Goal: Task Accomplishment & Management: Manage account settings

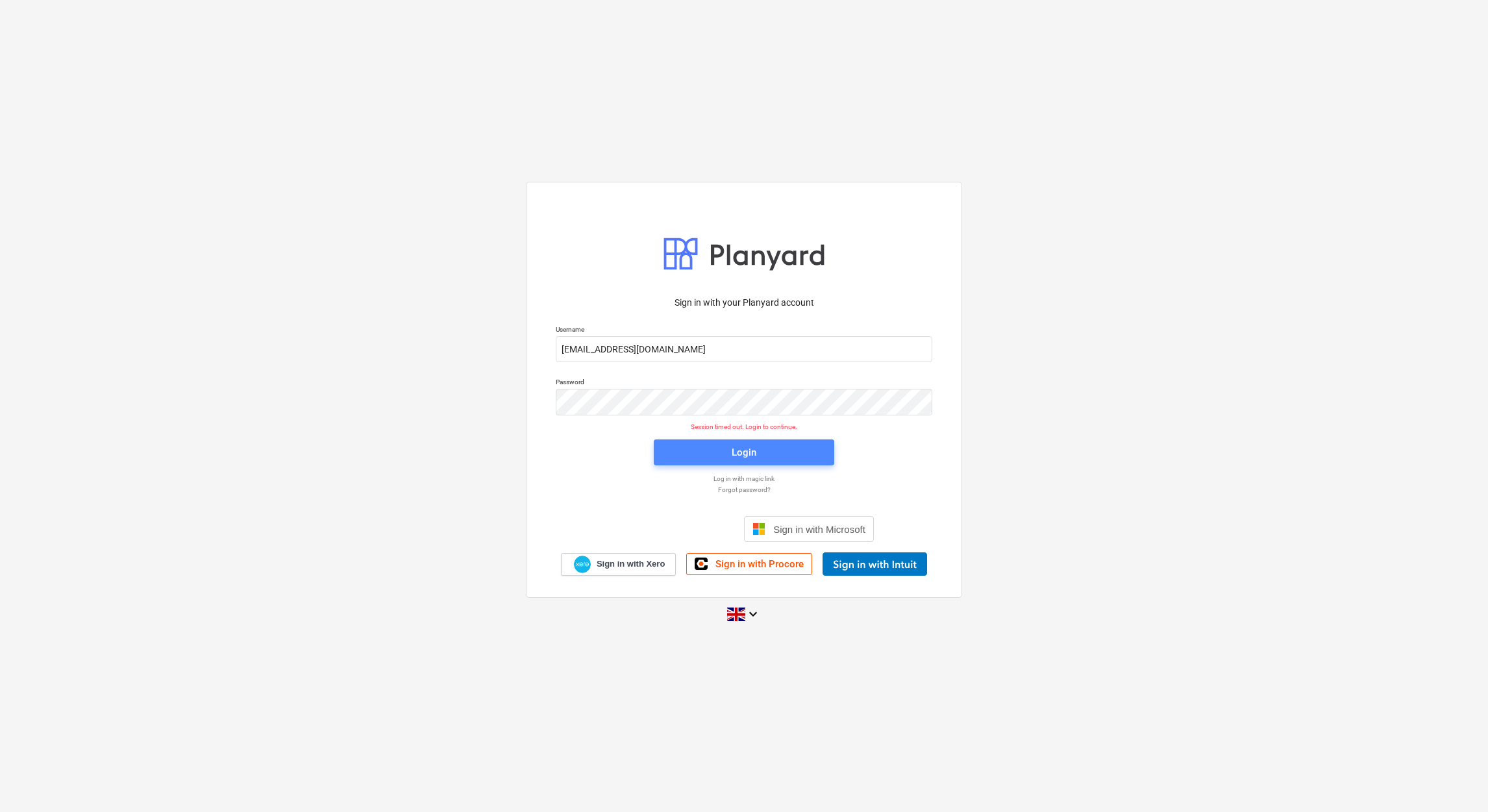
click at [797, 442] on button "Login" at bounding box center [744, 452] width 181 height 26
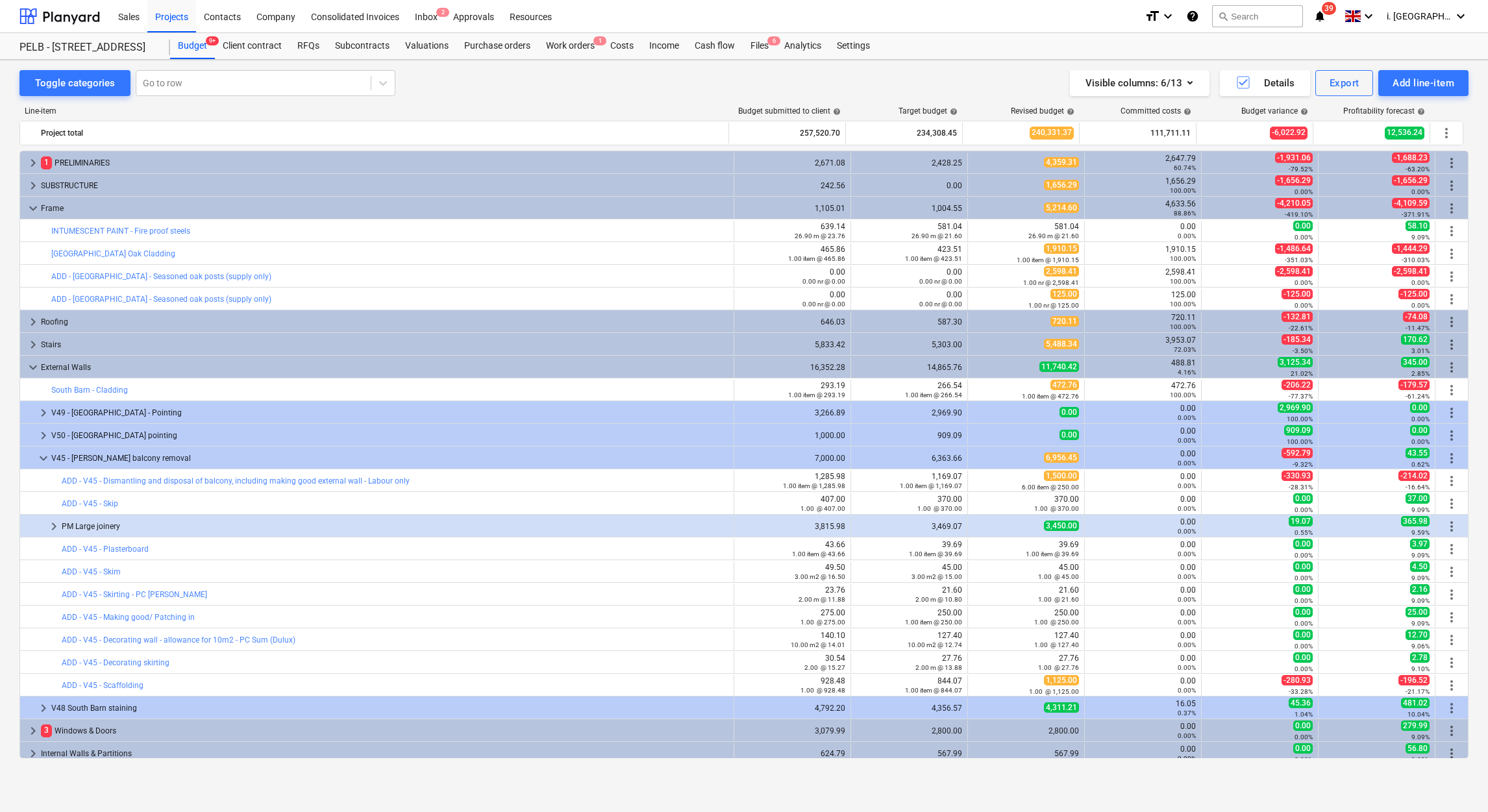
click at [1474, 627] on div "Toggle categories Go to row Visible columns : 6/13 Details Export Add line-item…" at bounding box center [744, 421] width 1488 height 724
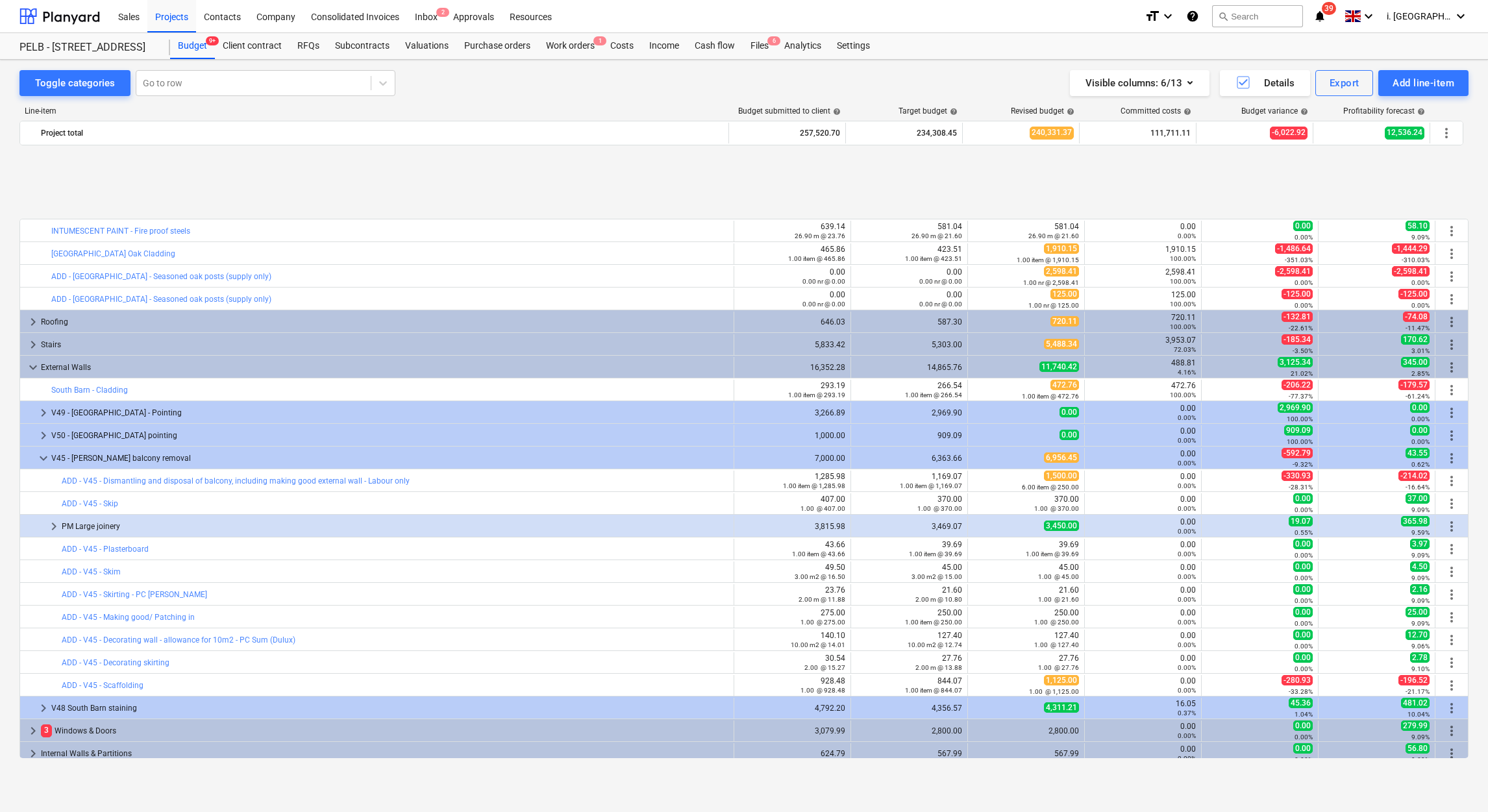
scroll to position [532, 0]
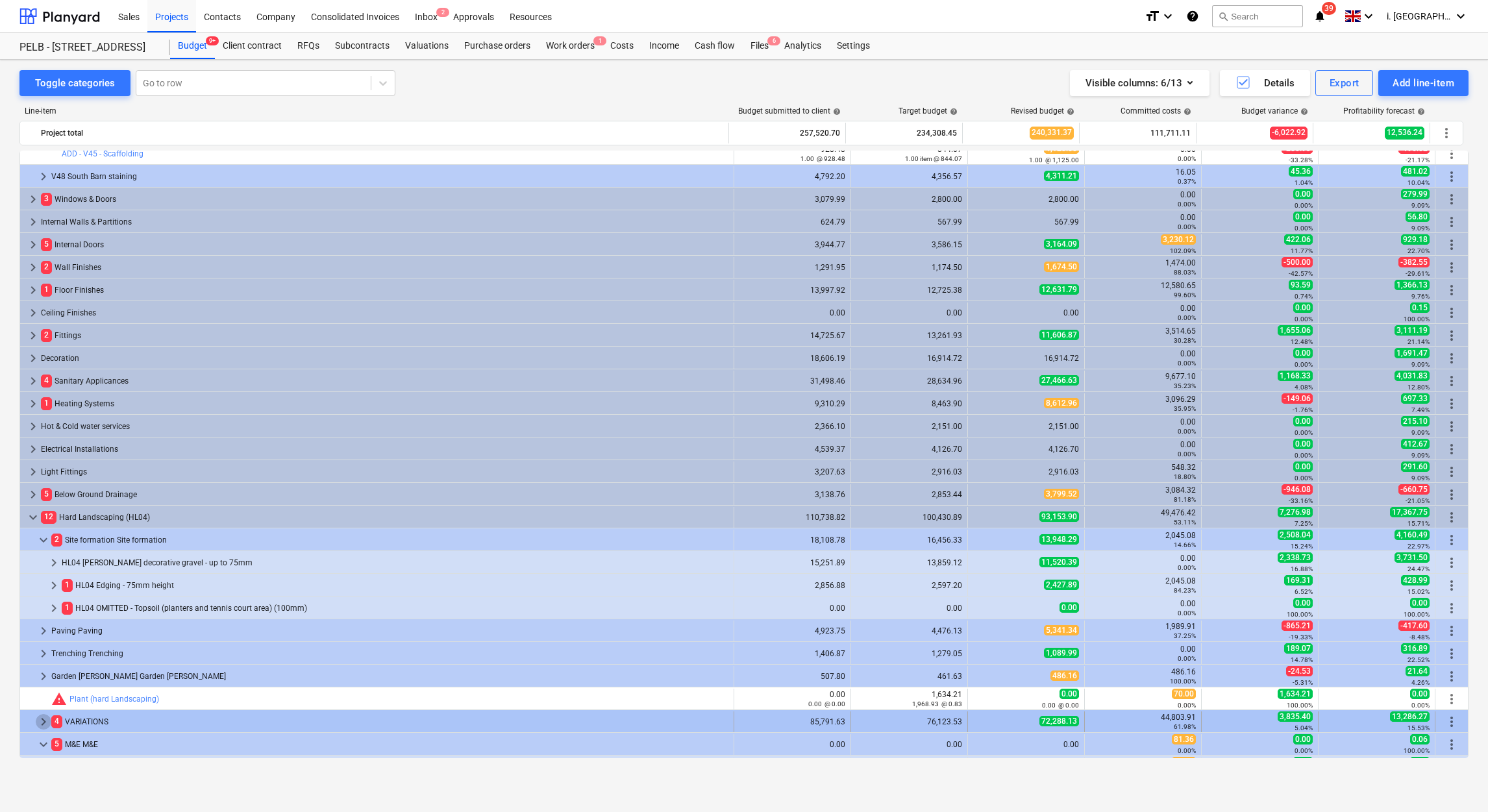
click at [44, 727] on span "keyboard_arrow_right" at bounding box center [43, 722] width 16 height 15
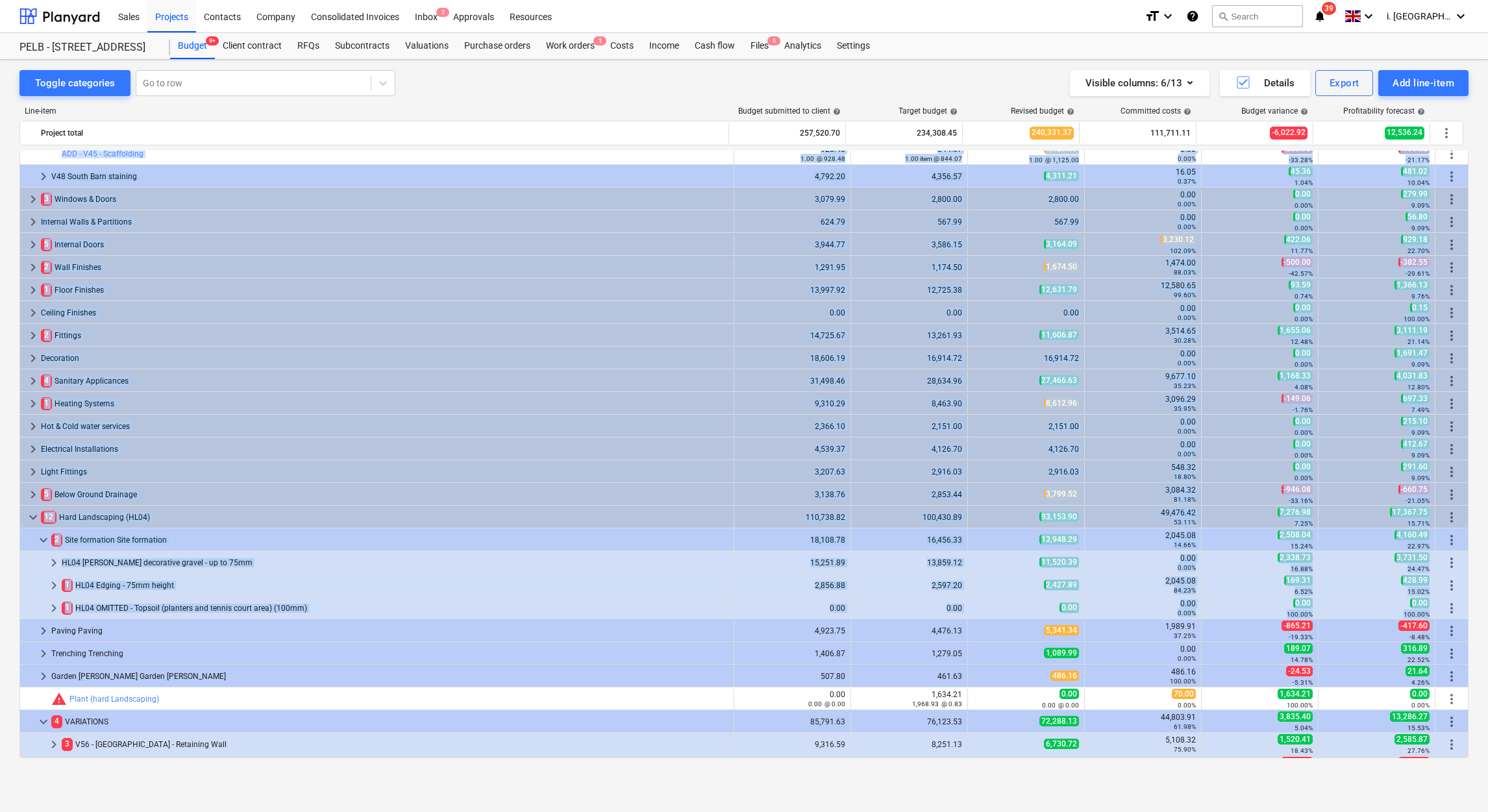
drag, startPoint x: 1464, startPoint y: 611, endPoint x: 1467, endPoint y: 584, distance: 27.2
click at [1467, 584] on div "bar_chart INTUMESCENT PAINT - Fire proof steels edit 639.14 26.90 m @ 23.76 edi…" at bounding box center [744, 455] width 1449 height 608
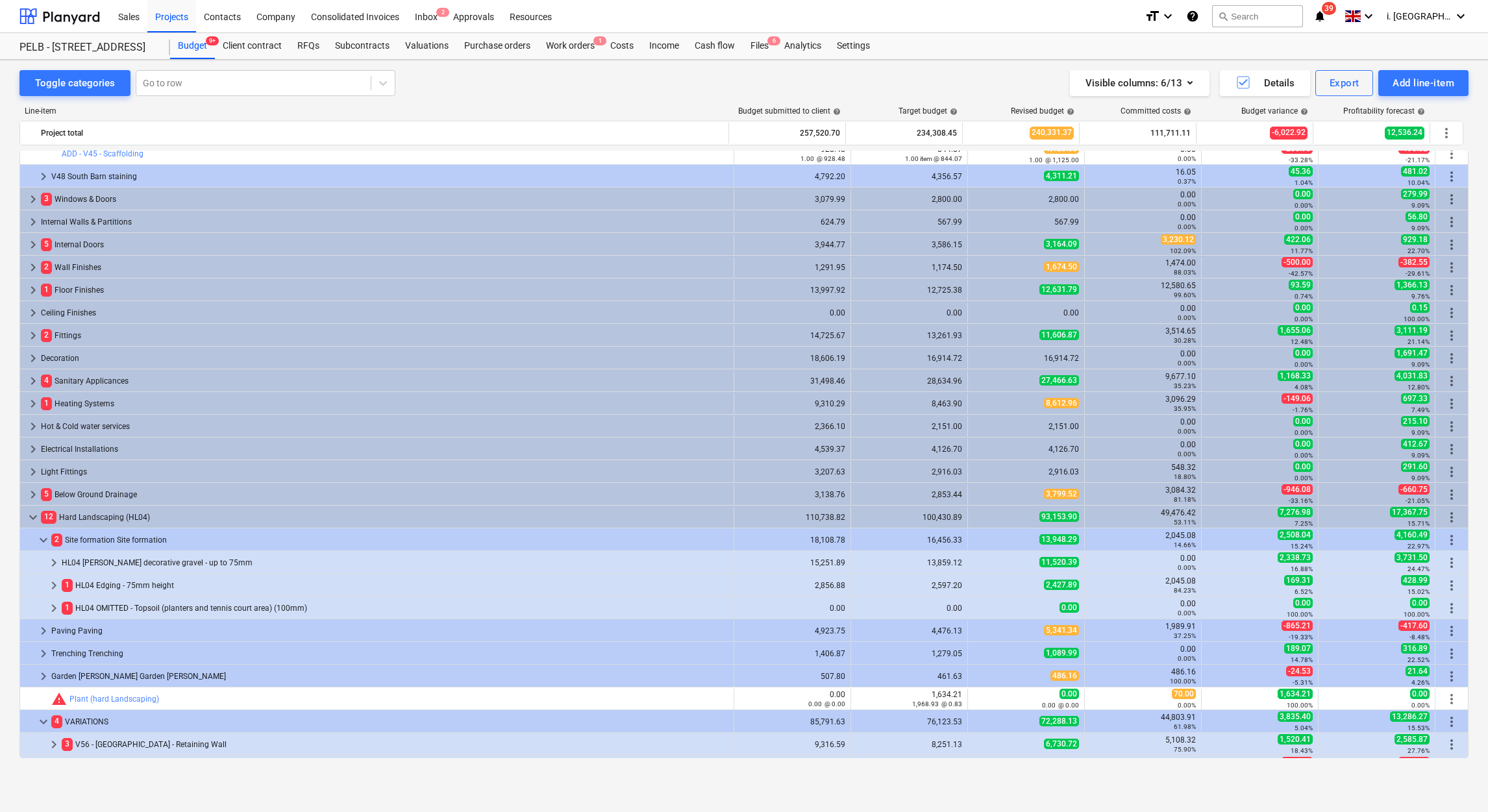
scroll to position [870, 0]
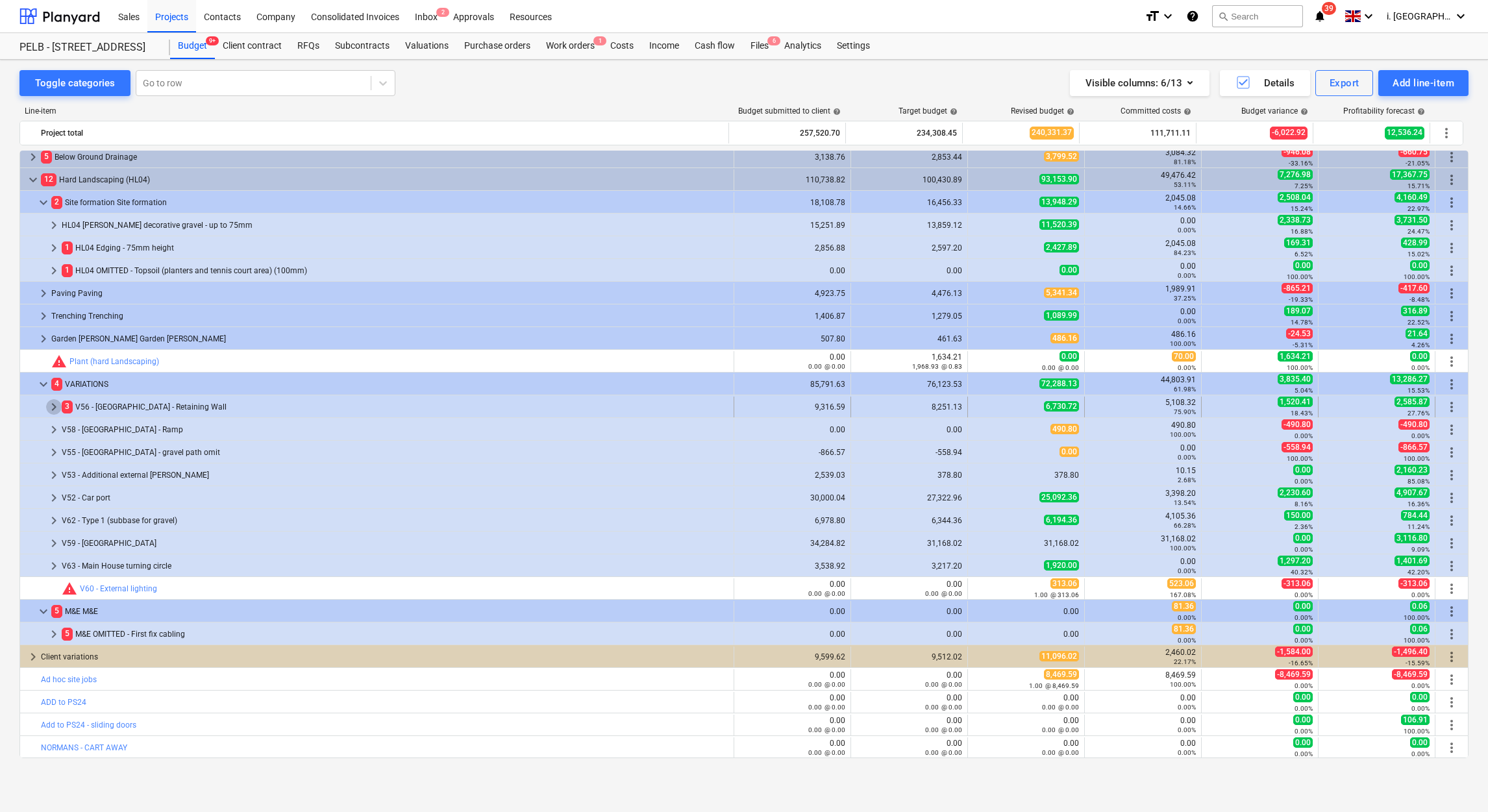
click at [50, 412] on span "keyboard_arrow_right" at bounding box center [54, 407] width 16 height 15
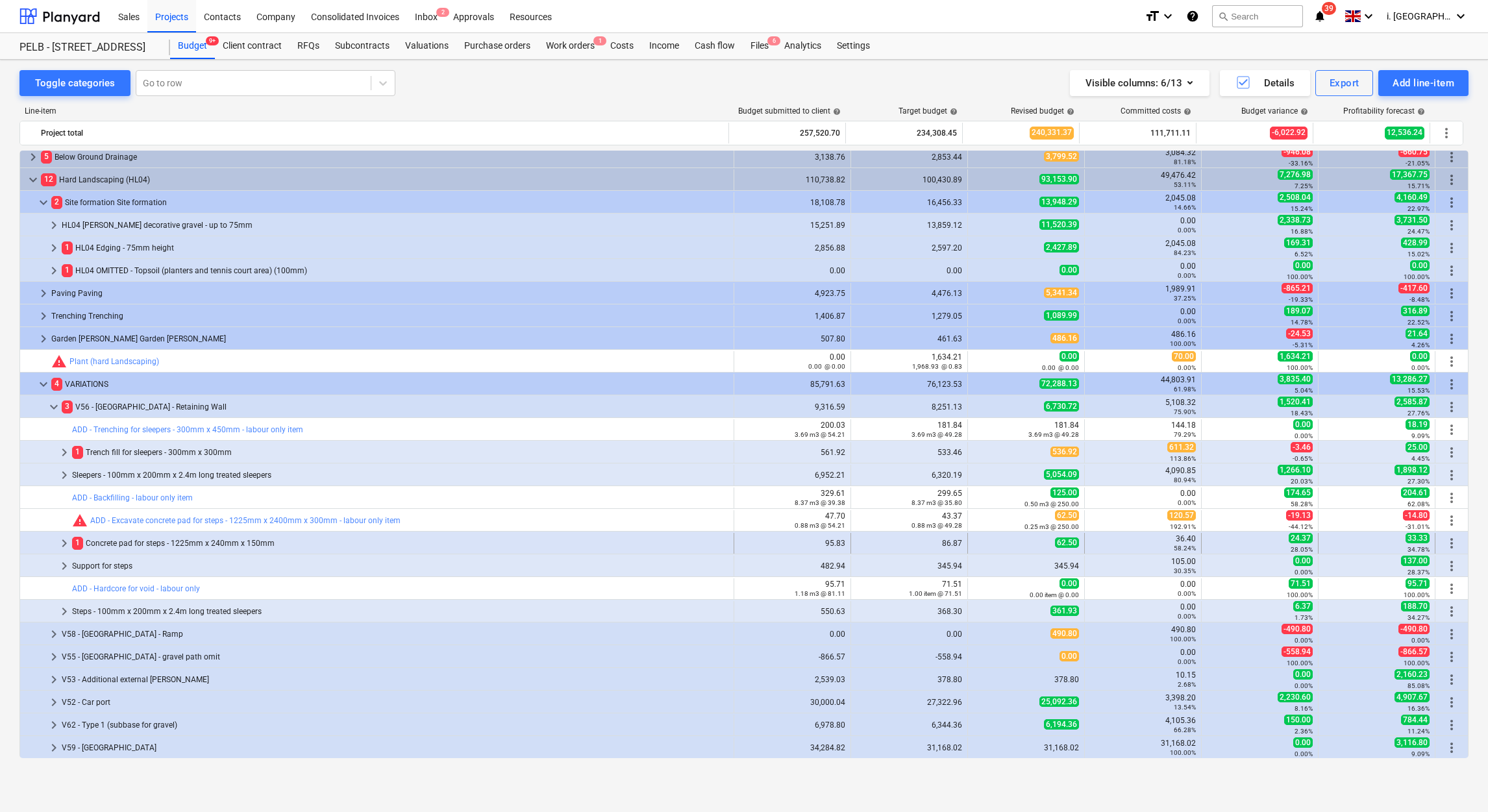
click at [63, 553] on div "keyboard_arrow_right" at bounding box center [65, 543] width 16 height 21
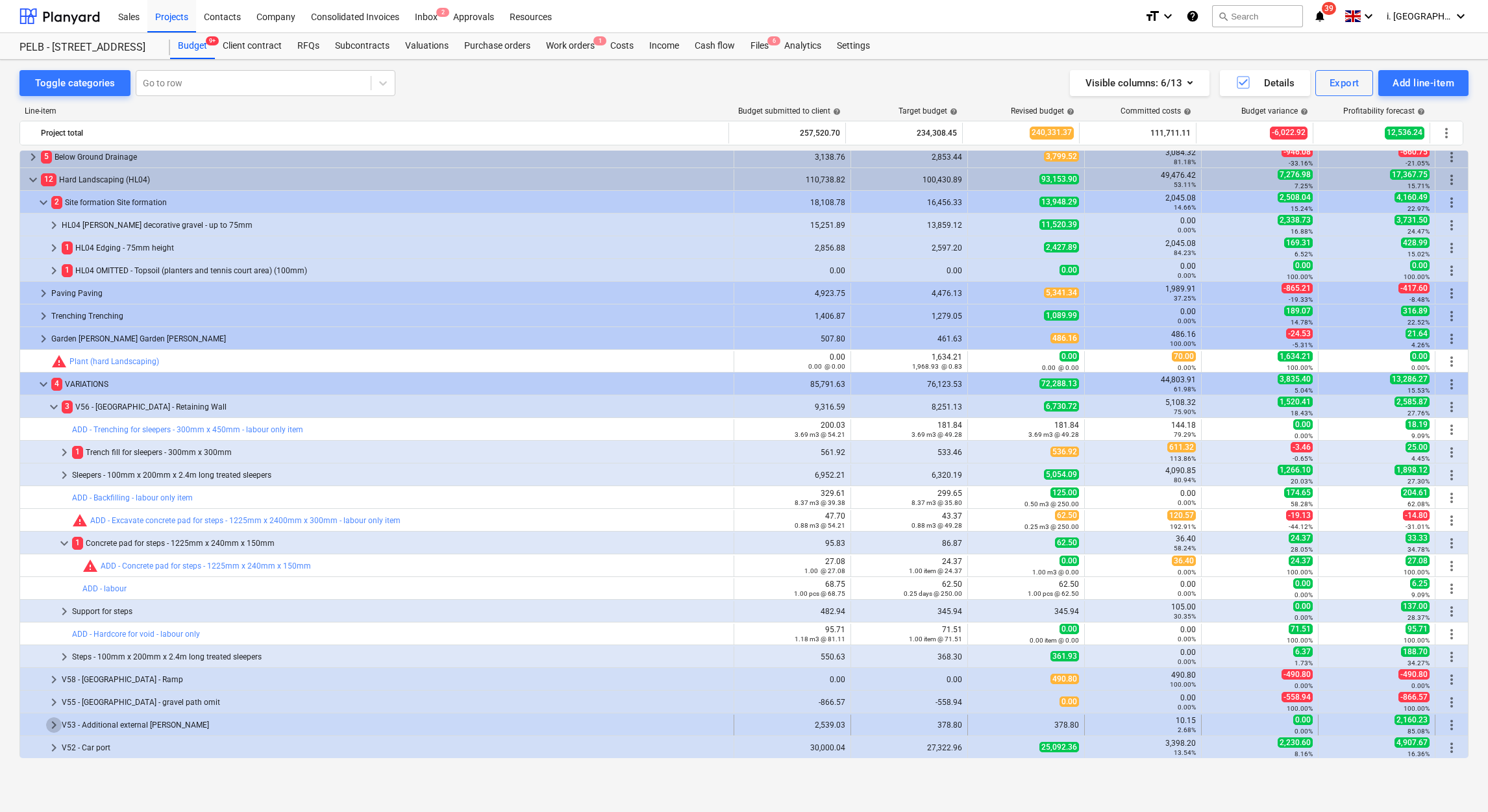
click at [55, 724] on span "keyboard_arrow_right" at bounding box center [54, 725] width 16 height 15
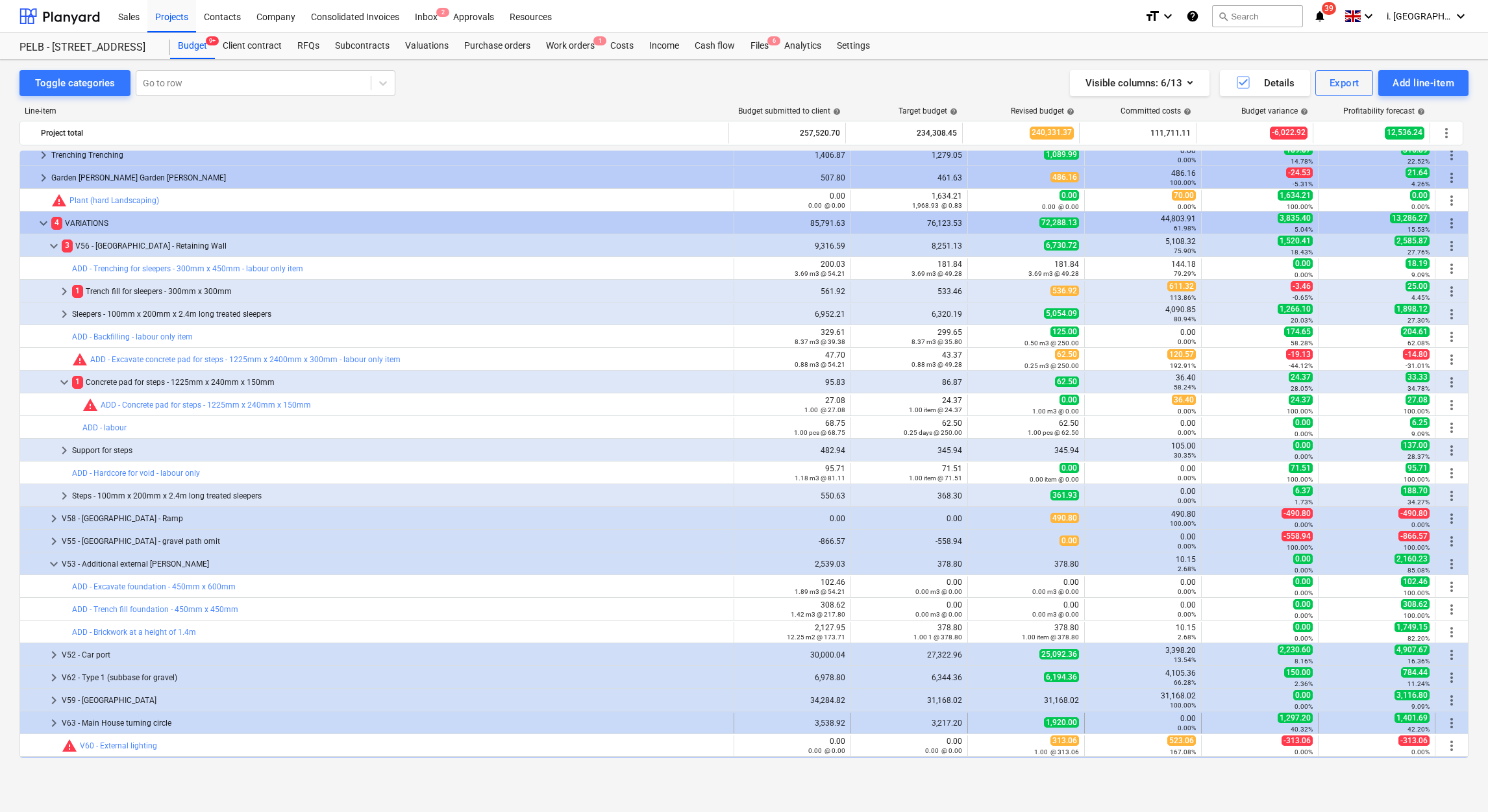
scroll to position [1187, 0]
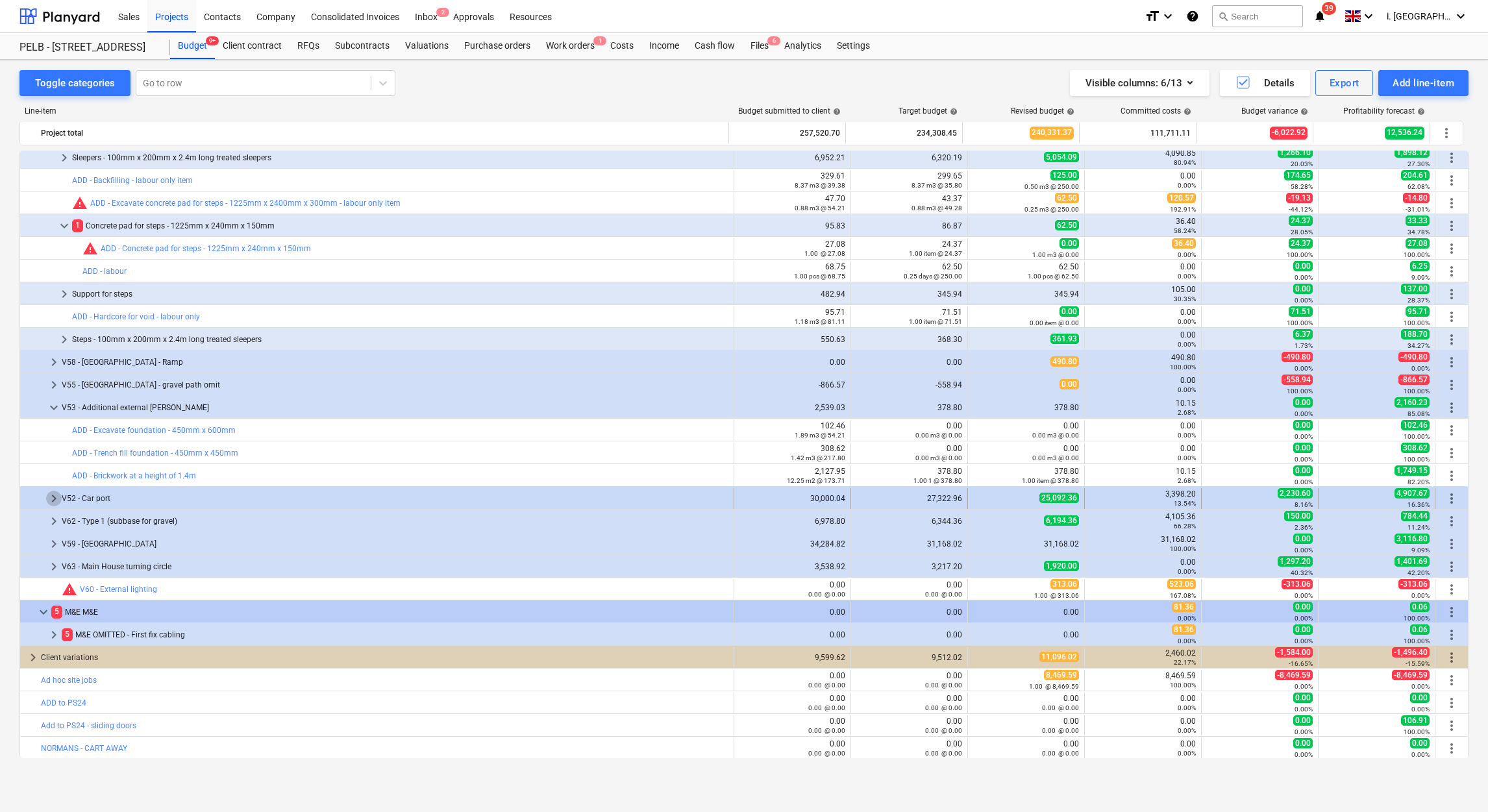
click at [49, 494] on span "keyboard_arrow_right" at bounding box center [54, 499] width 16 height 15
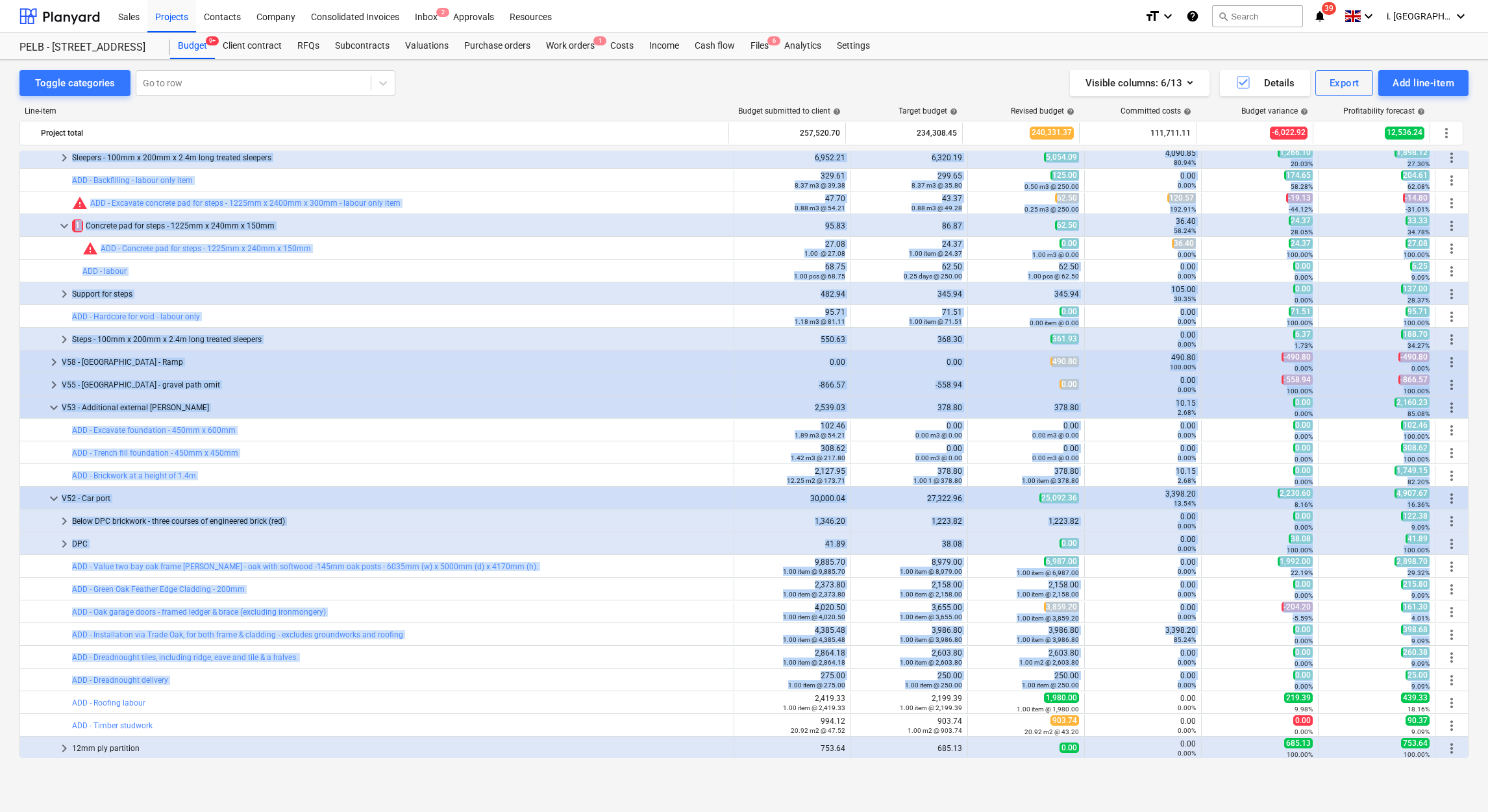
drag, startPoint x: 1461, startPoint y: 671, endPoint x: 1464, endPoint y: 679, distance: 8.5
click at [1464, 679] on div "keyboard_arrow_right Decoration 18,606.19 16,914.72 16,914.72 0.00 0.00% 0.00 0…" at bounding box center [744, 455] width 1449 height 608
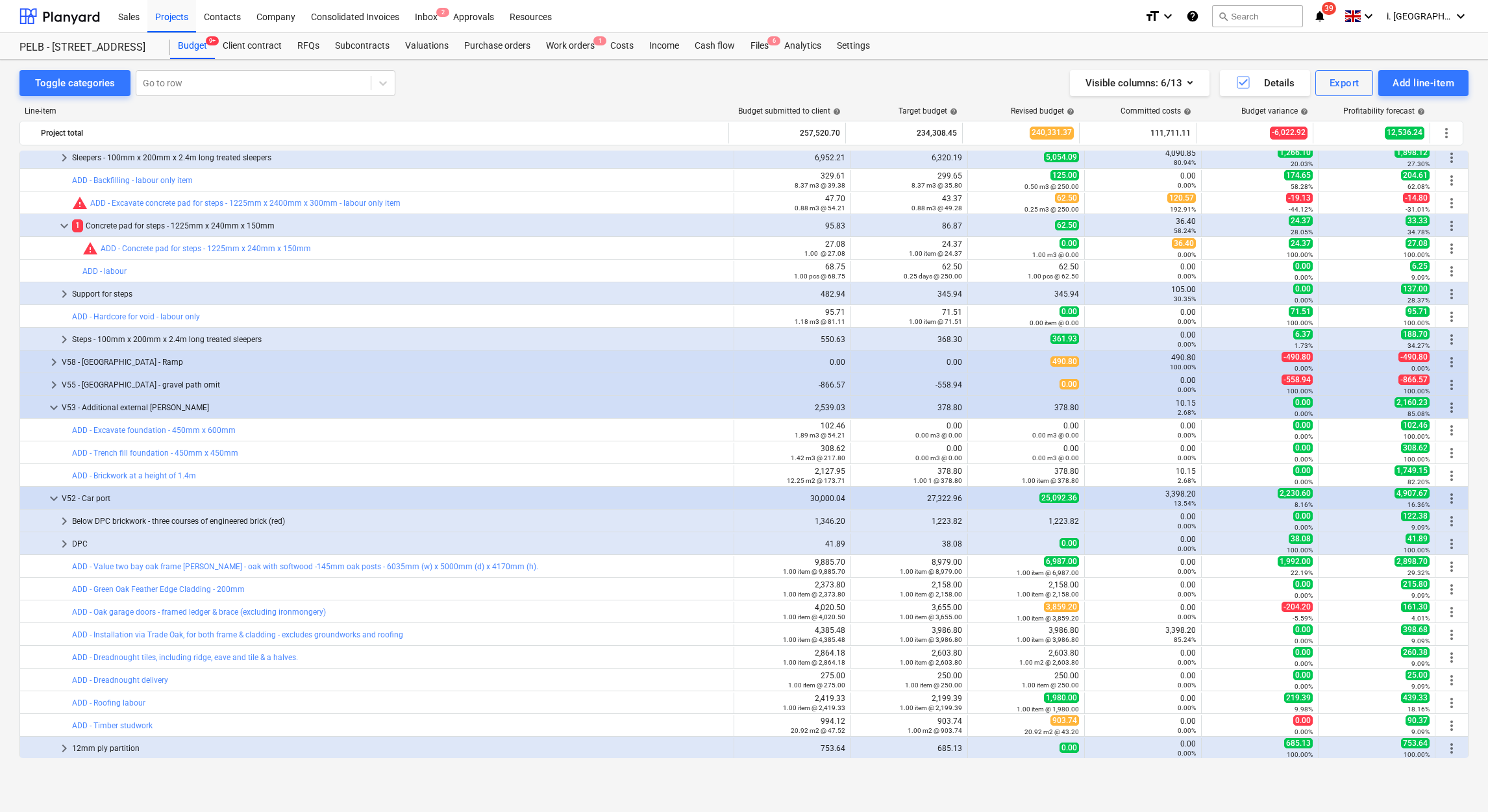
drag, startPoint x: 1464, startPoint y: 679, endPoint x: 1471, endPoint y: 692, distance: 14.8
click at [1471, 692] on div "Toggle categories Go to row Visible columns : 6/13 Details Export Add line-item…" at bounding box center [744, 421] width 1488 height 724
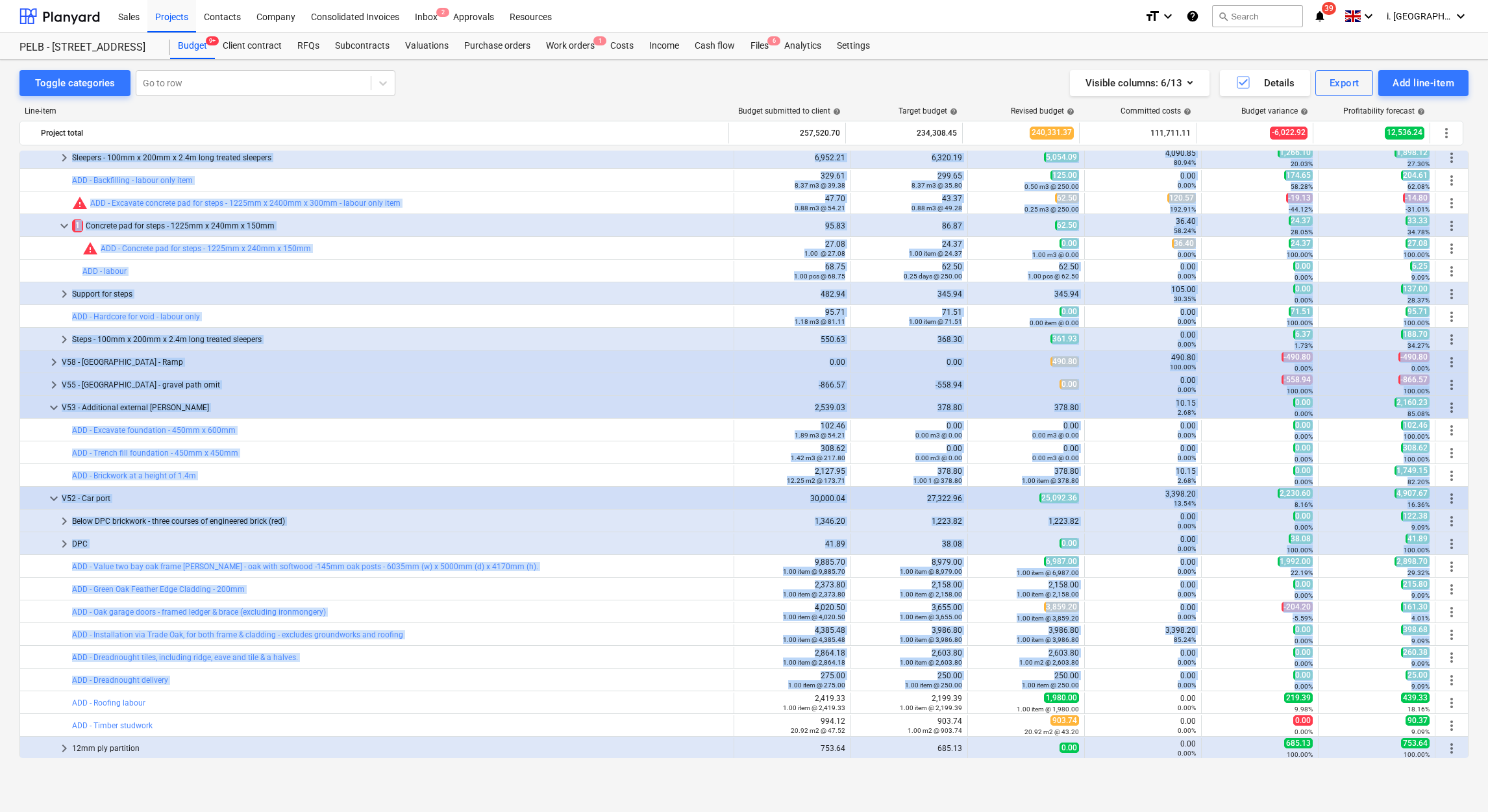
drag, startPoint x: 1464, startPoint y: 673, endPoint x: 1464, endPoint y: 682, distance: 9.0
click at [1464, 682] on div "keyboard_arrow_right Decoration 18,606.19 16,914.72 16,914.72 0.00 0.00% 0.00 0…" at bounding box center [744, 455] width 1449 height 608
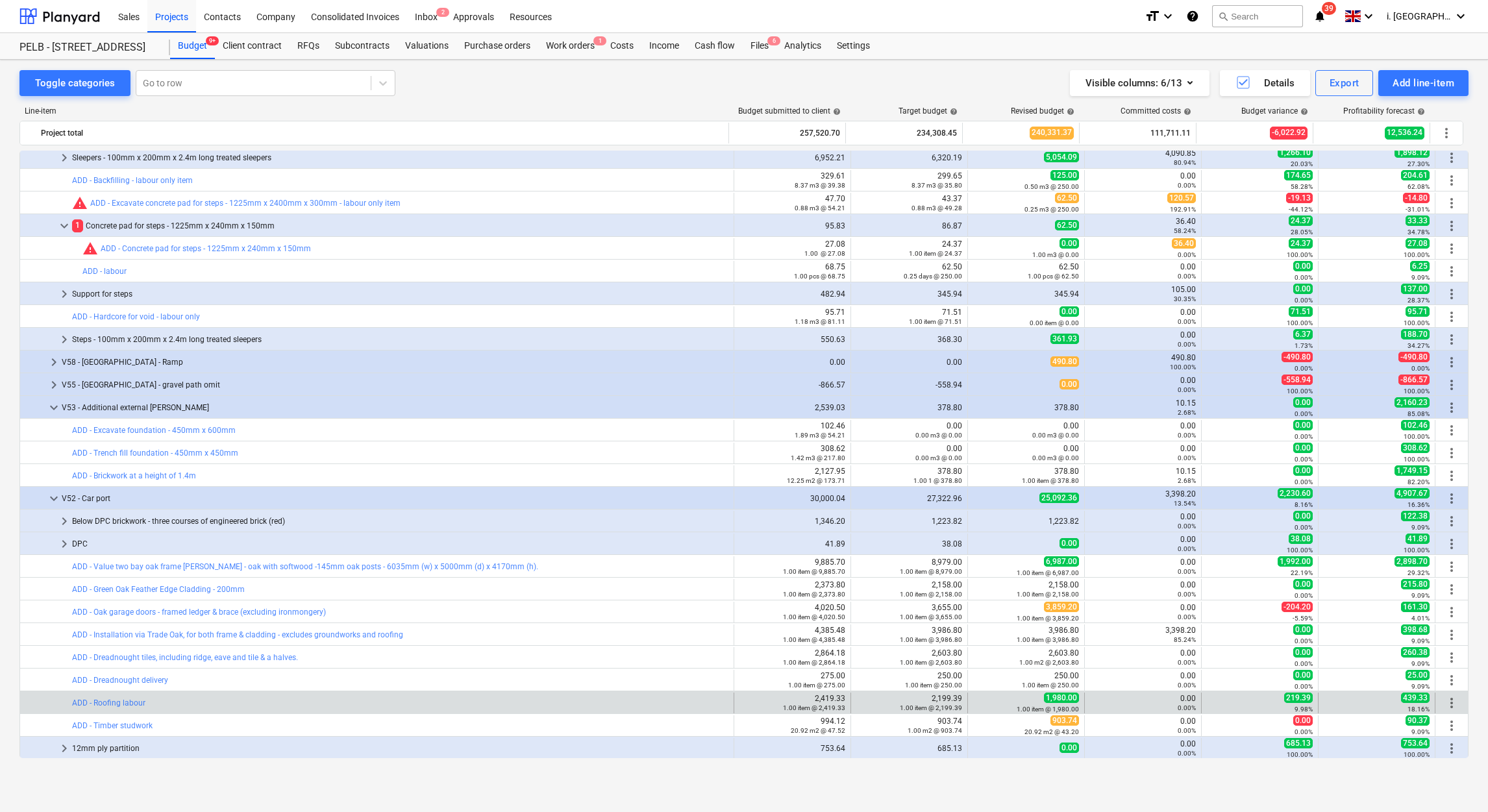
drag, startPoint x: 1464, startPoint y: 682, endPoint x: 1462, endPoint y: 704, distance: 22.1
click at [1462, 704] on div "more_vert" at bounding box center [1452, 704] width 33 height 21
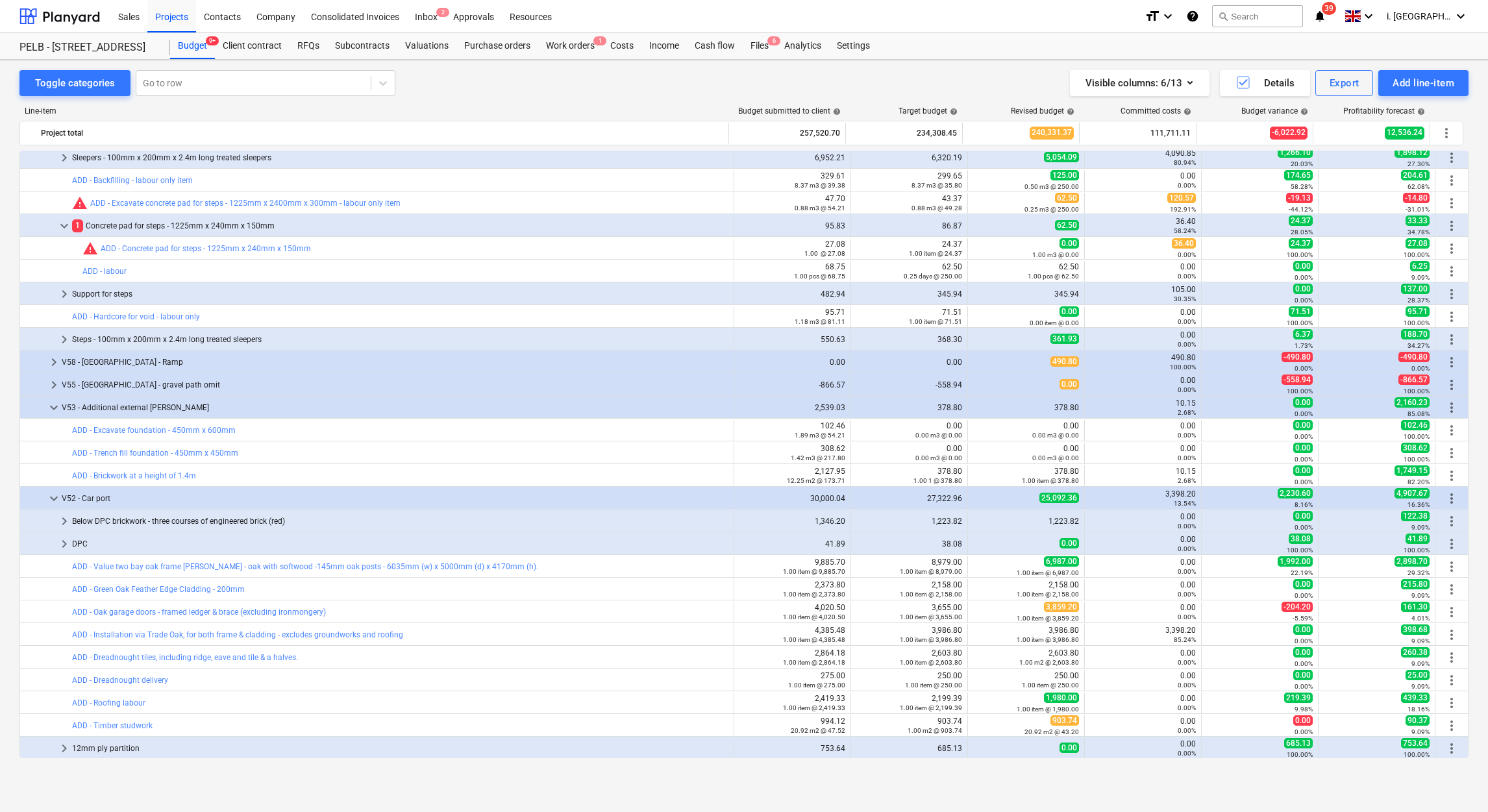
scroll to position [1460, 0]
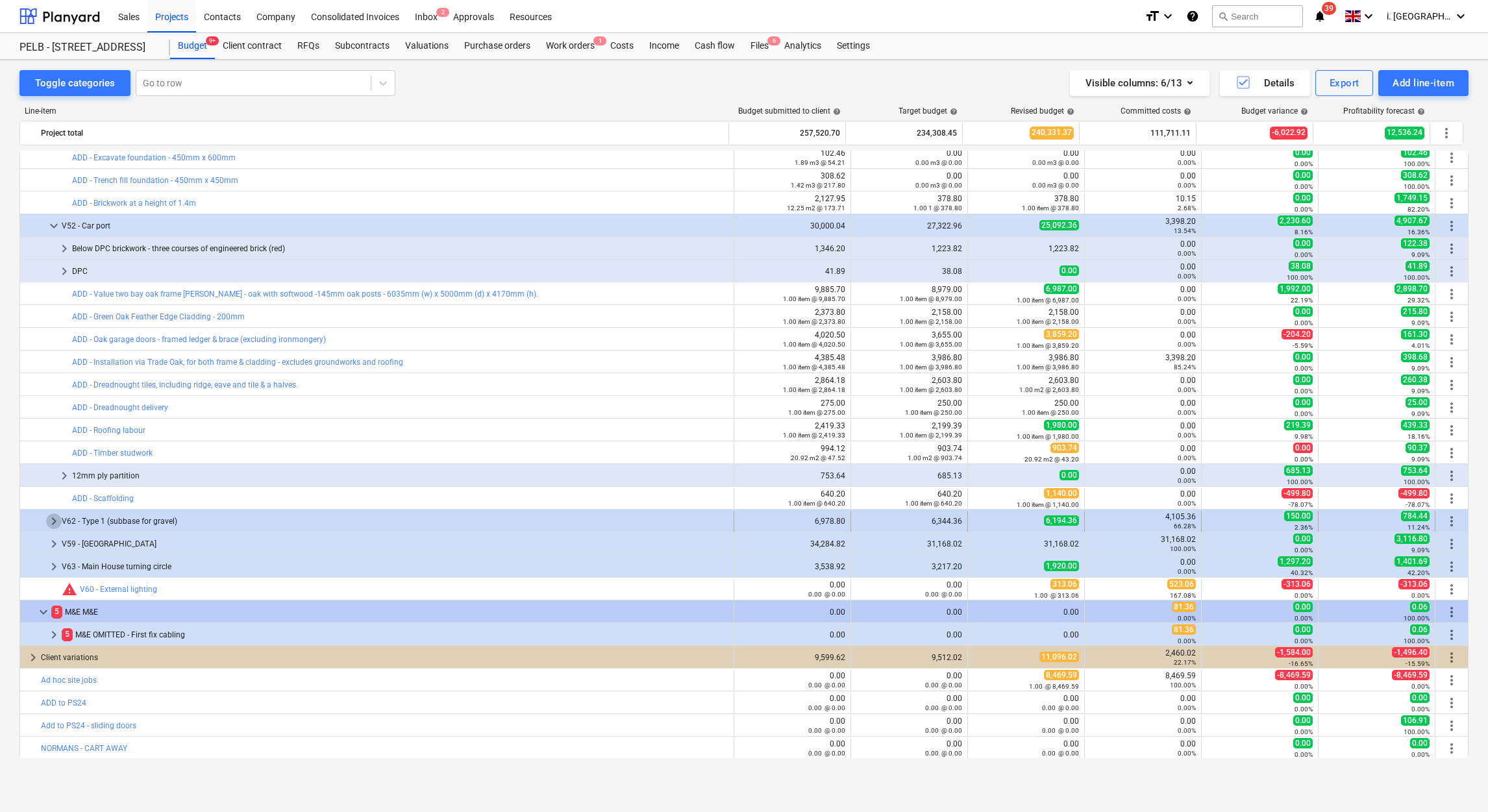
click at [46, 527] on span "keyboard_arrow_right" at bounding box center [54, 521] width 16 height 15
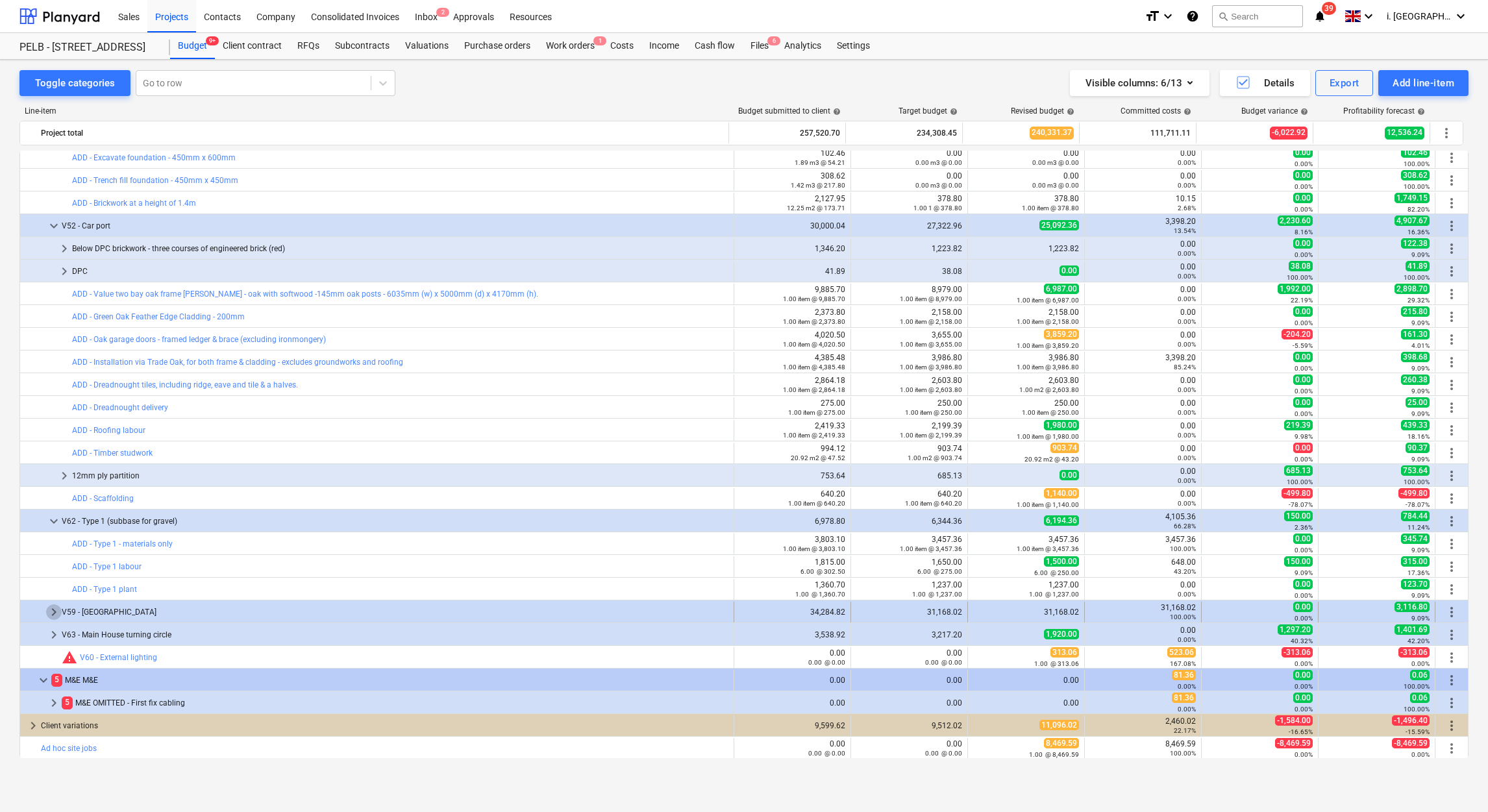
click at [53, 612] on span "keyboard_arrow_right" at bounding box center [54, 612] width 16 height 15
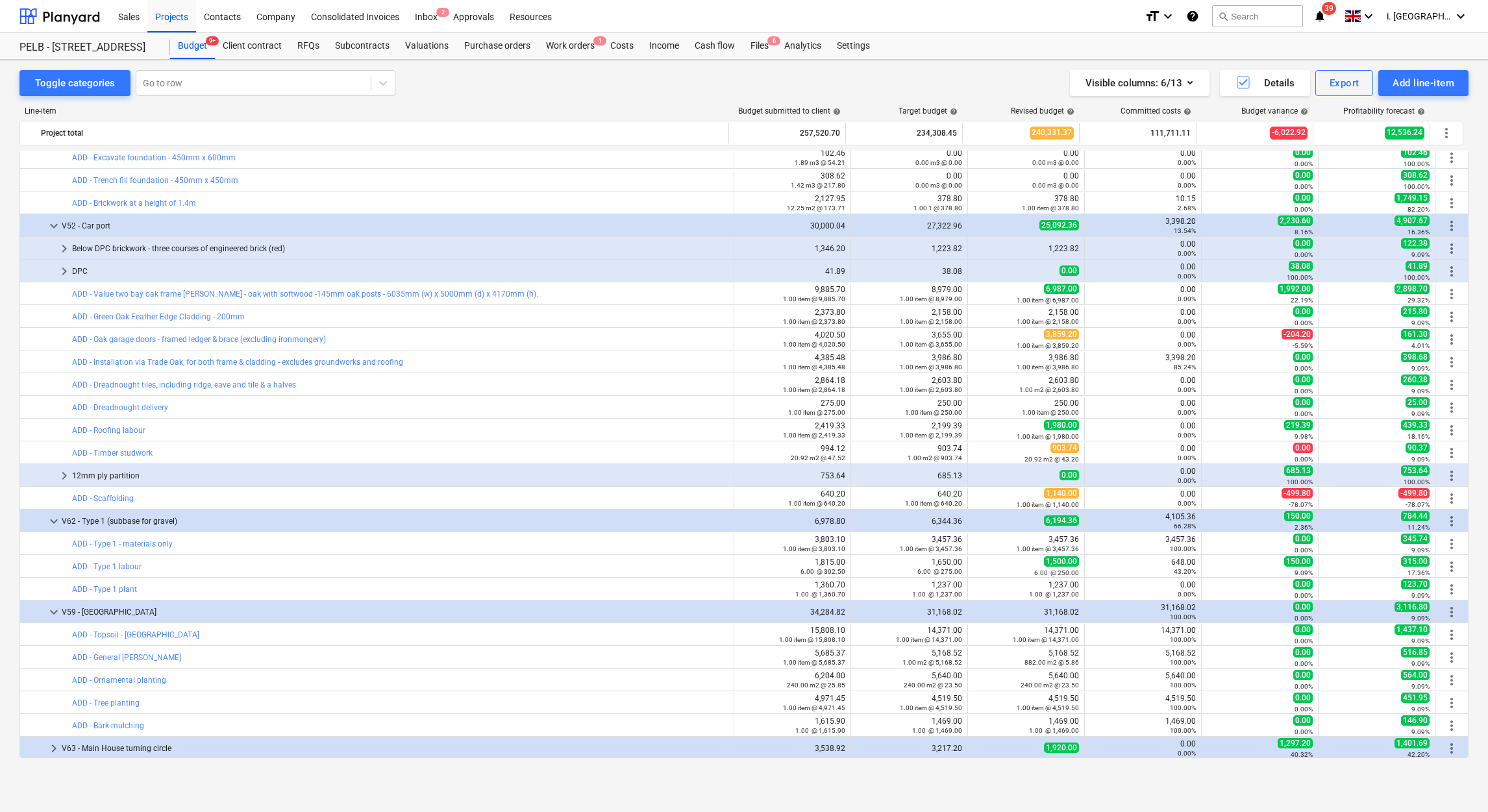
click at [1463, 736] on div "keyboard_arrow_right V63 - Main House turning circle 3,538.92 3,217.20 1,920.00…" at bounding box center [744, 747] width 1449 height 22
click at [47, 751] on span "keyboard_arrow_right" at bounding box center [54, 748] width 16 height 15
drag, startPoint x: 1468, startPoint y: 654, endPoint x: 1469, endPoint y: 661, distance: 7.1
click at [1469, 661] on div "Toggle categories Go to row Visible columns : 6/13 Details Export Add line-item…" at bounding box center [744, 421] width 1488 height 724
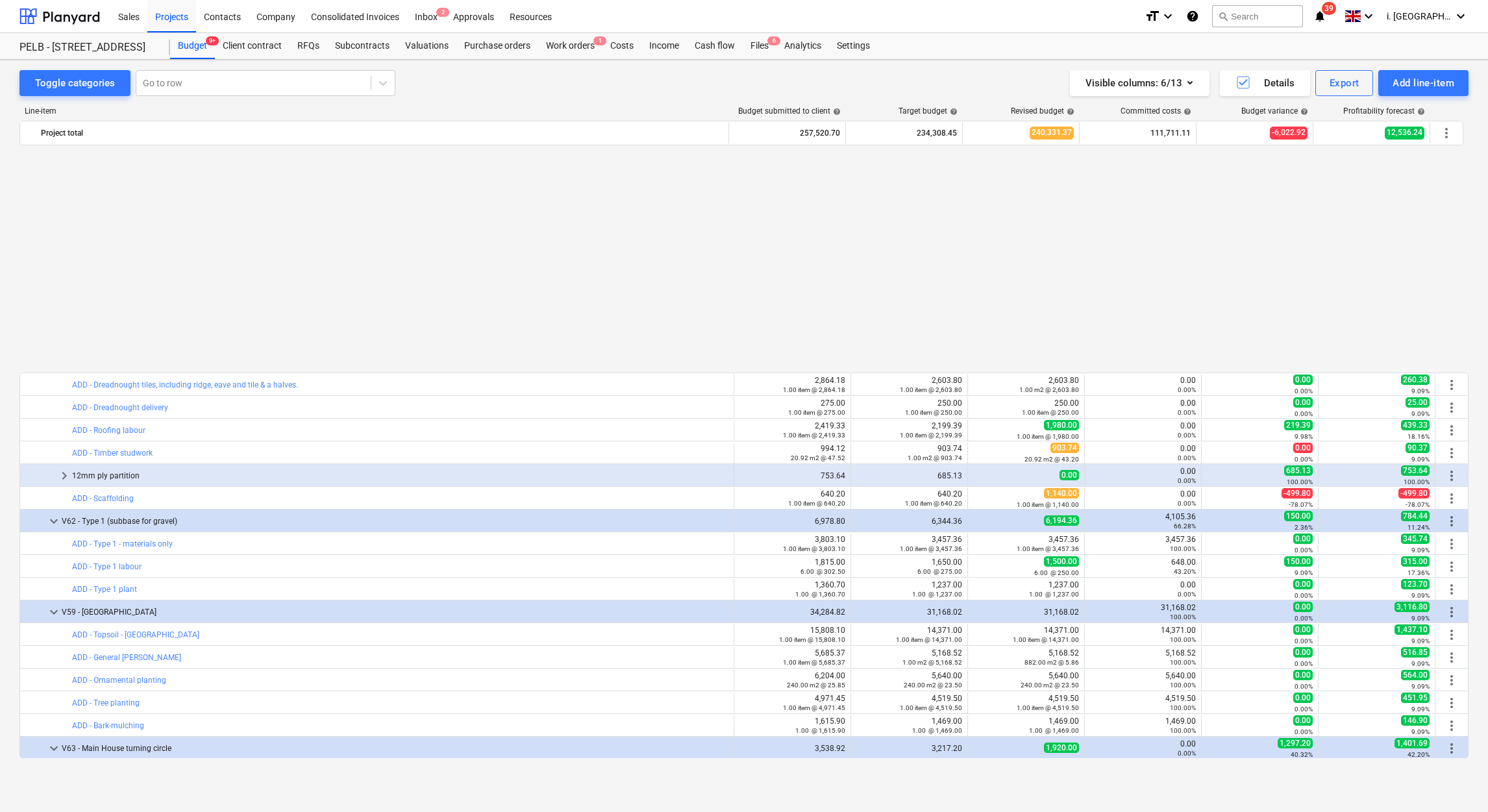
scroll to position [1709, 0]
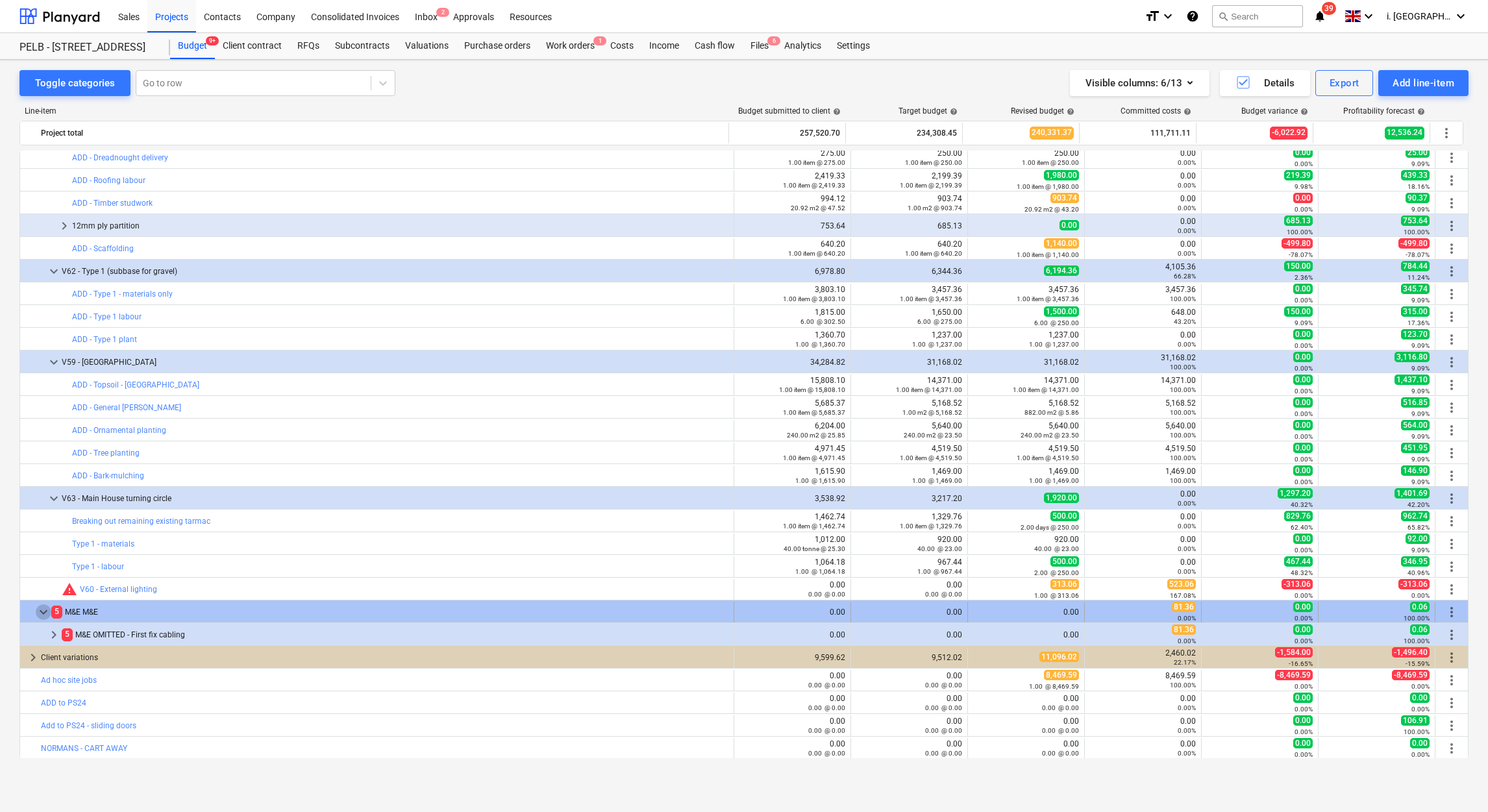
click at [40, 611] on span "keyboard_arrow_down" at bounding box center [43, 612] width 16 height 15
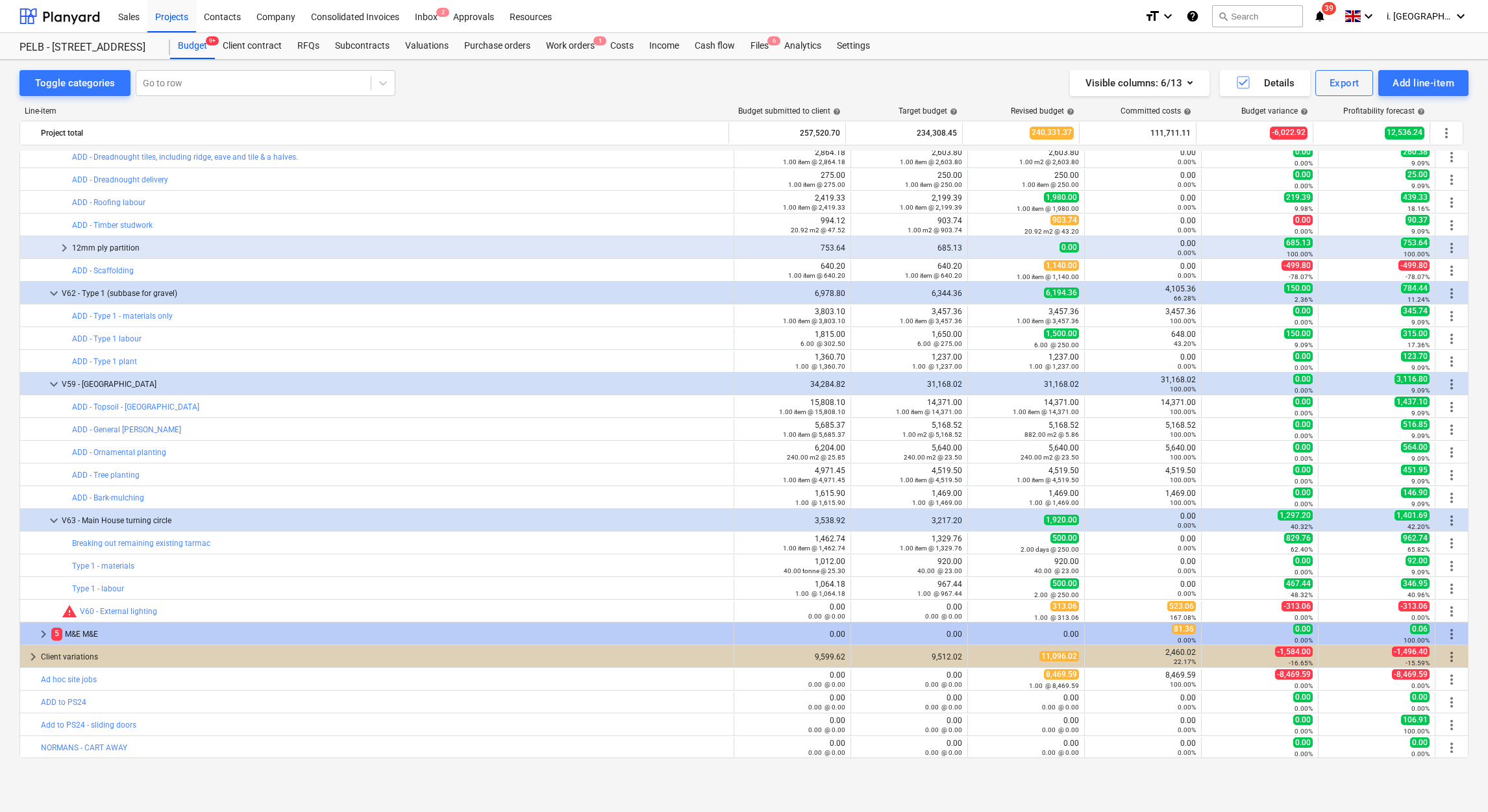
scroll to position [1688, 0]
click at [40, 611] on div at bounding box center [35, 611] width 21 height 21
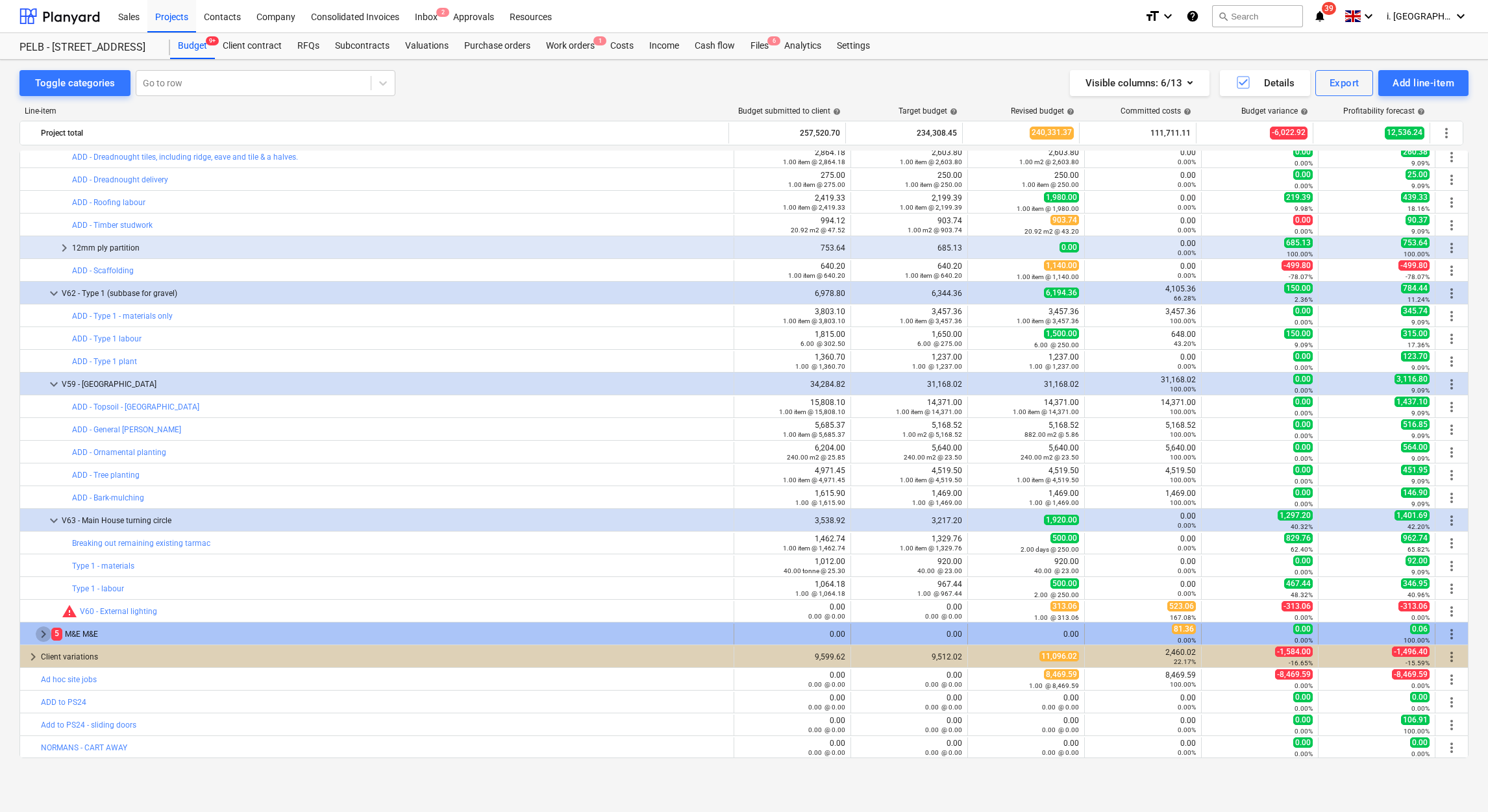
click at [40, 640] on span "keyboard_arrow_right" at bounding box center [43, 635] width 16 height 15
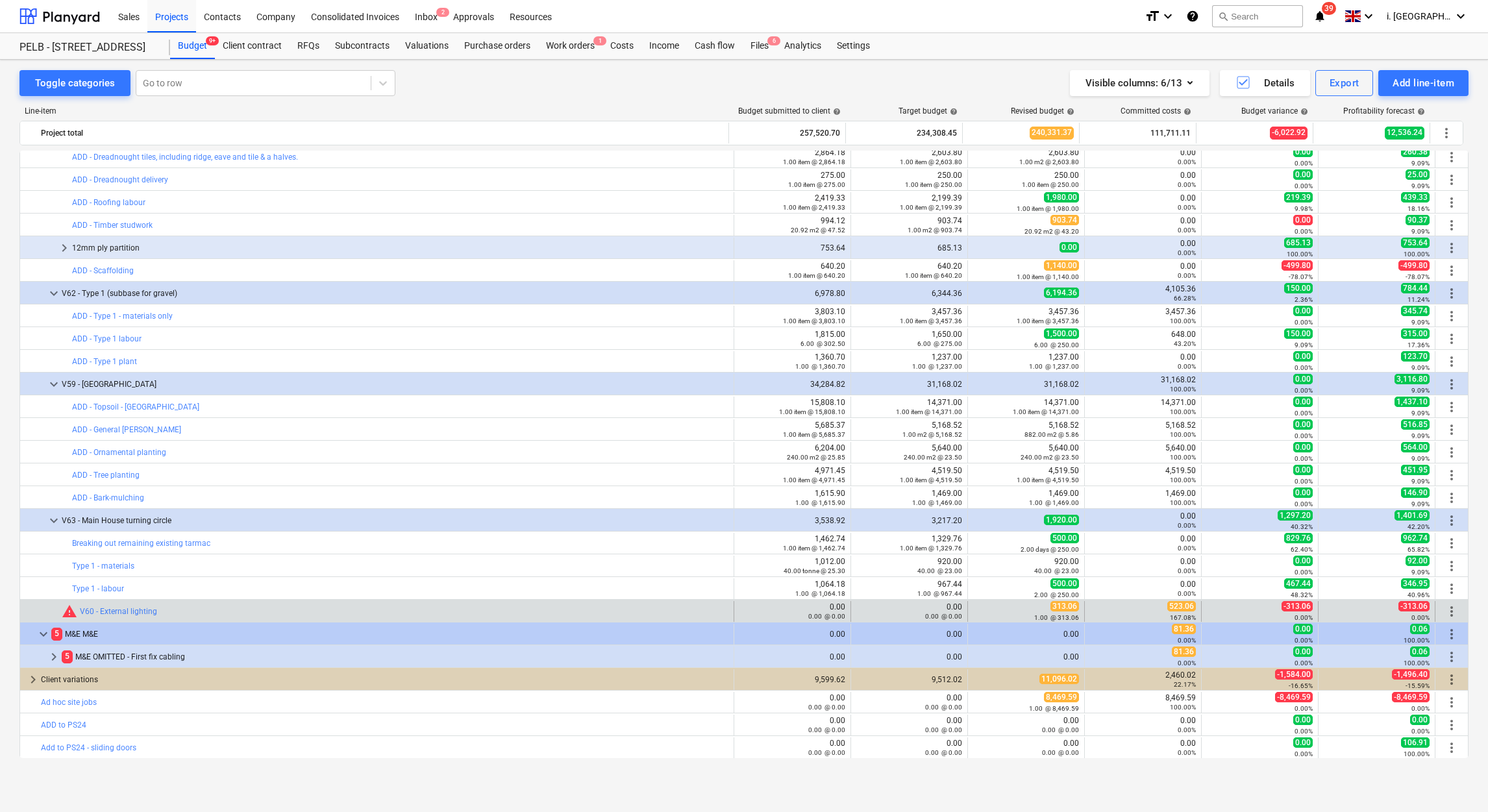
click at [1448, 619] on span "more_vert" at bounding box center [1452, 611] width 16 height 15
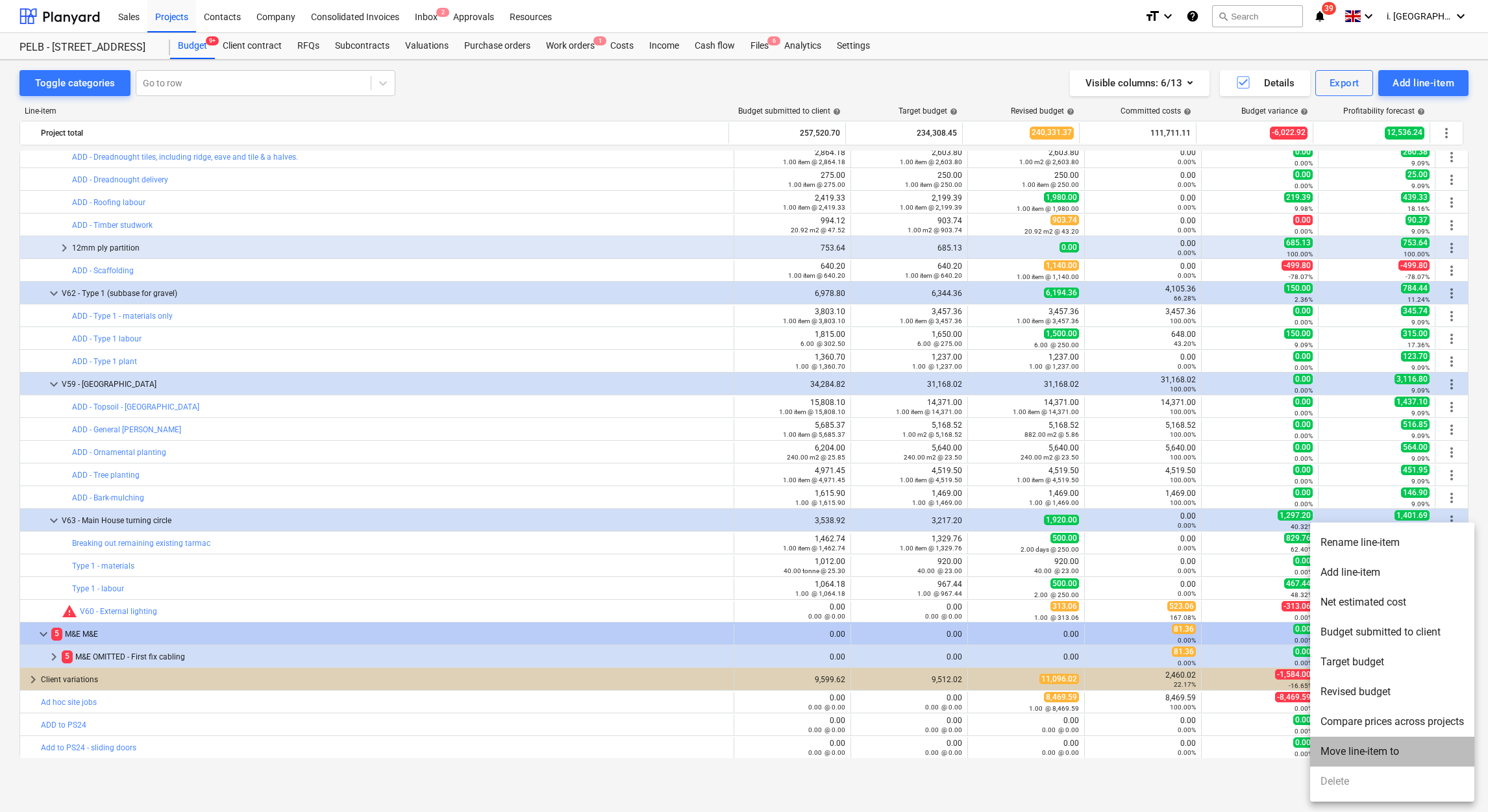
click at [1361, 761] on li "Move line-item to" at bounding box center [1392, 752] width 164 height 30
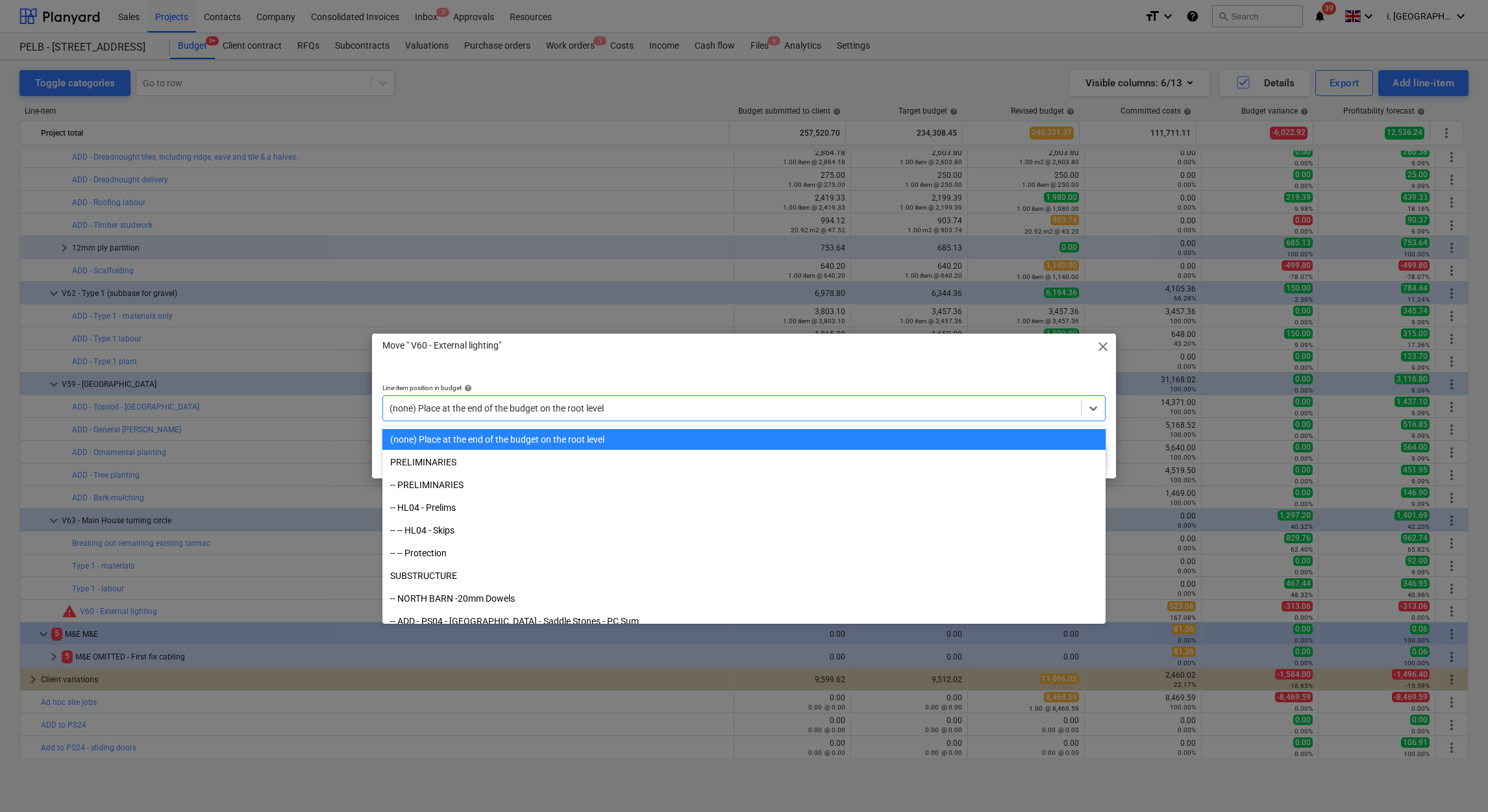
click at [784, 412] on div at bounding box center [731, 408] width 685 height 13
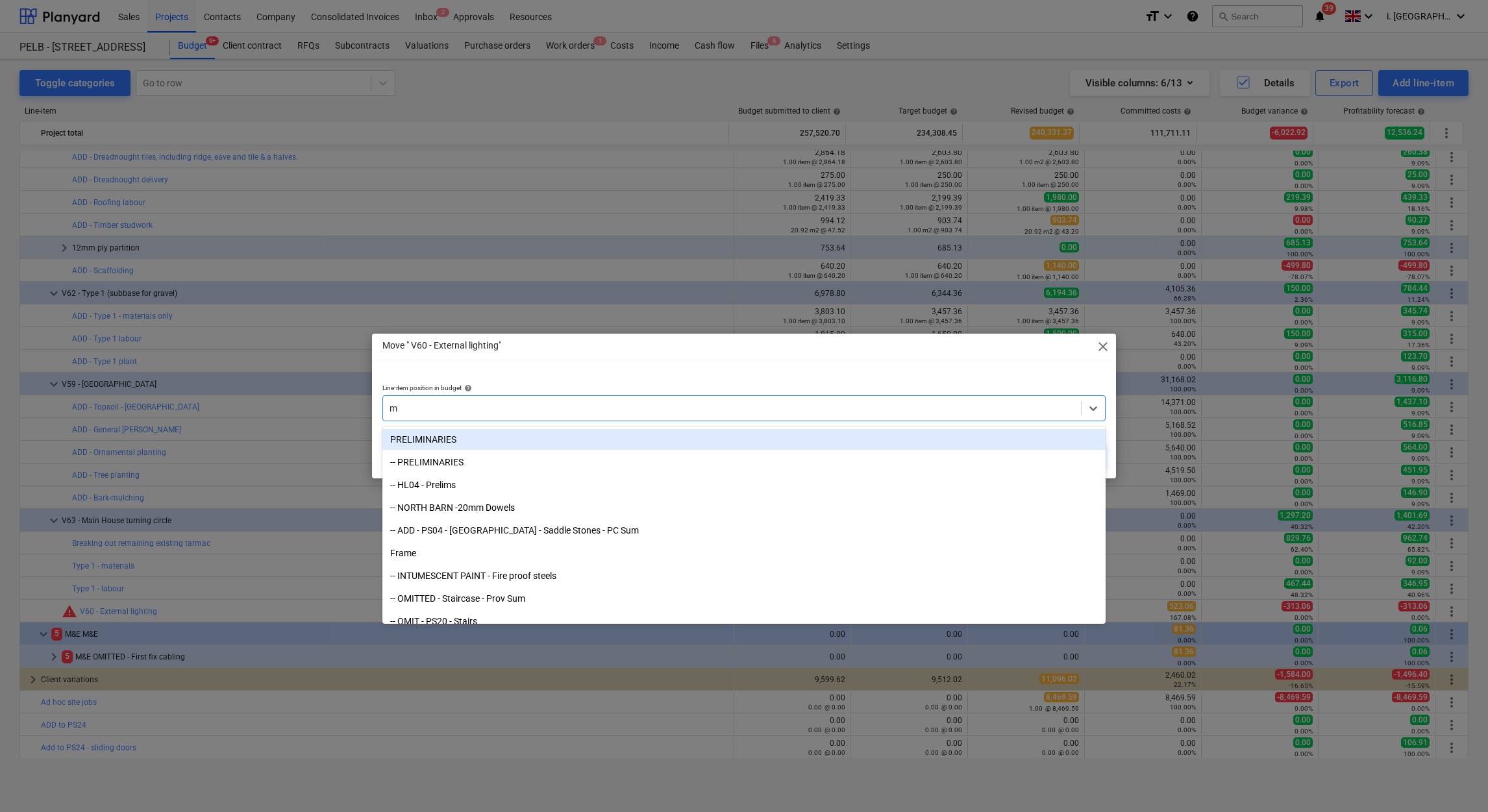
type input "m&"
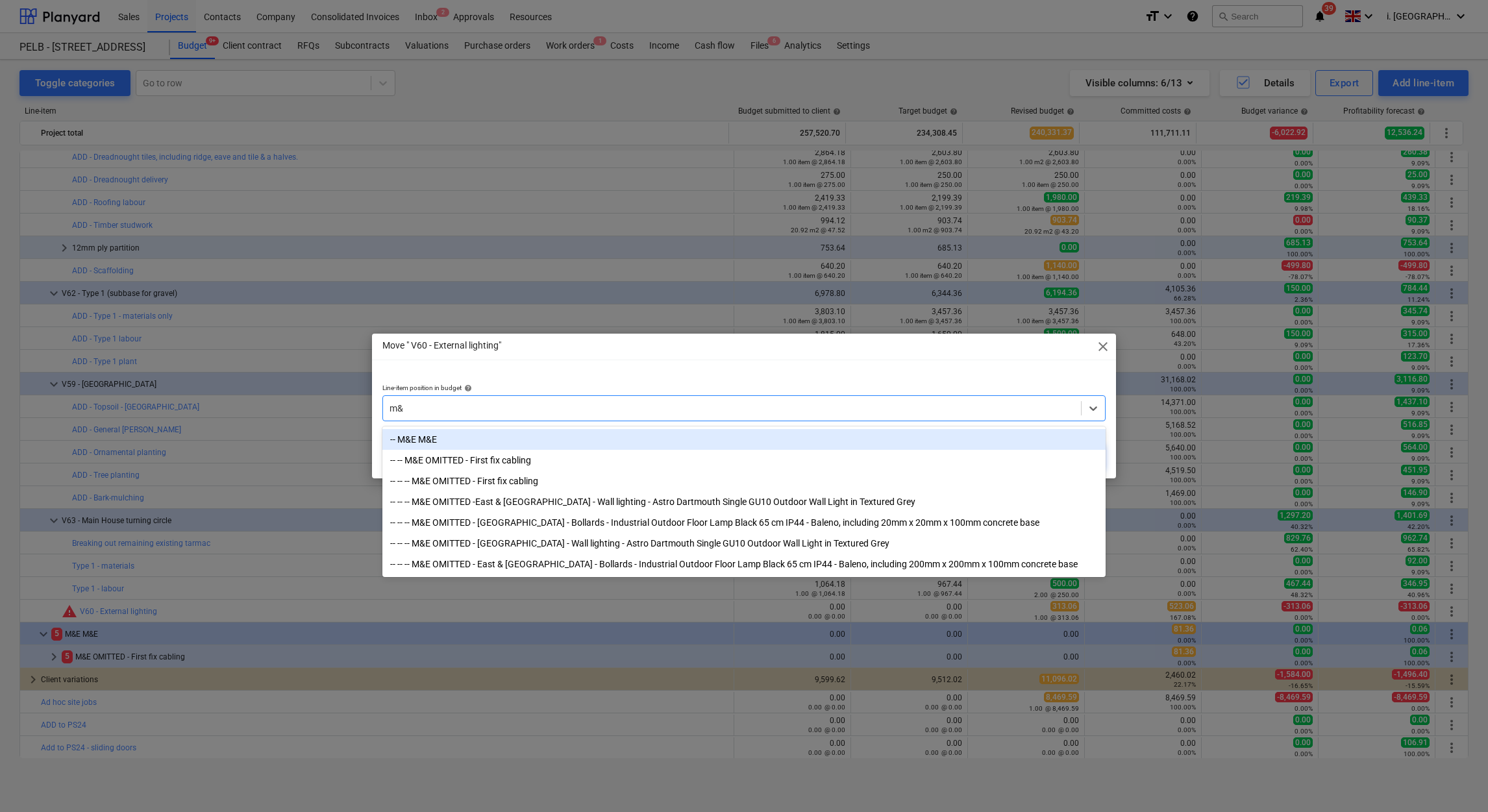
click at [550, 443] on div "-- M&E M&E" at bounding box center [744, 439] width 723 height 21
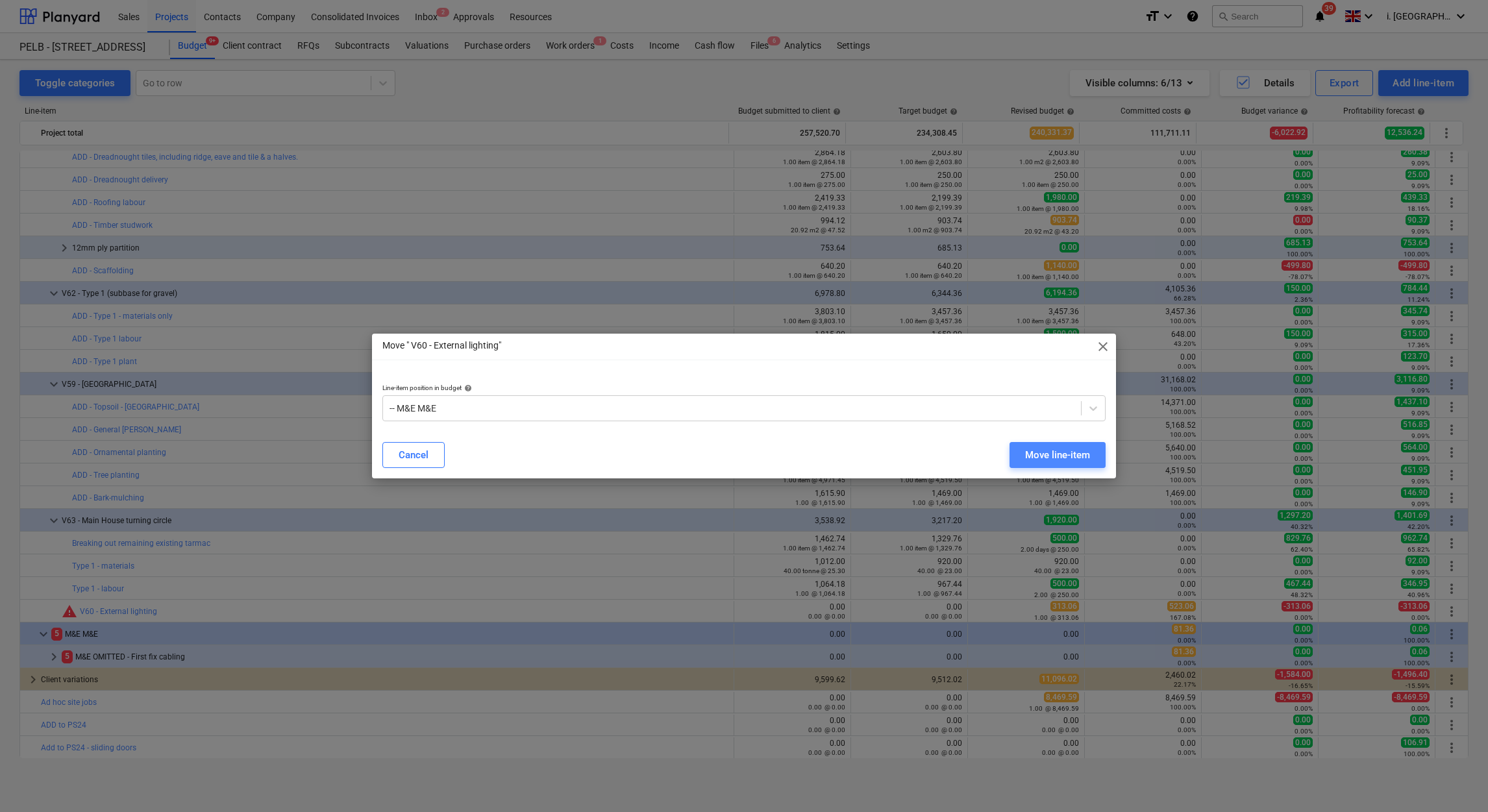
click at [1069, 448] on div "Move line-item" at bounding box center [1057, 456] width 65 height 17
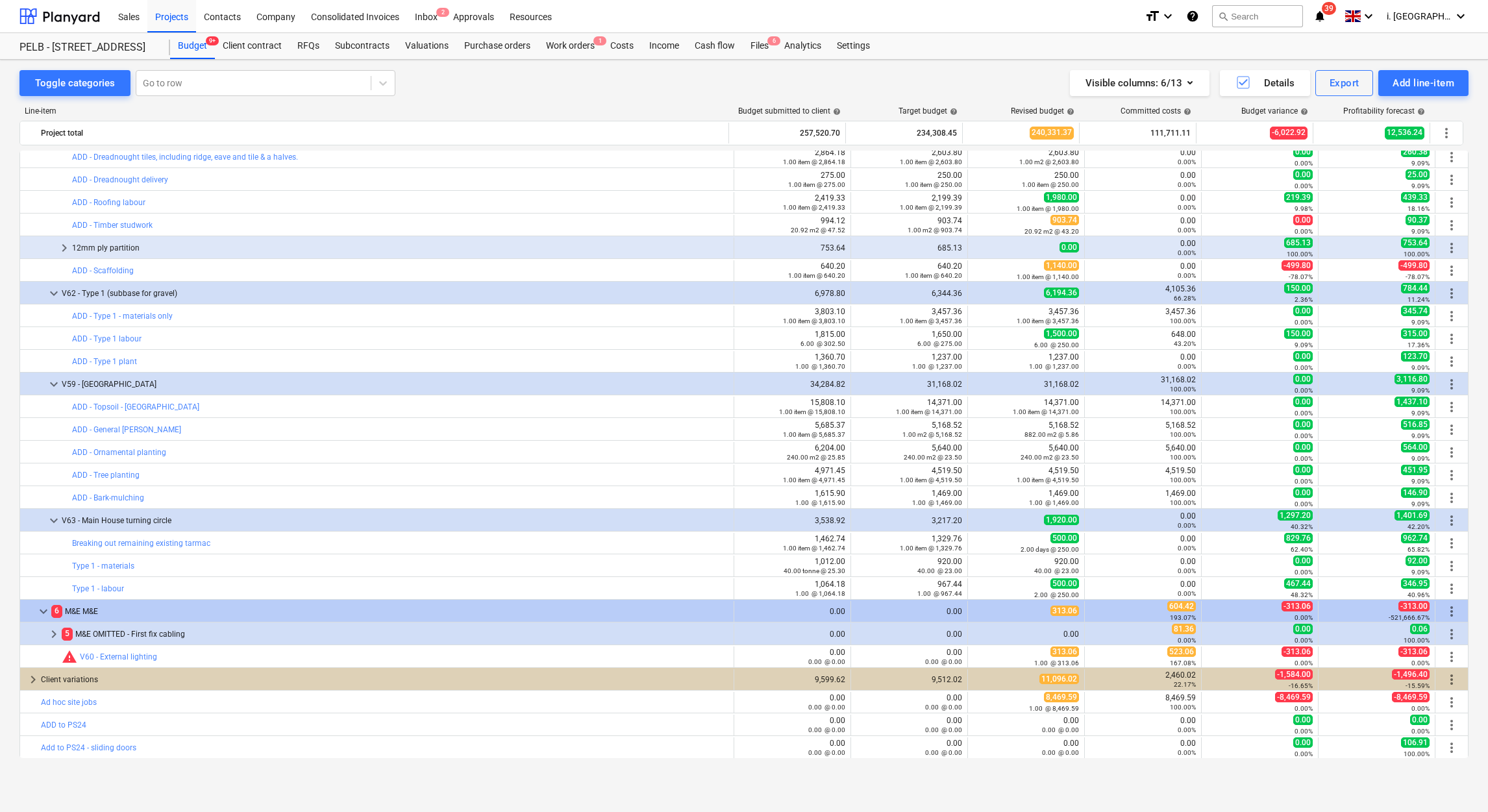
click at [1470, 276] on div "Toggle categories Go to row Visible columns : 6/13 Details Export Add line-item…" at bounding box center [744, 421] width 1488 height 724
drag, startPoint x: 1468, startPoint y: 603, endPoint x: 1474, endPoint y: 419, distance: 184.1
click at [1474, 419] on div "Toggle categories Go to row Visible columns : 6/13 Details Export Add line-item…" at bounding box center [744, 421] width 1488 height 724
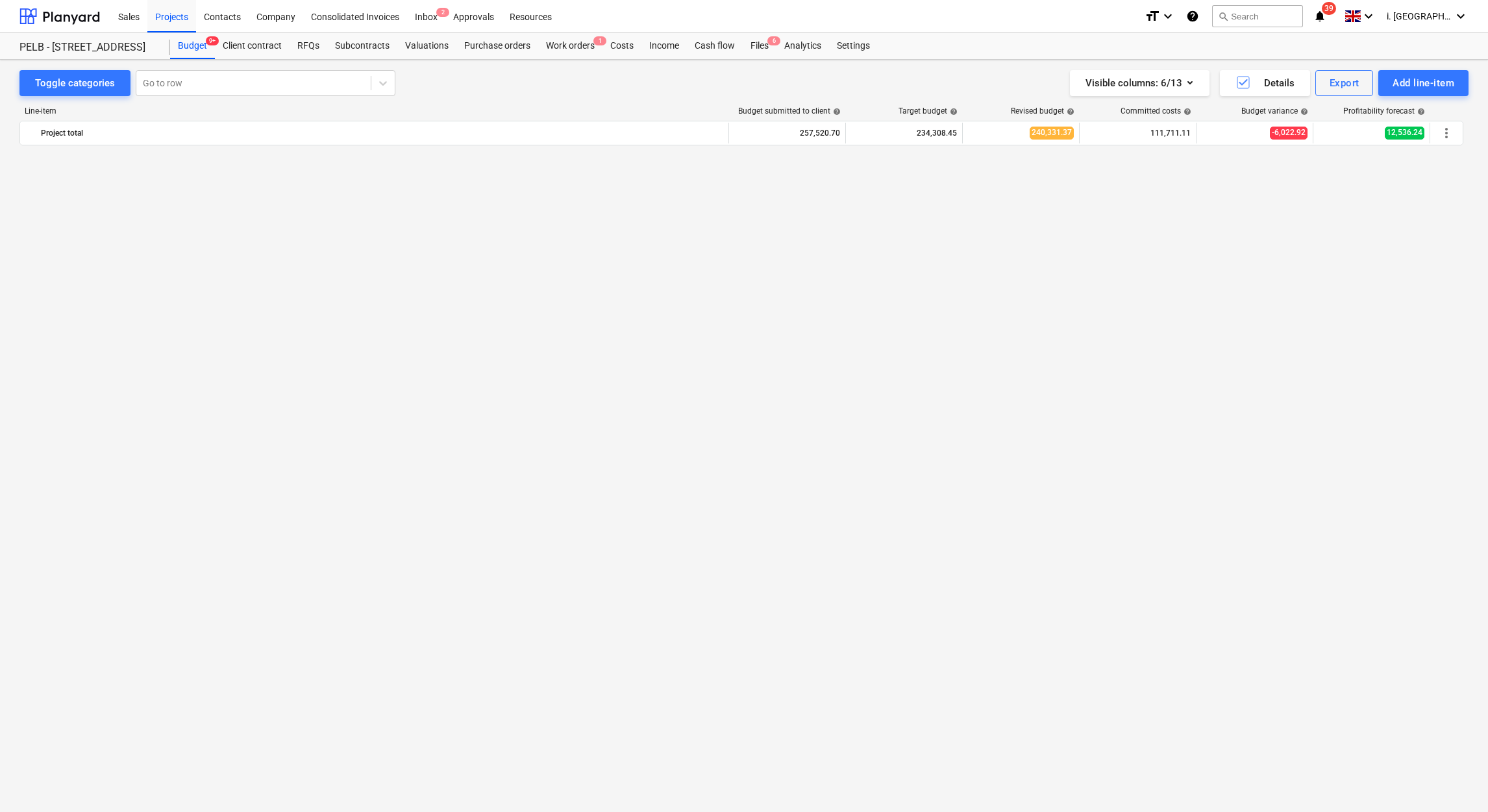
scroll to position [0, 0]
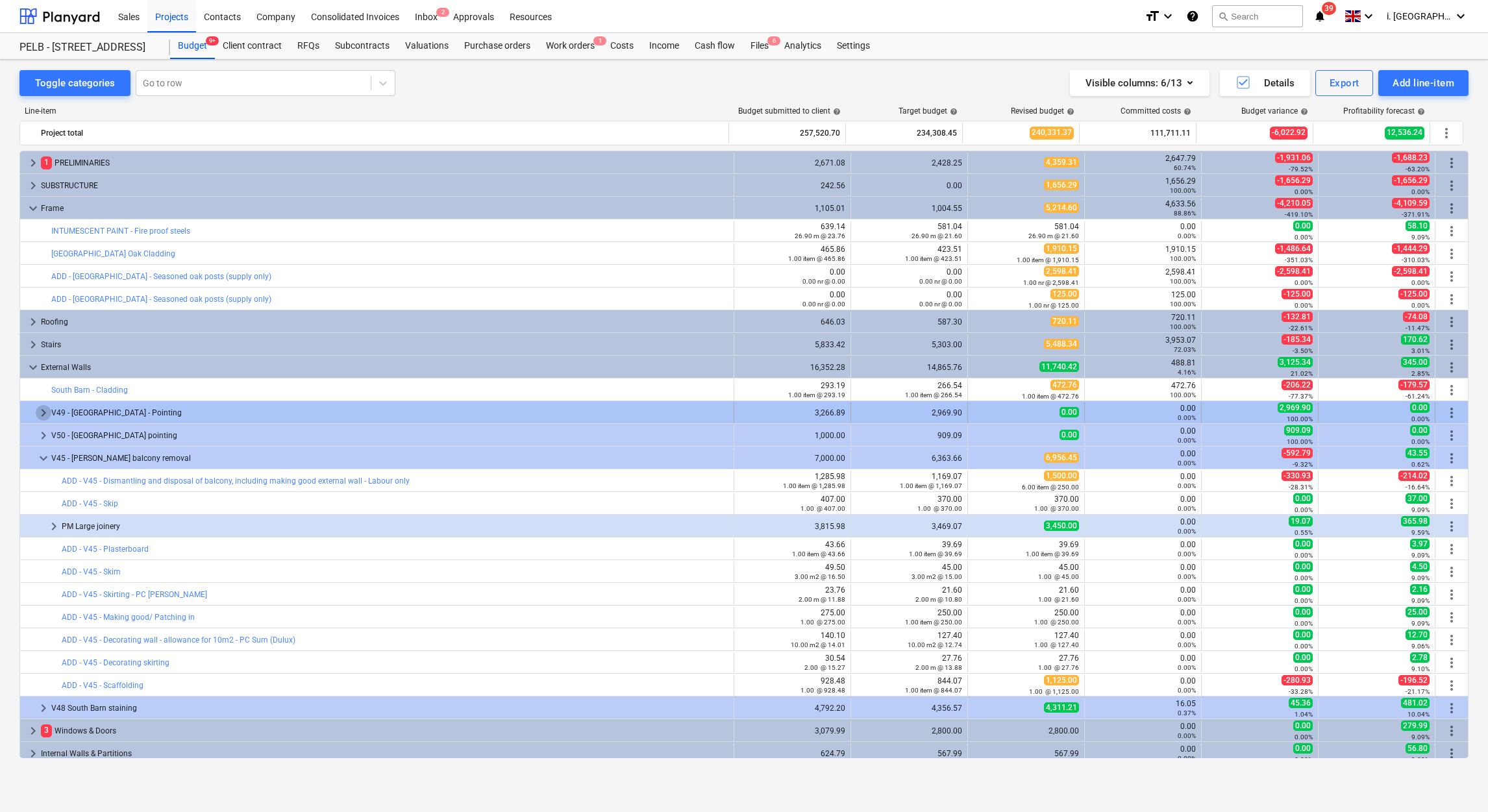
click at [38, 420] on span "keyboard_arrow_right" at bounding box center [43, 413] width 16 height 15
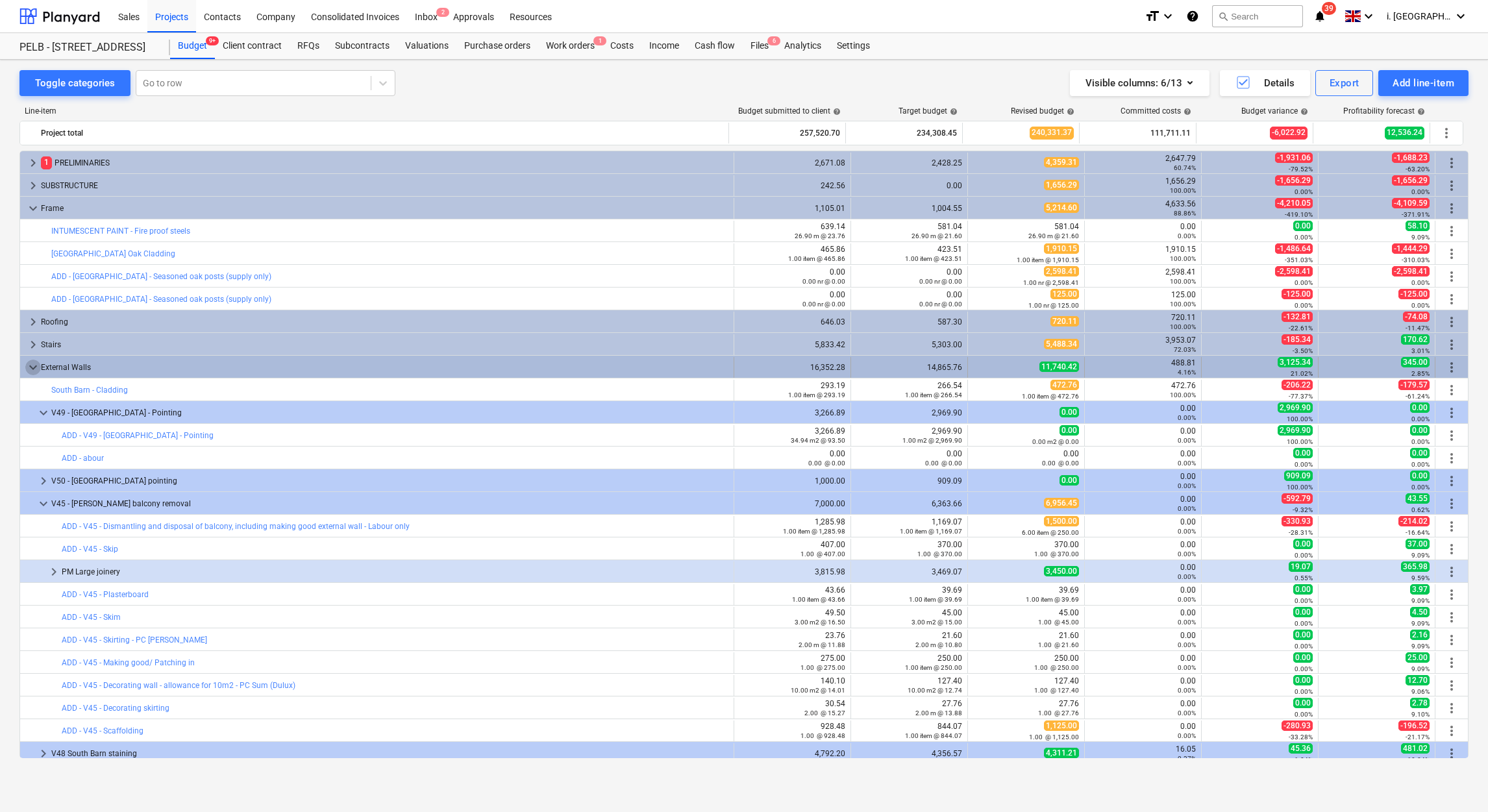
click at [29, 366] on span "keyboard_arrow_down" at bounding box center [33, 368] width 16 height 15
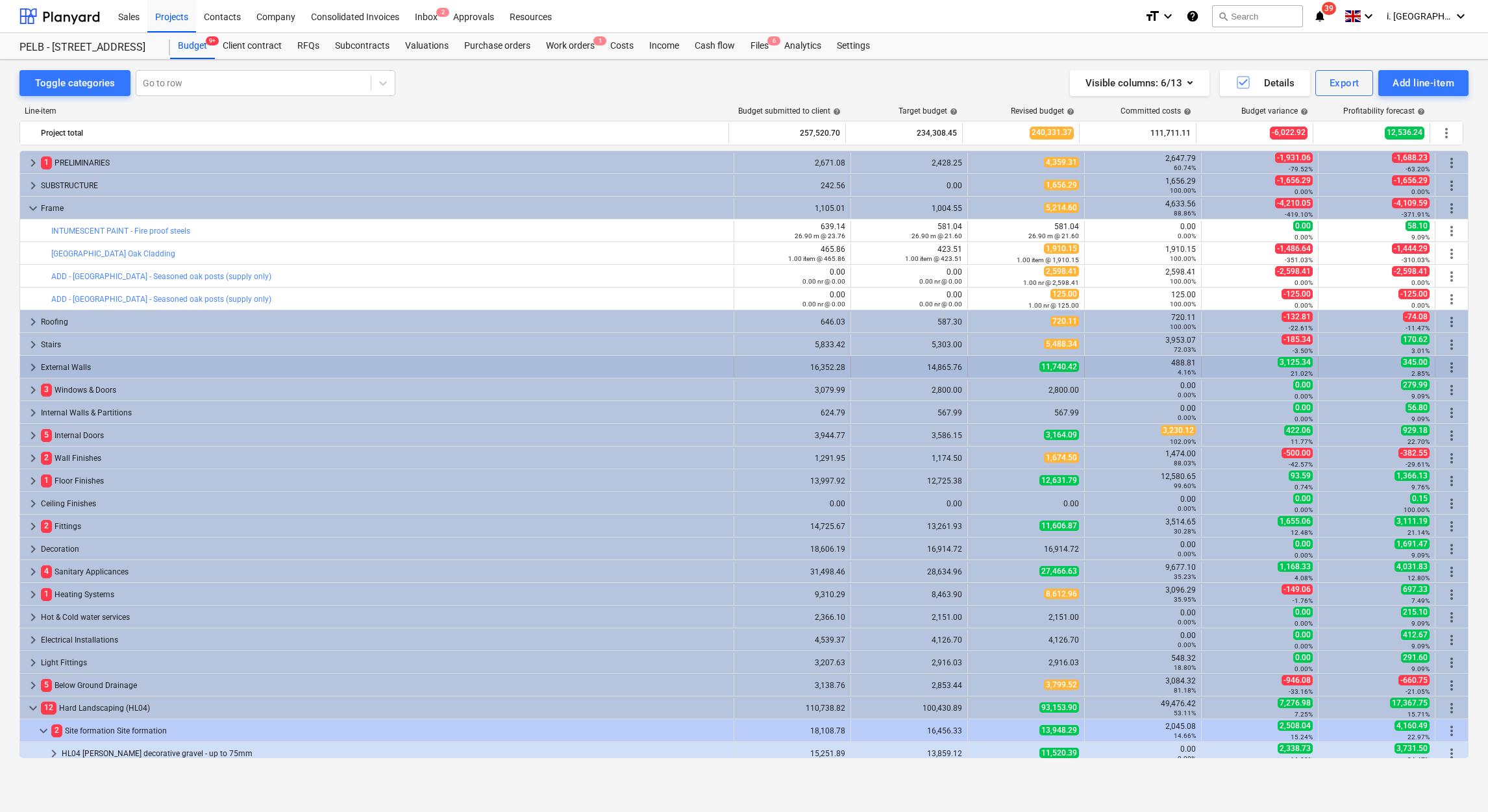
click at [33, 371] on span "keyboard_arrow_right" at bounding box center [33, 368] width 16 height 15
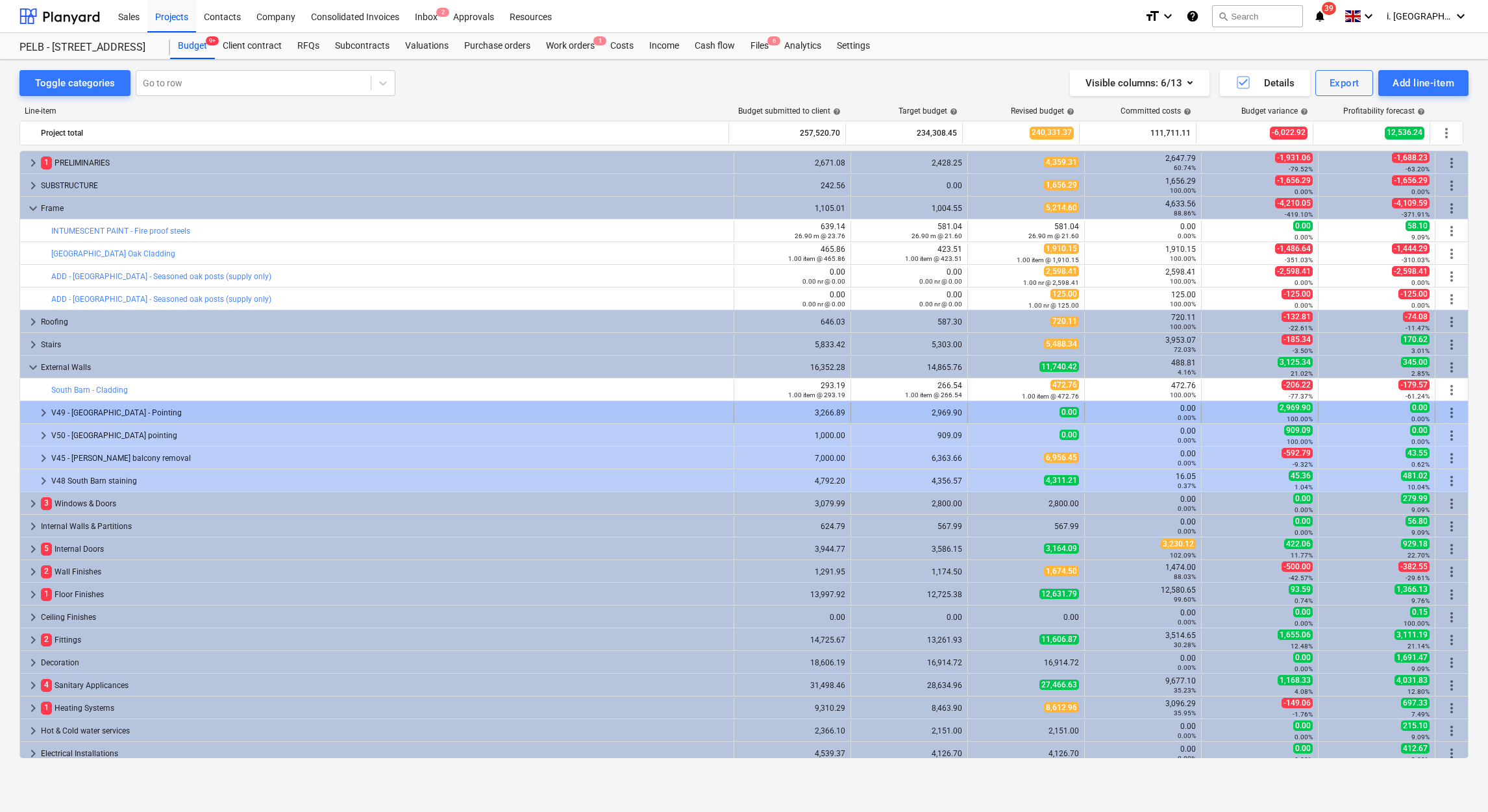
click at [34, 412] on div at bounding box center [30, 412] width 10 height 21
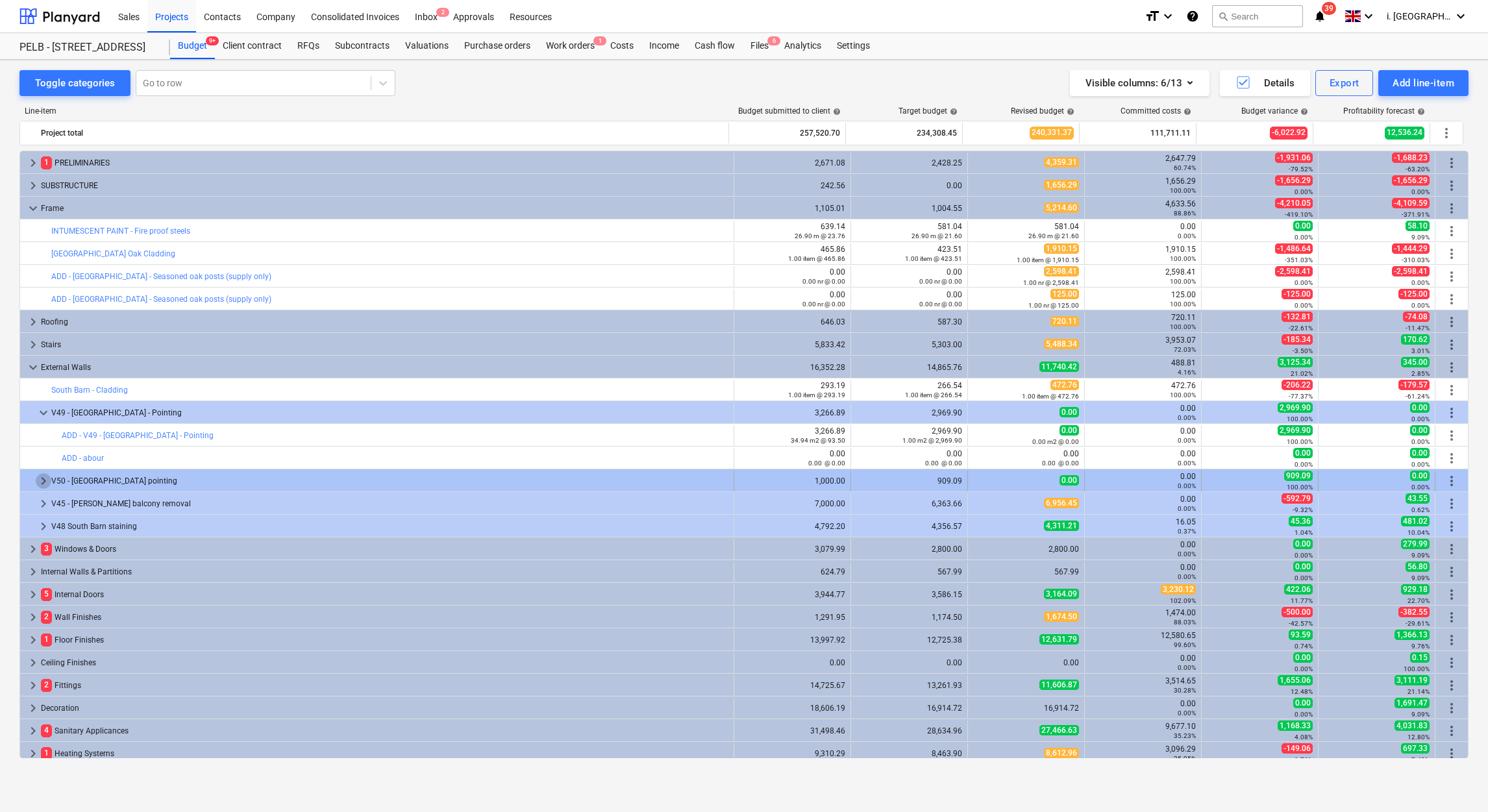
click at [40, 483] on span "keyboard_arrow_right" at bounding box center [43, 481] width 16 height 15
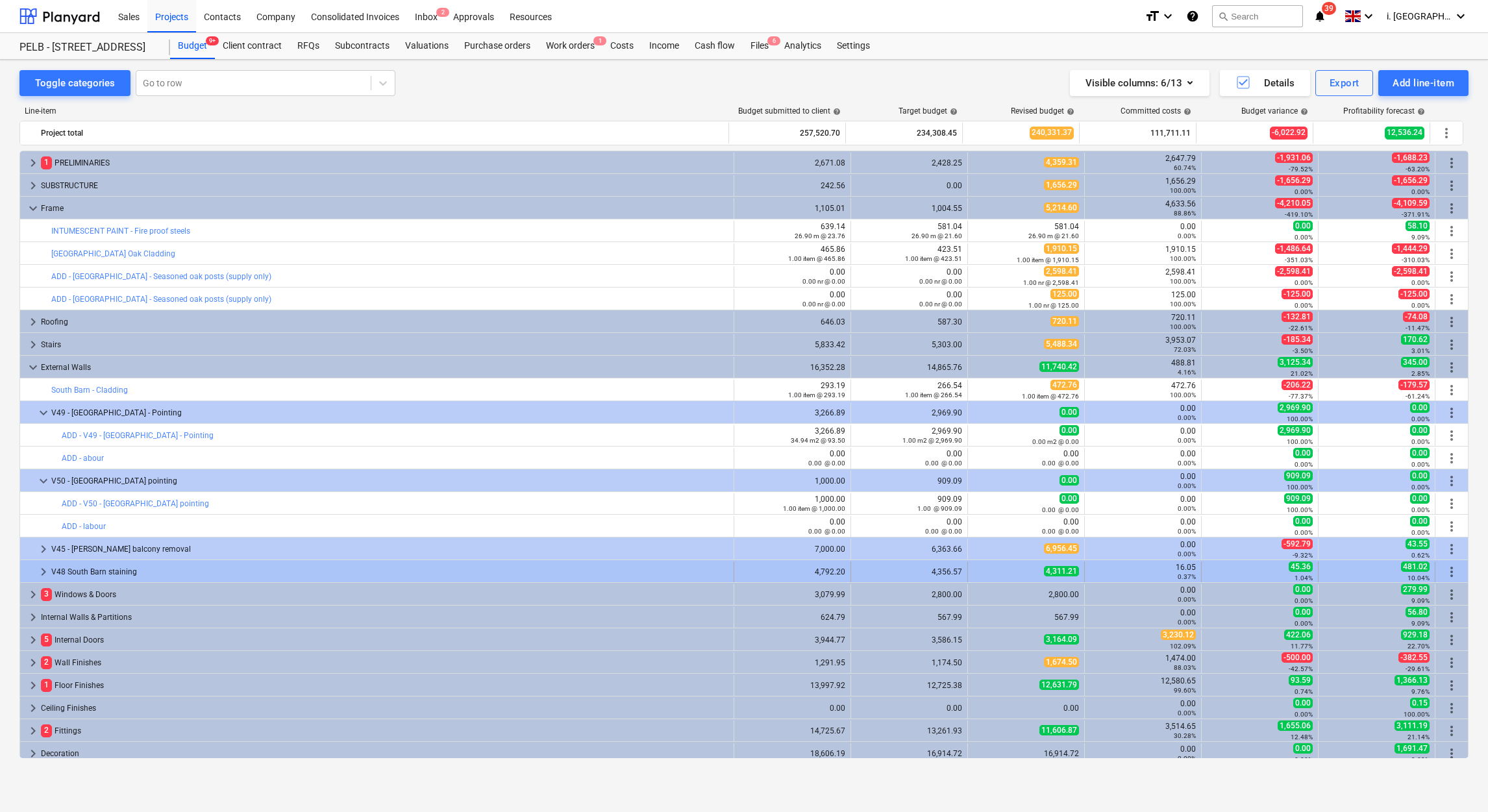
click at [33, 573] on div at bounding box center [30, 572] width 10 height 21
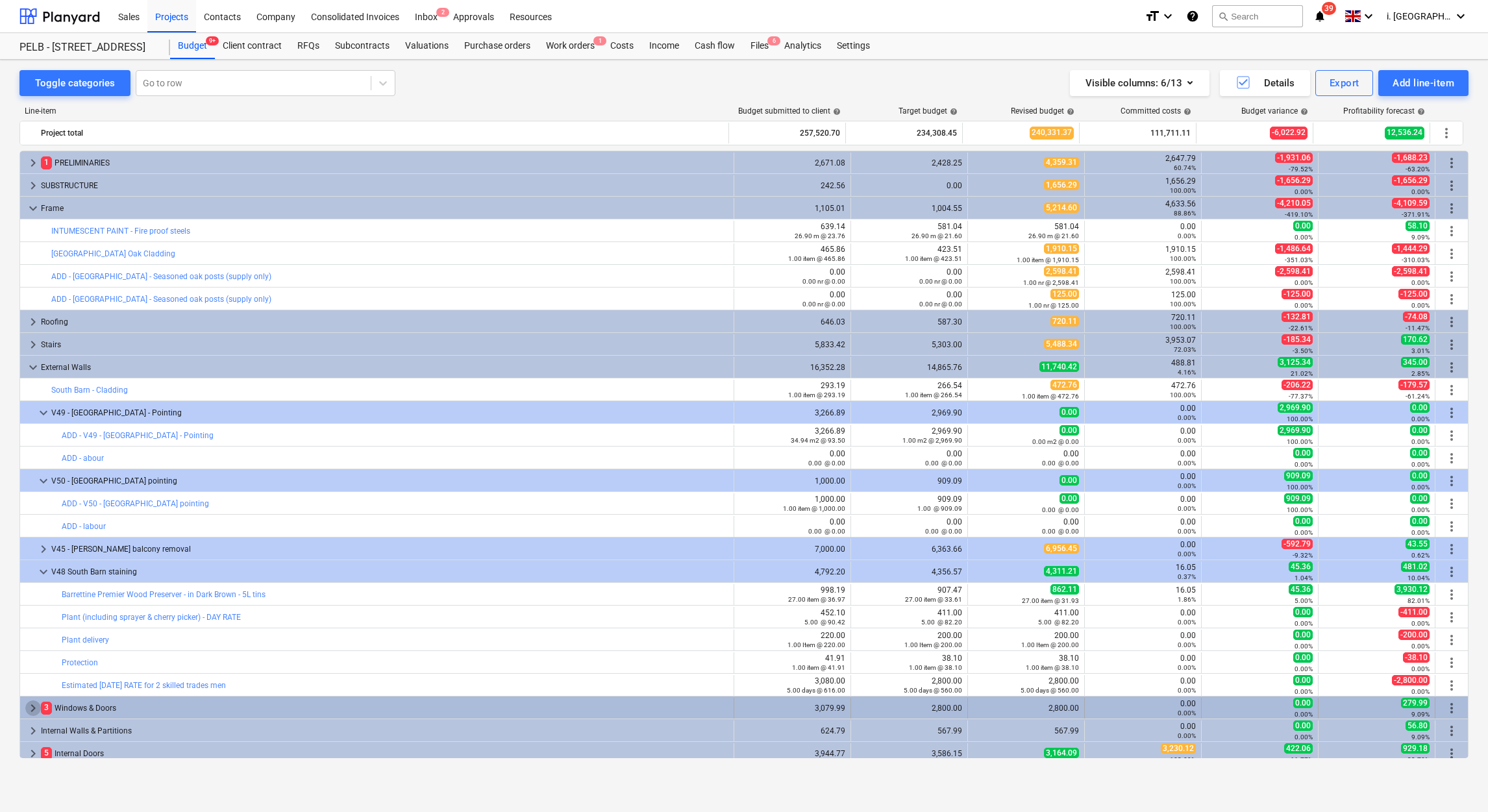
click at [33, 709] on span "keyboard_arrow_right" at bounding box center [33, 709] width 16 height 15
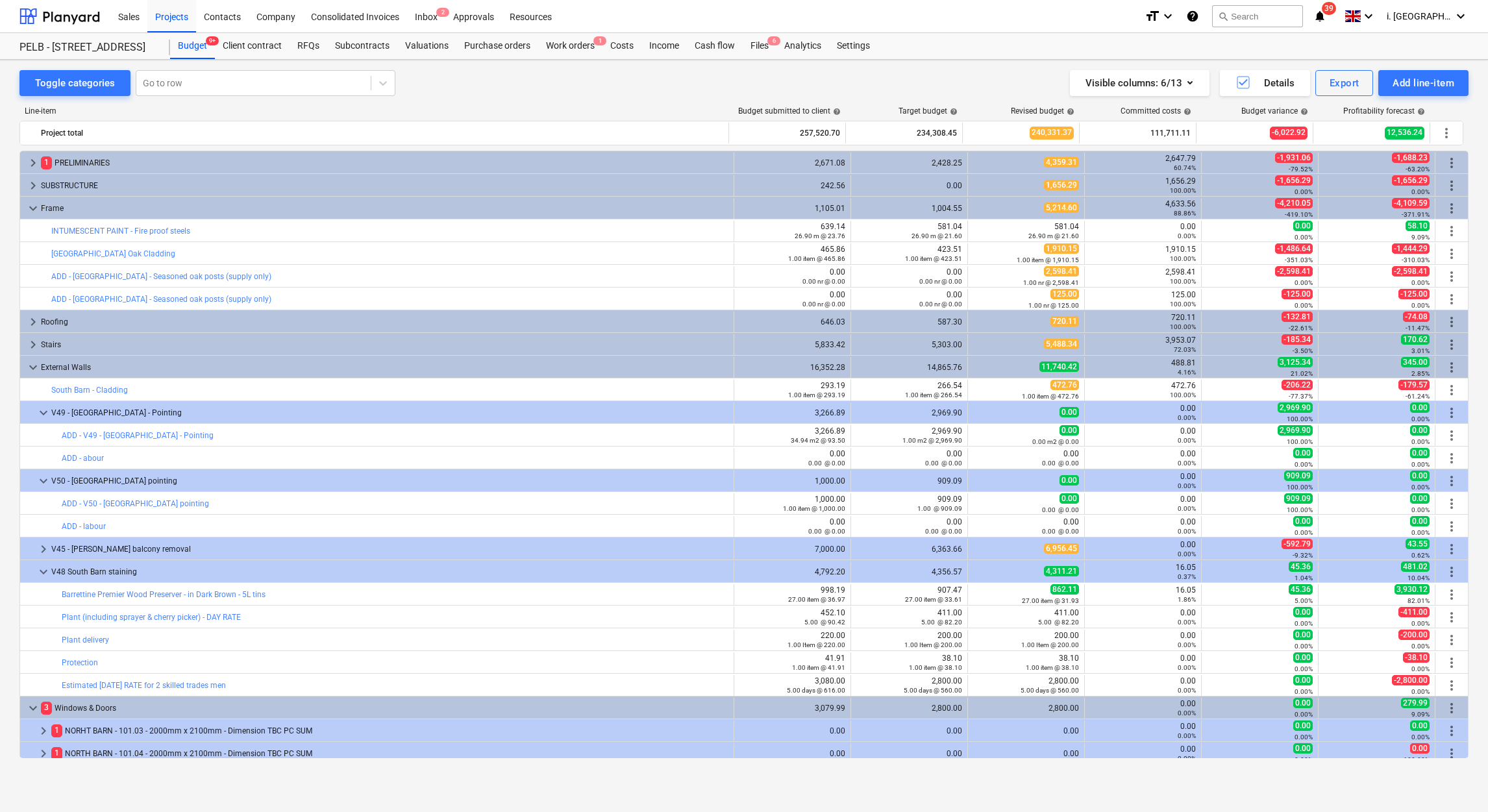
drag, startPoint x: 1468, startPoint y: 300, endPoint x: 1468, endPoint y: 312, distance: 12.0
click at [1468, 312] on div "Toggle categories Go to row Visible columns : 6/13 Details Export Add line-item…" at bounding box center [744, 421] width 1488 height 724
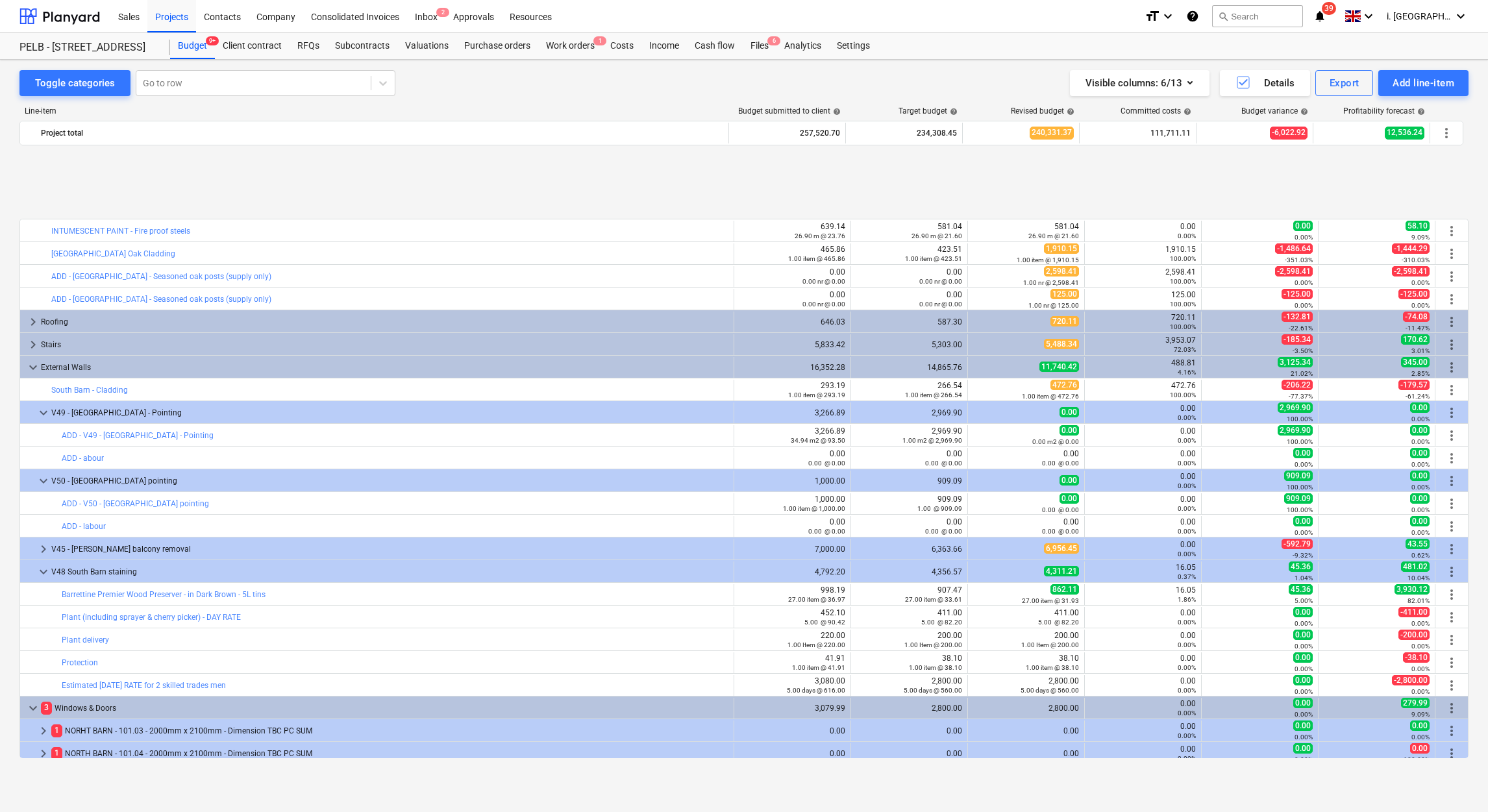
scroll to position [532, 0]
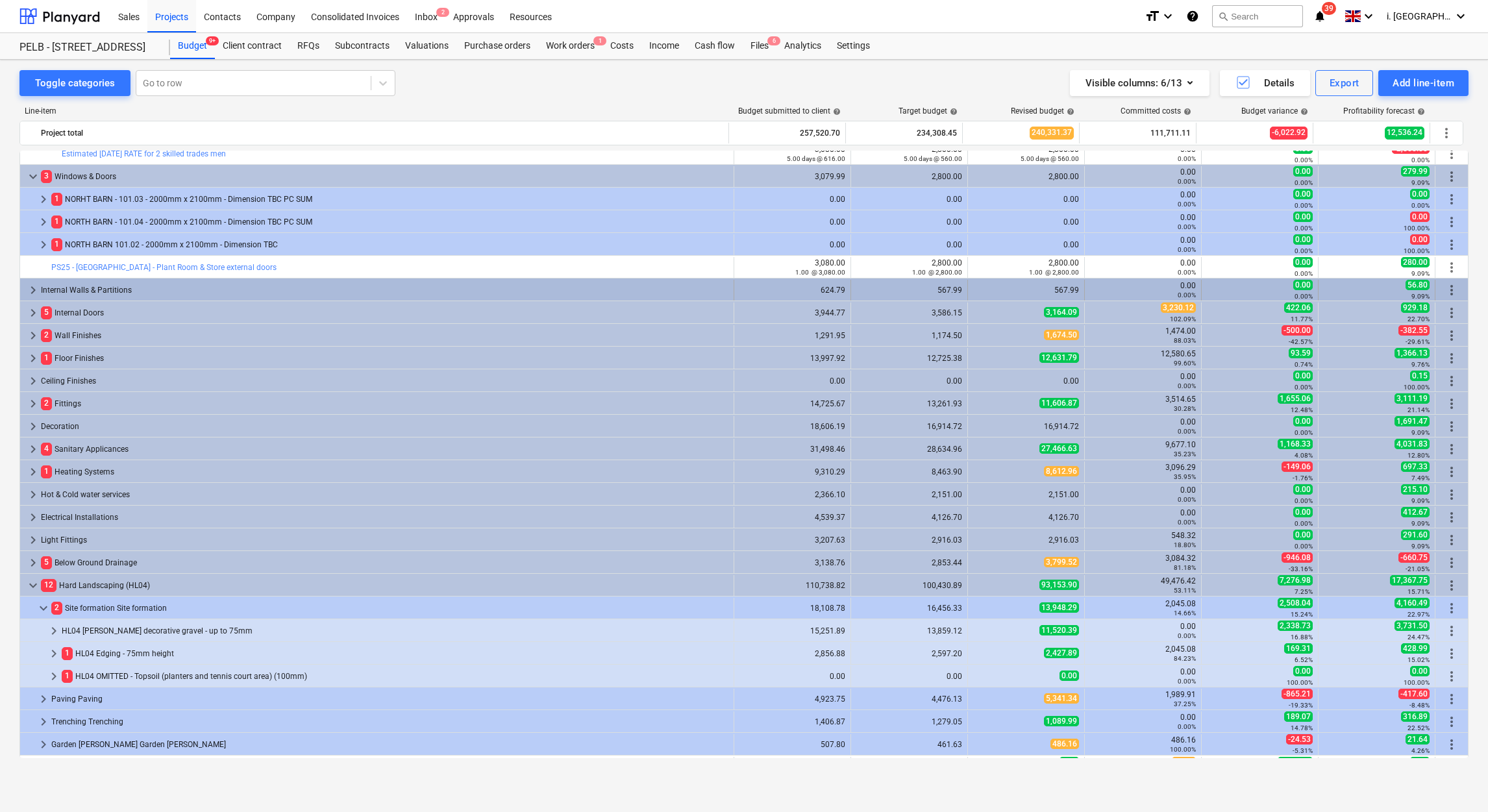
click at [27, 287] on span "keyboard_arrow_right" at bounding box center [33, 290] width 16 height 15
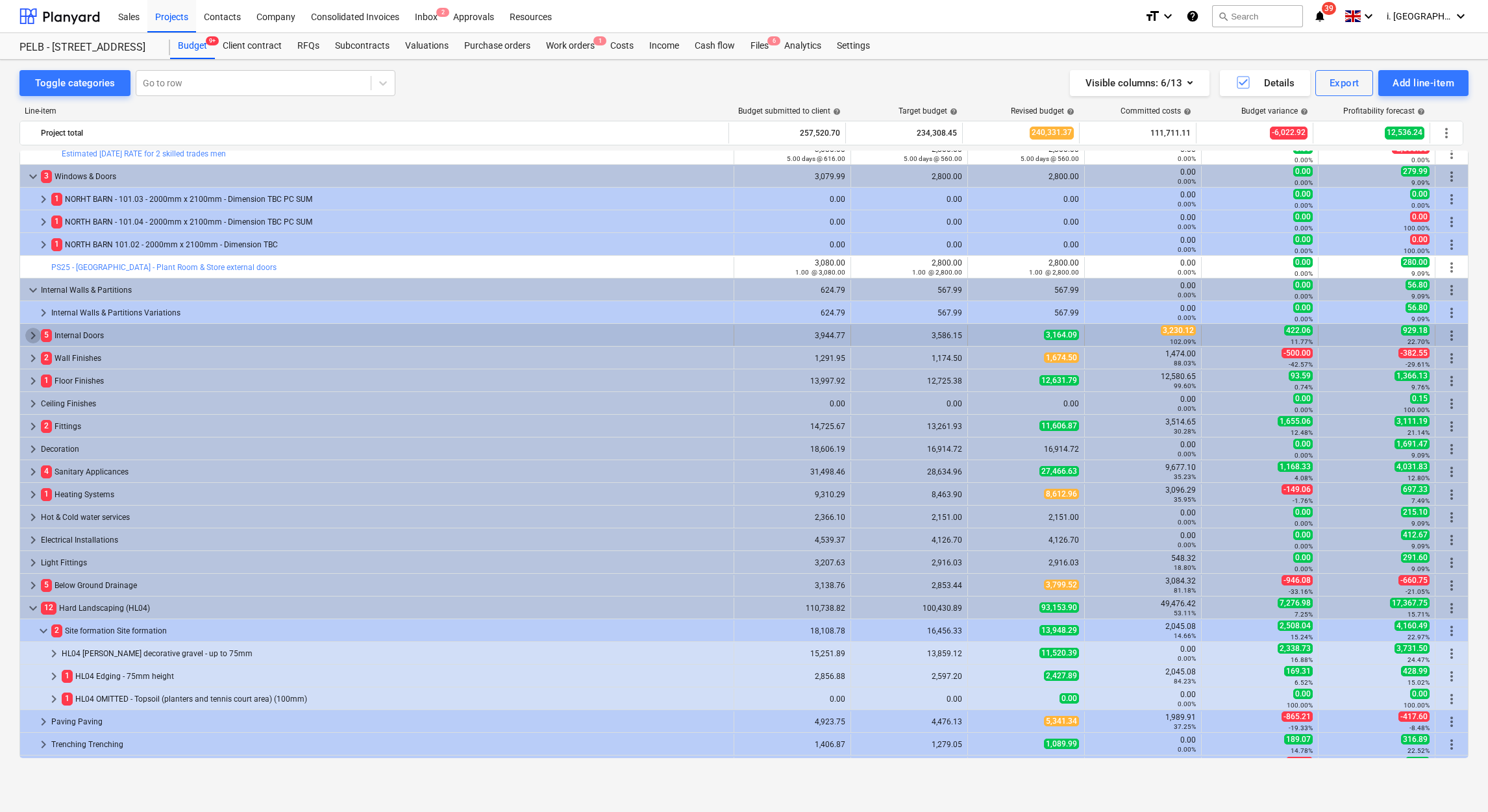
click at [35, 334] on span "keyboard_arrow_right" at bounding box center [33, 336] width 16 height 15
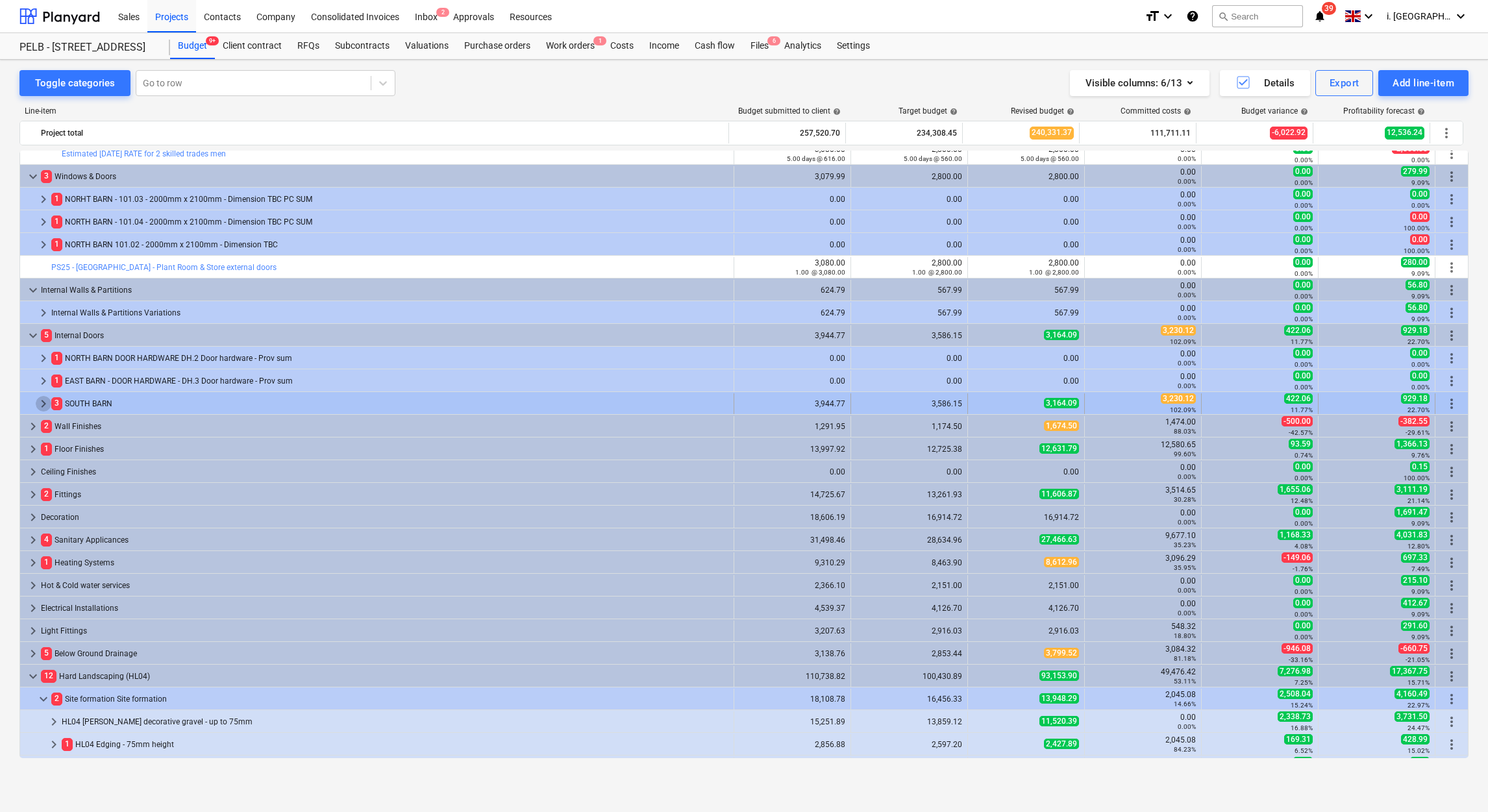
click at [40, 408] on span "keyboard_arrow_right" at bounding box center [43, 404] width 16 height 15
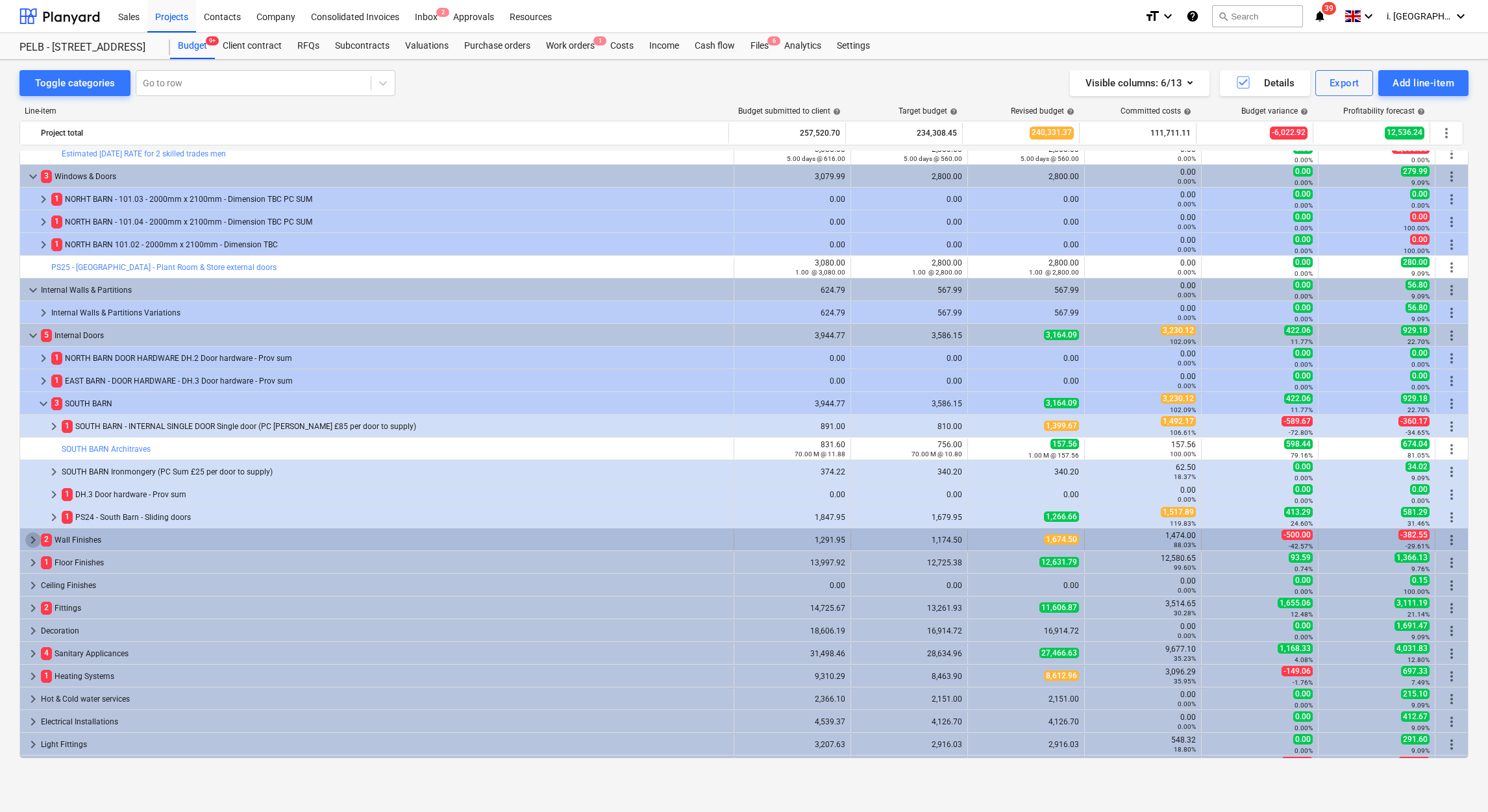
click at [25, 536] on span "keyboard_arrow_right" at bounding box center [33, 540] width 16 height 15
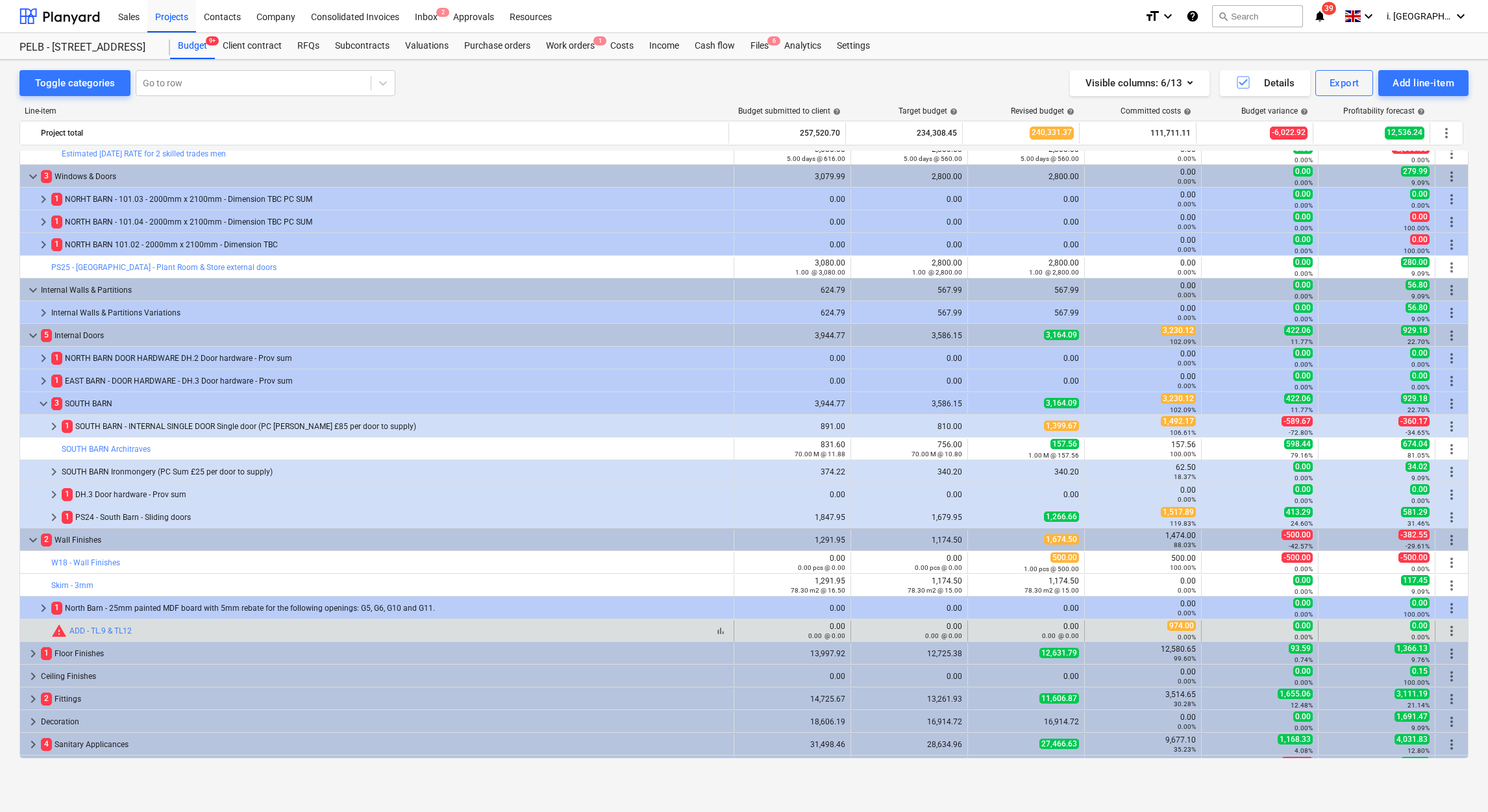
drag, startPoint x: 169, startPoint y: 627, endPoint x: 61, endPoint y: 629, distance: 108.0
click at [61, 629] on div "bar_chart warning ADD - TL.9 & TL12" at bounding box center [390, 631] width 677 height 15
copy link "ADD - TL.9 & TL12"
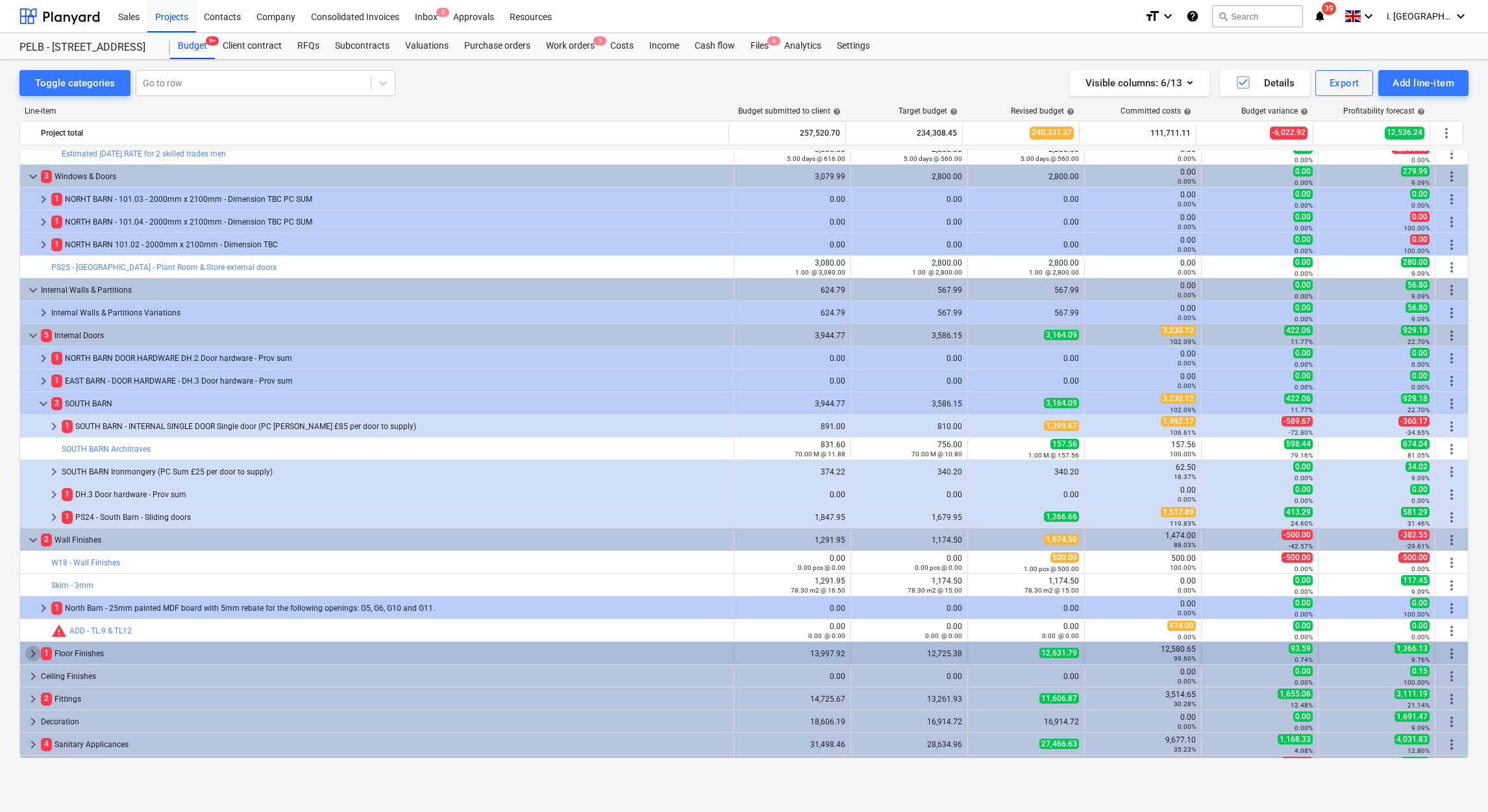
click at [28, 656] on span "keyboard_arrow_right" at bounding box center [33, 654] width 16 height 15
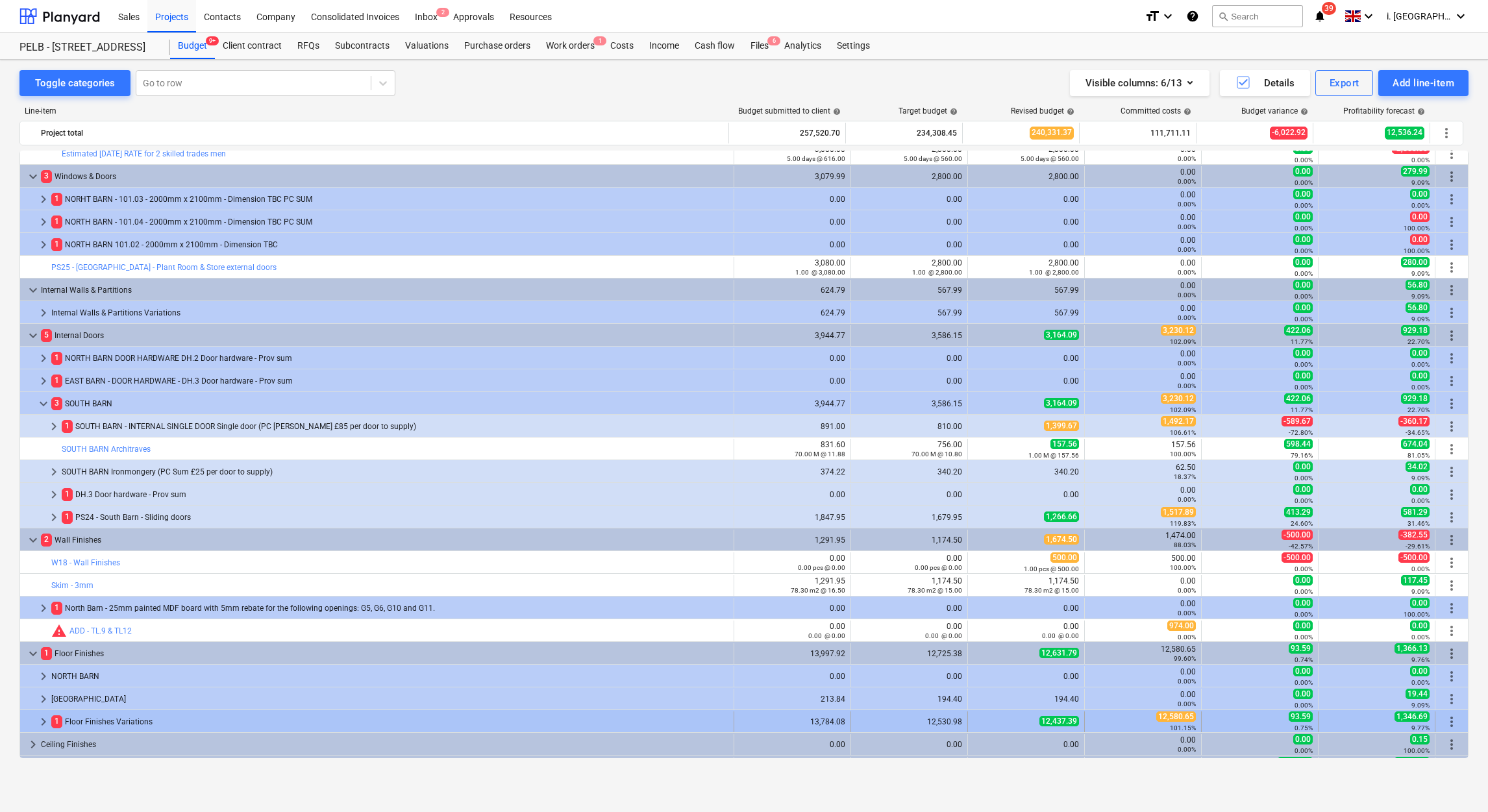
click at [1015, 723] on div "12,437.39" at bounding box center [1026, 722] width 106 height 11
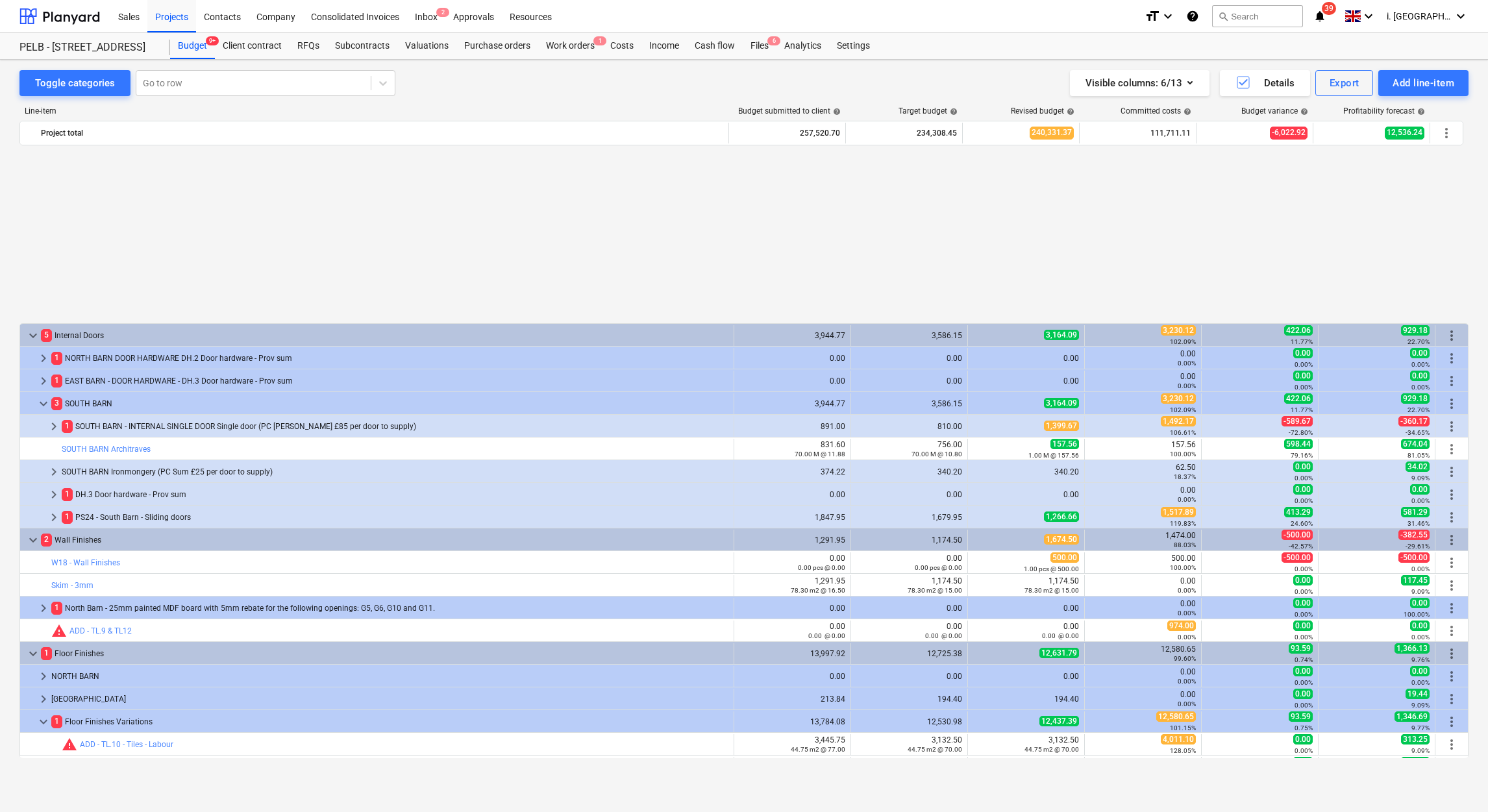
scroll to position [749, 0]
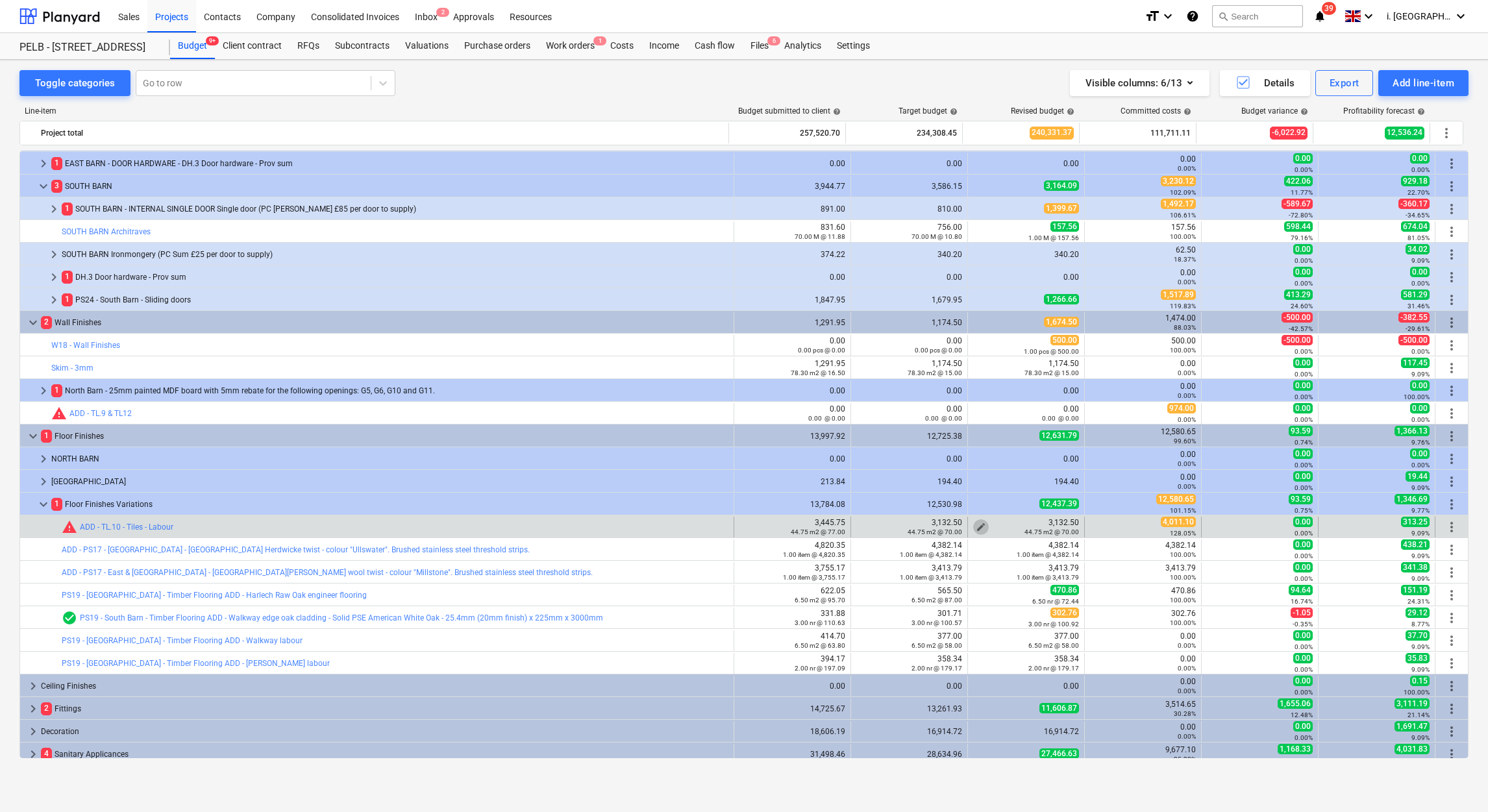
click at [976, 523] on span "edit" at bounding box center [981, 527] width 10 height 10
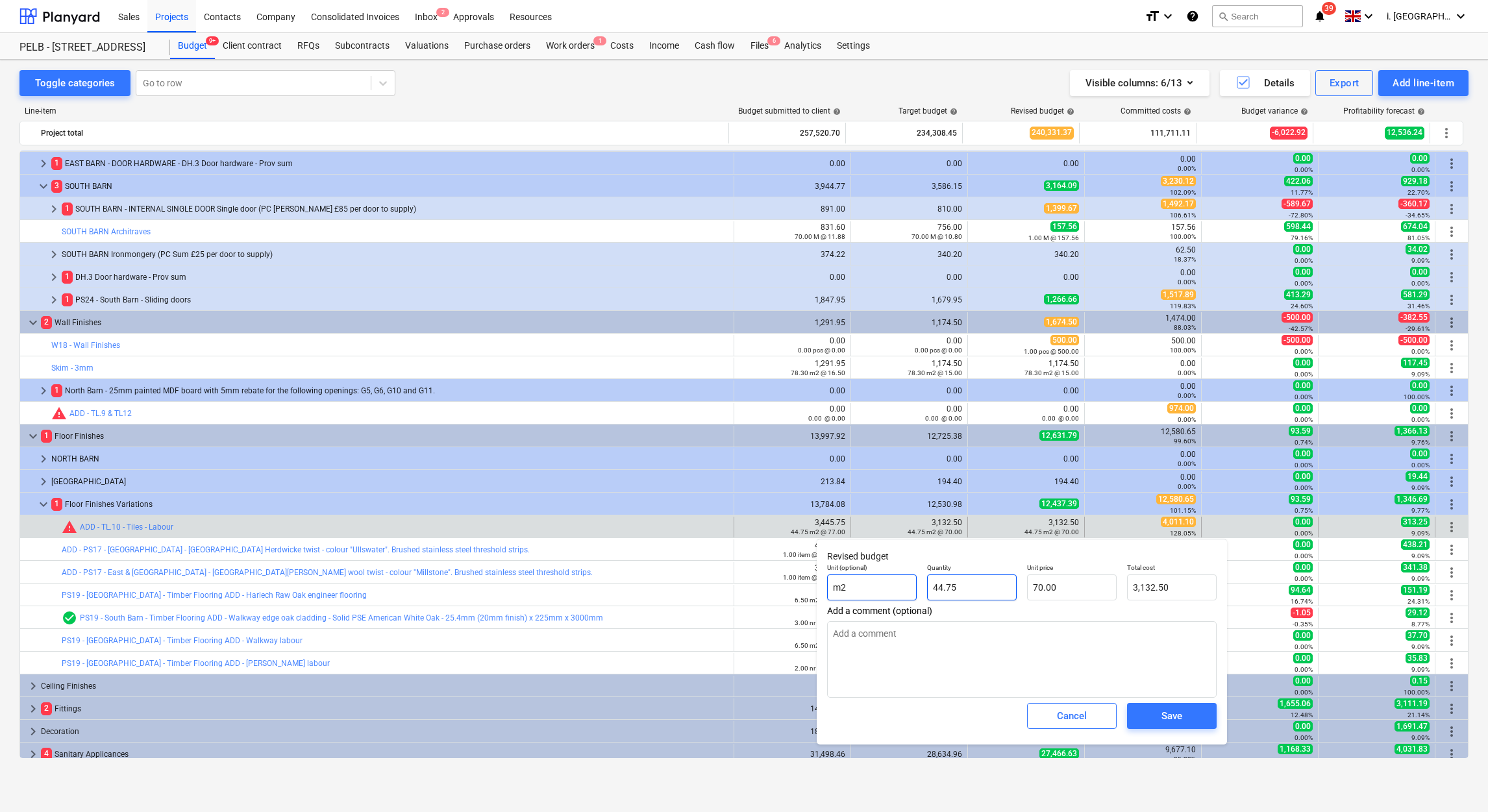
drag, startPoint x: 983, startPoint y: 589, endPoint x: 842, endPoint y: 577, distance: 141.5
click at [842, 577] on div "Unit (optional) m2 Quantity 44.75 Unit price 70.00 Total cost 3,132.50" at bounding box center [1022, 581] width 400 height 47
type input "1"
type textarea "x"
type input "70.00"
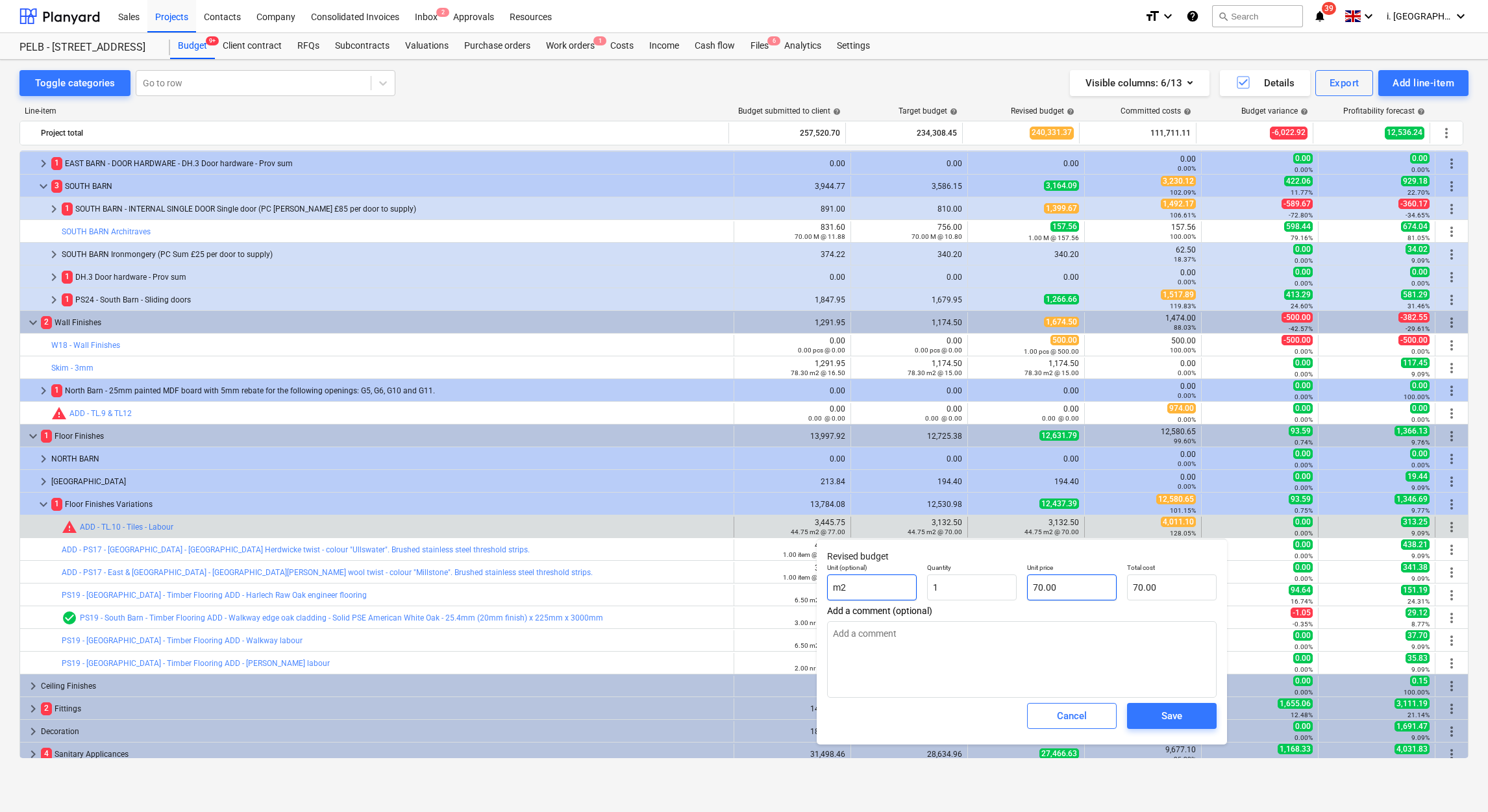
type input "1.00"
type input "70"
type textarea "x"
type input "7"
type textarea "x"
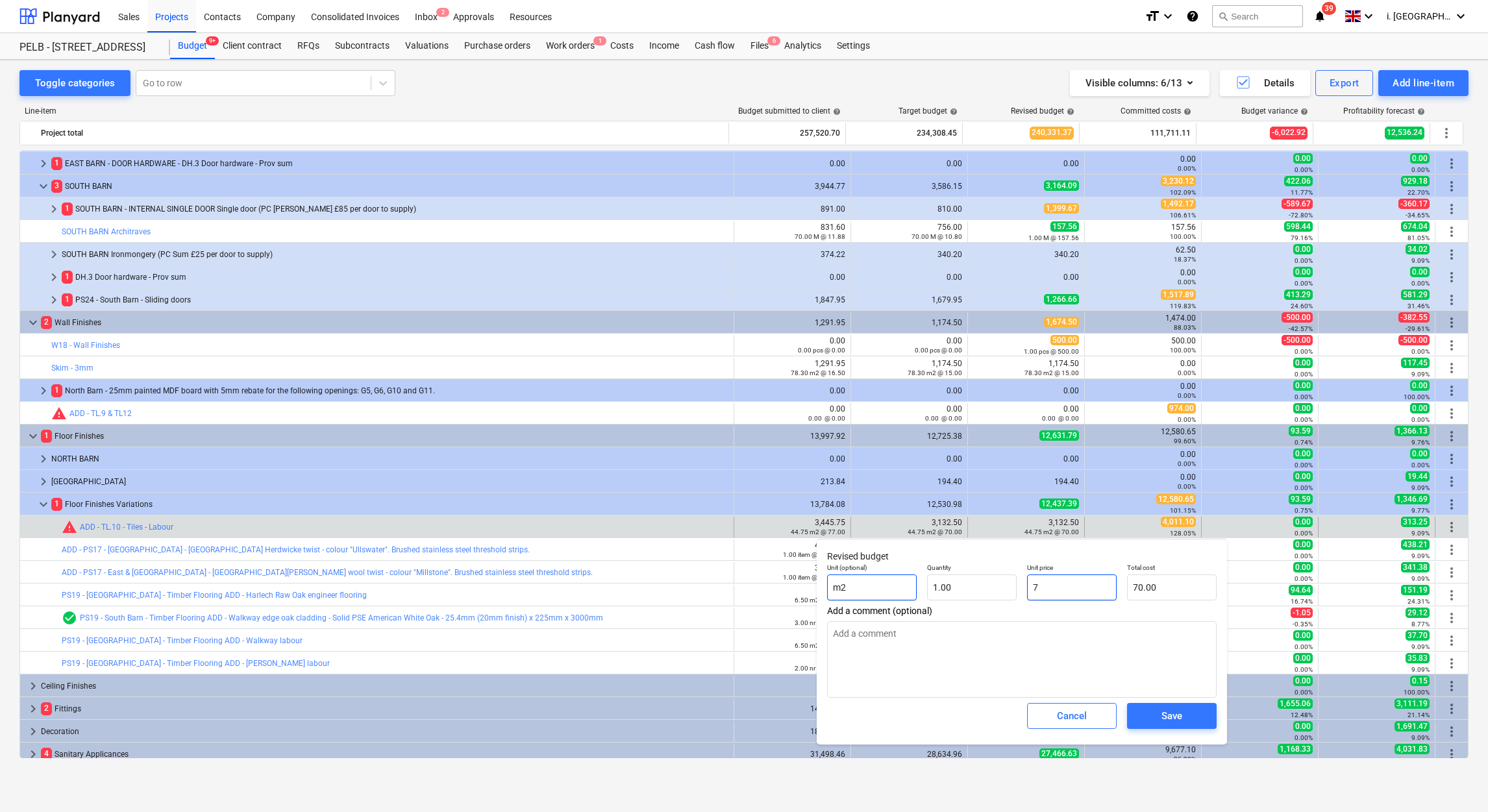
type input "7.00"
type textarea "x"
type input "0.00"
type input "1"
type textarea "x"
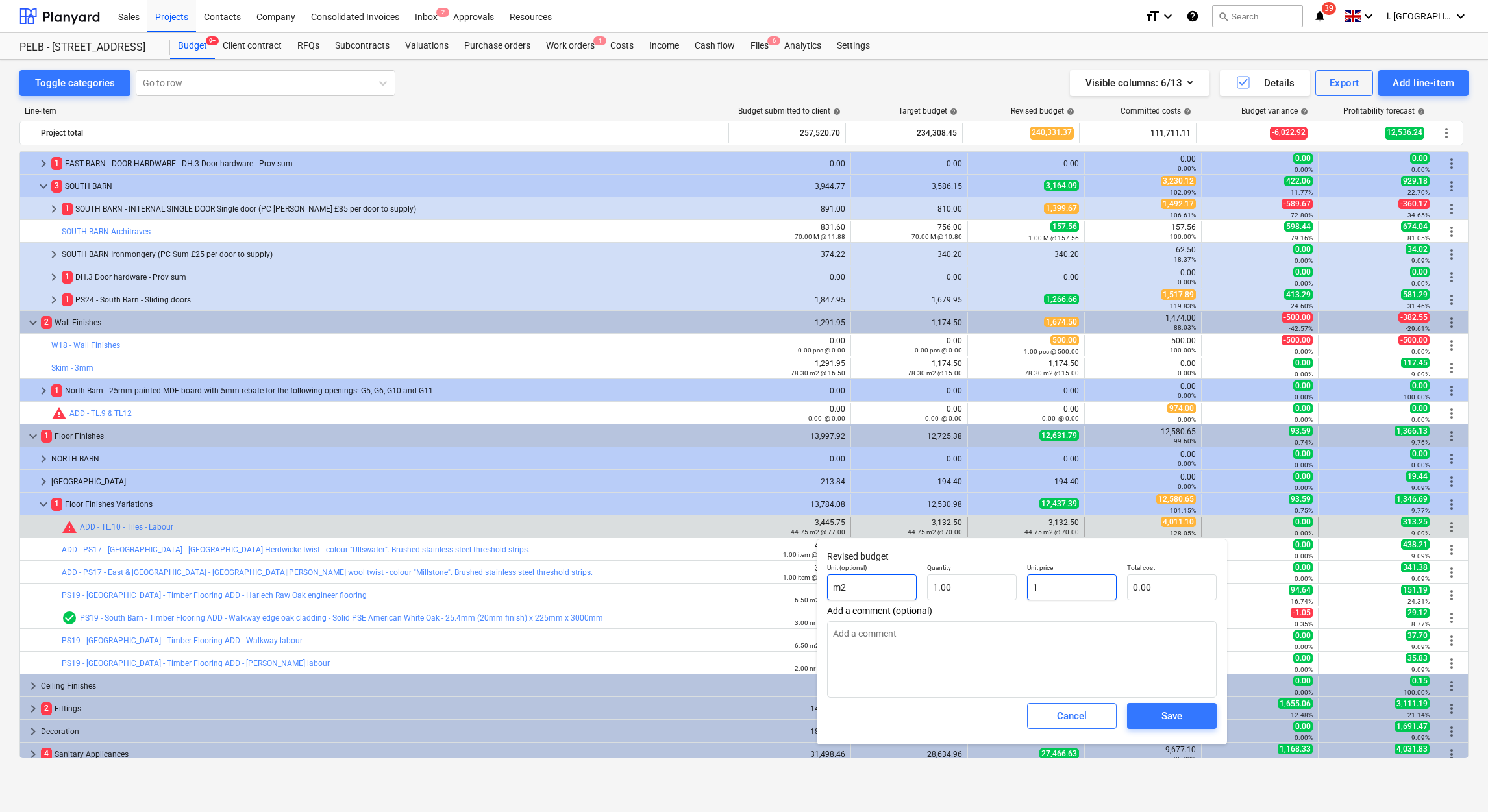
type input "1.00"
type textarea "x"
type input "0.00"
type input "4"
type textarea "x"
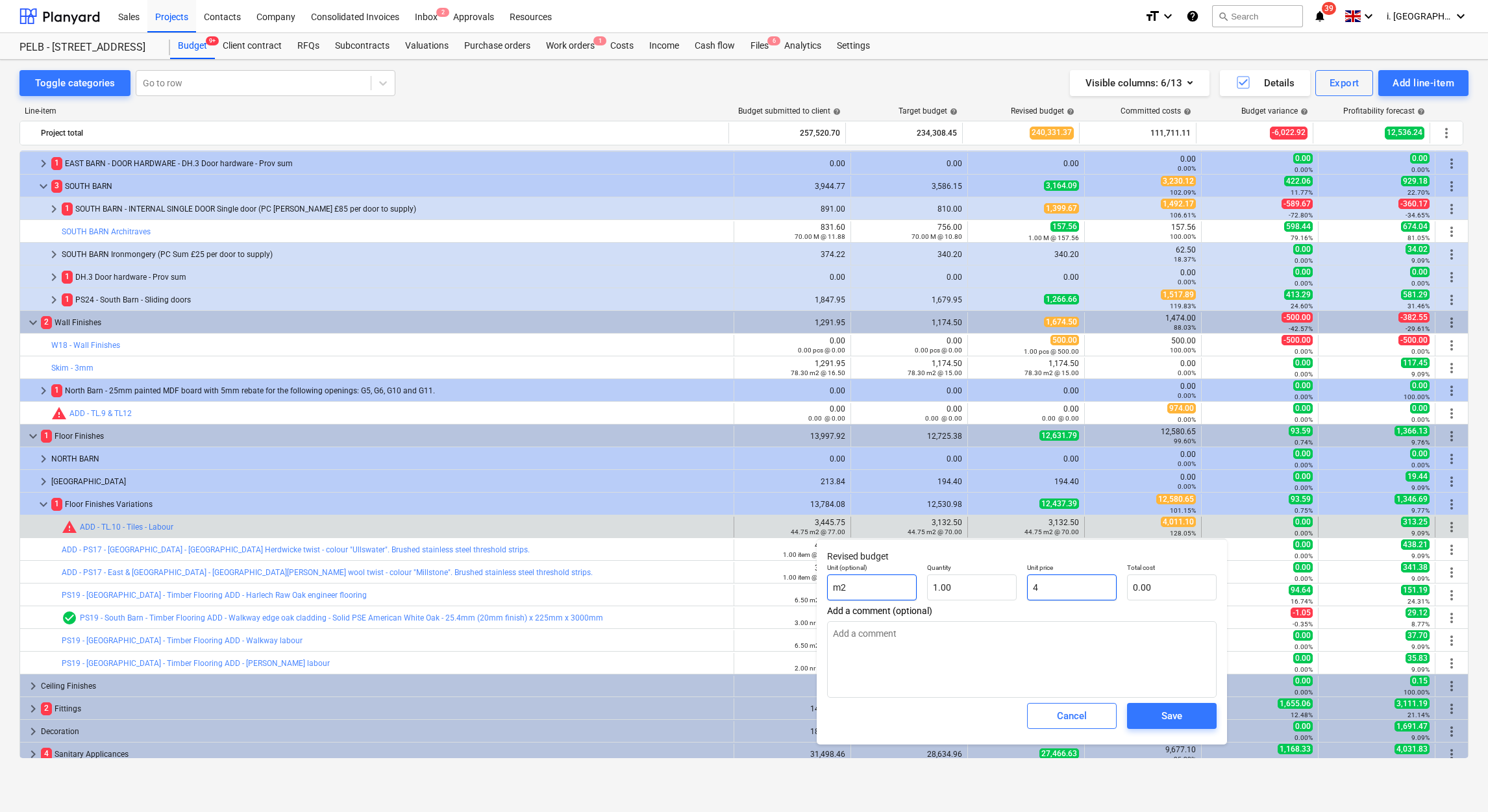
type input "4.00"
type input "40"
type textarea "x"
type input "40.00"
type input "401"
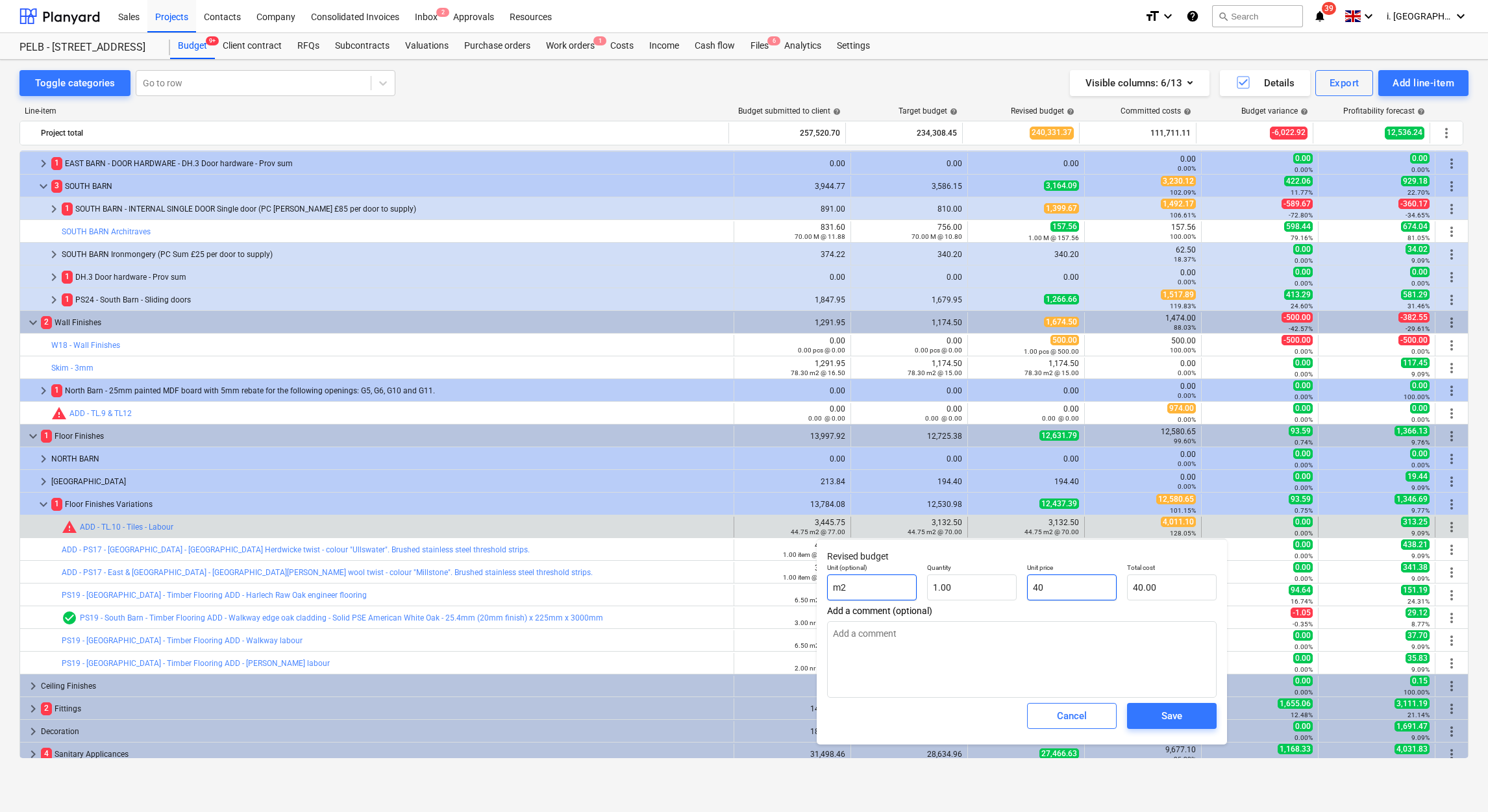
type textarea "x"
type input "401.00"
type input "4011"
type textarea "x"
type input "4,011.00"
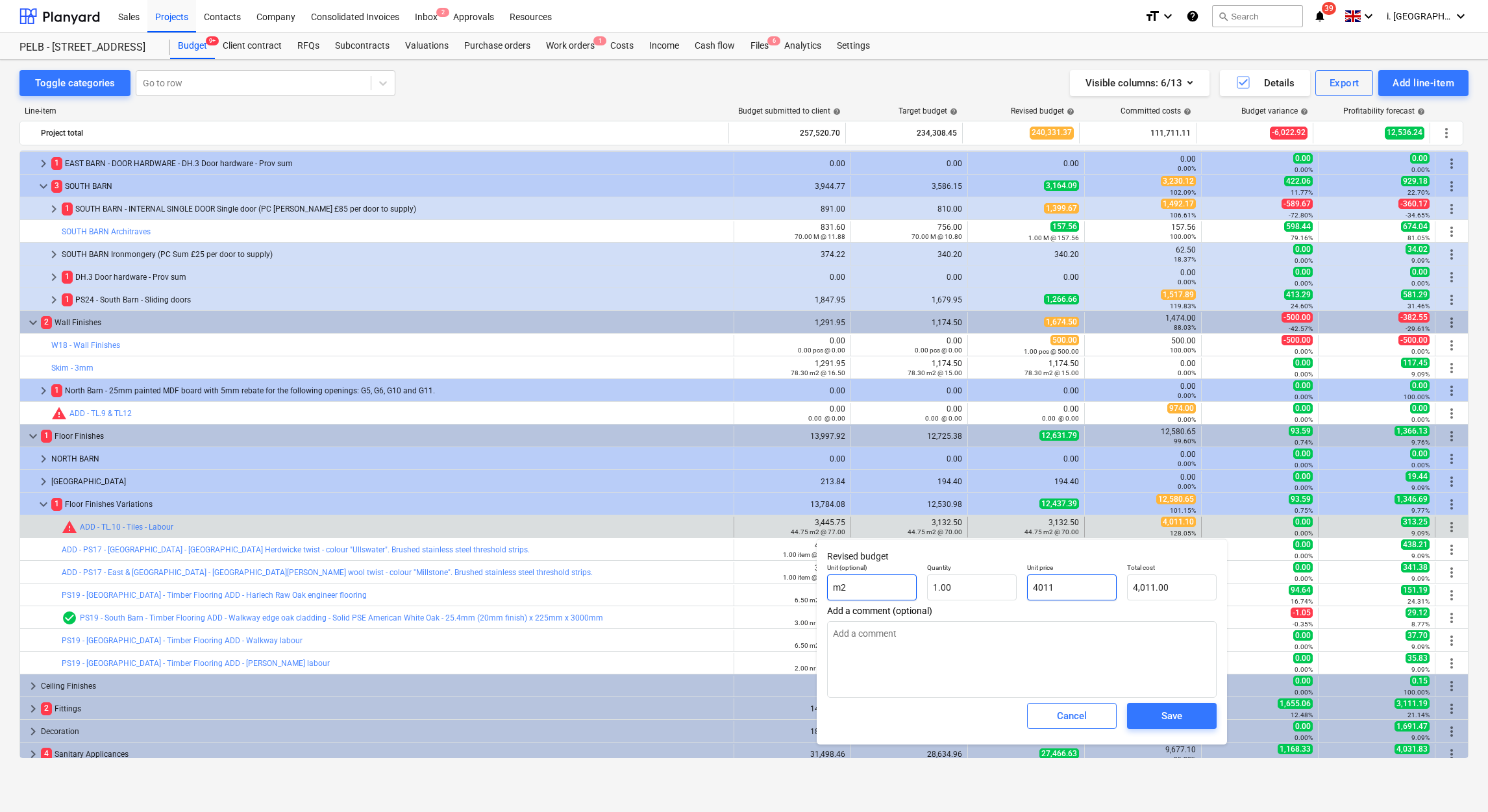
type input "4011."
type textarea "x"
type input "4011.1"
type textarea "x"
type input "4,011.10"
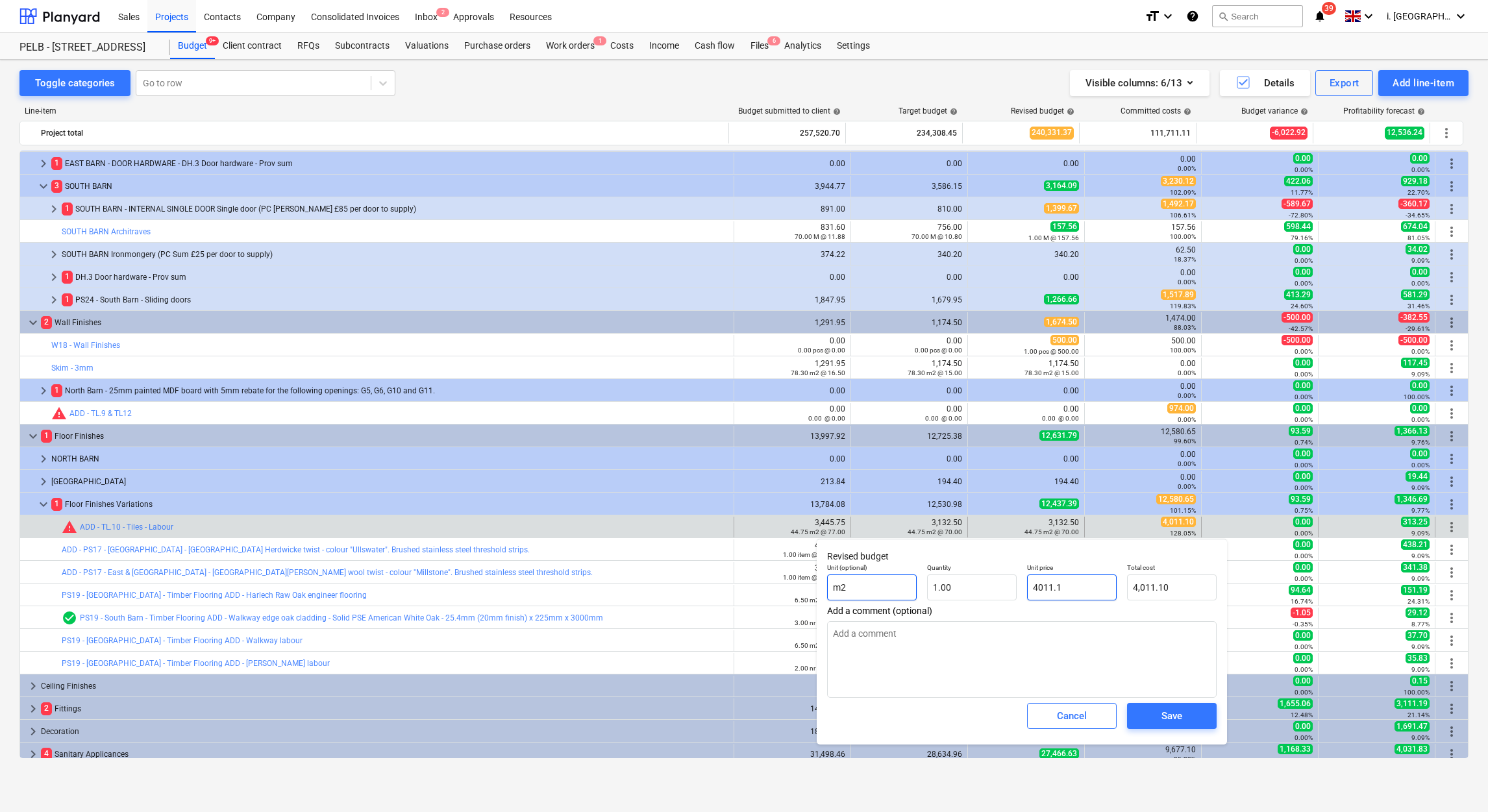
type input "4011.10"
type textarea "x"
type input "4,011.10"
click at [1198, 716] on span "Save" at bounding box center [1172, 716] width 59 height 17
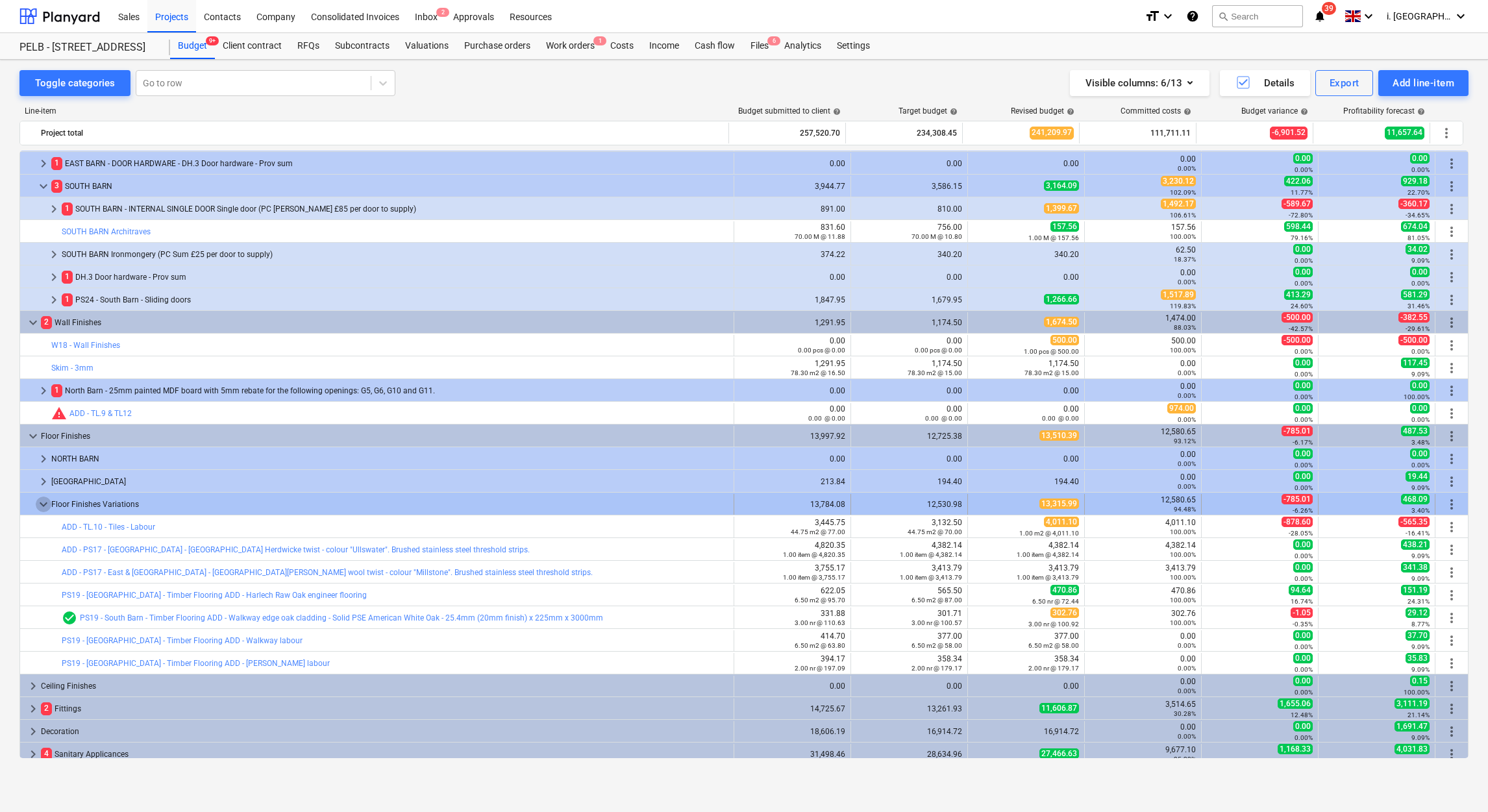
click at [38, 505] on span "keyboard_arrow_down" at bounding box center [43, 505] width 16 height 15
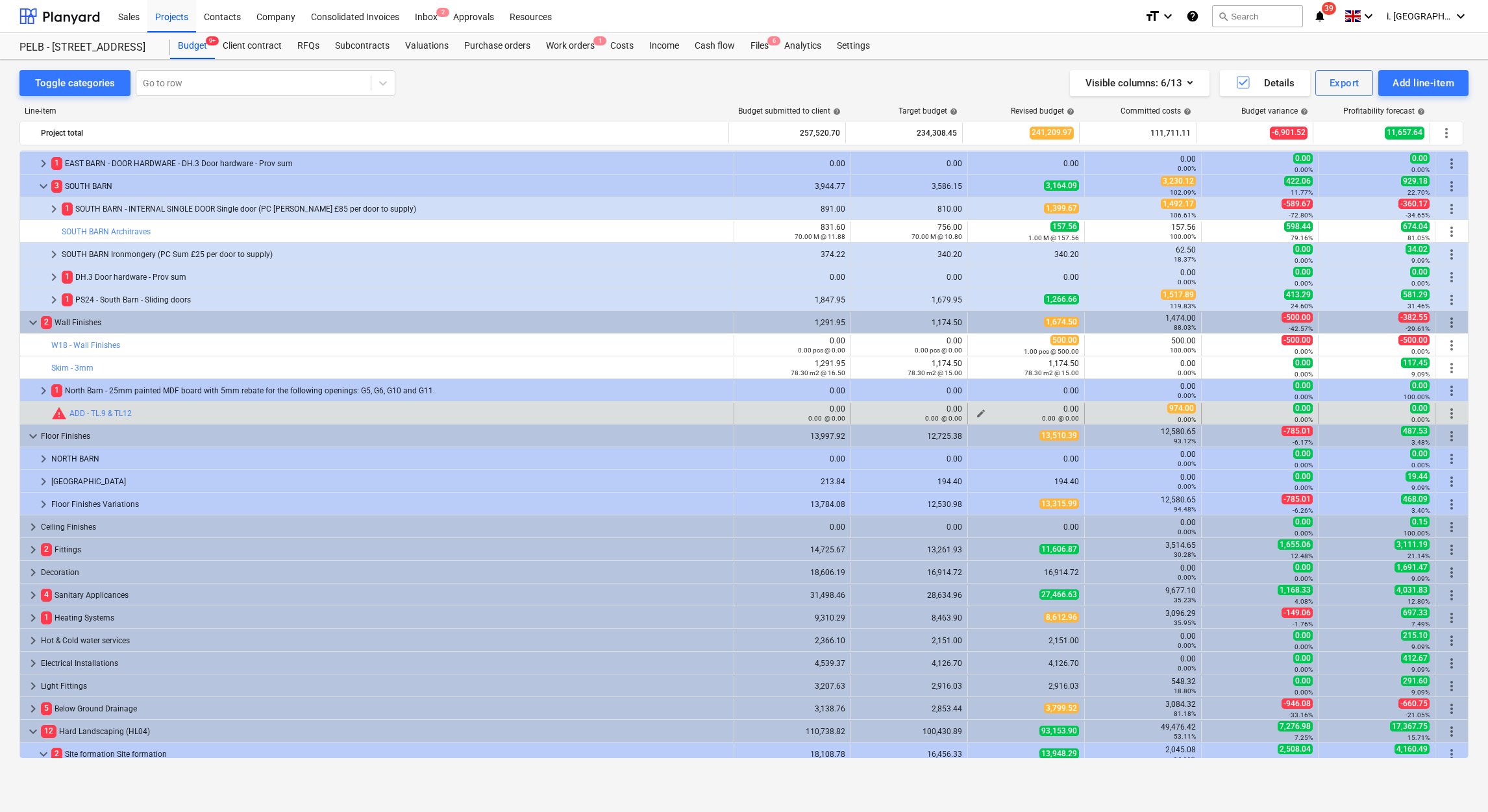
click at [977, 413] on div "0.00 @ 0.00" at bounding box center [1026, 418] width 106 height 9
click at [976, 413] on div "0.00 @ 0.00" at bounding box center [1026, 418] width 106 height 9
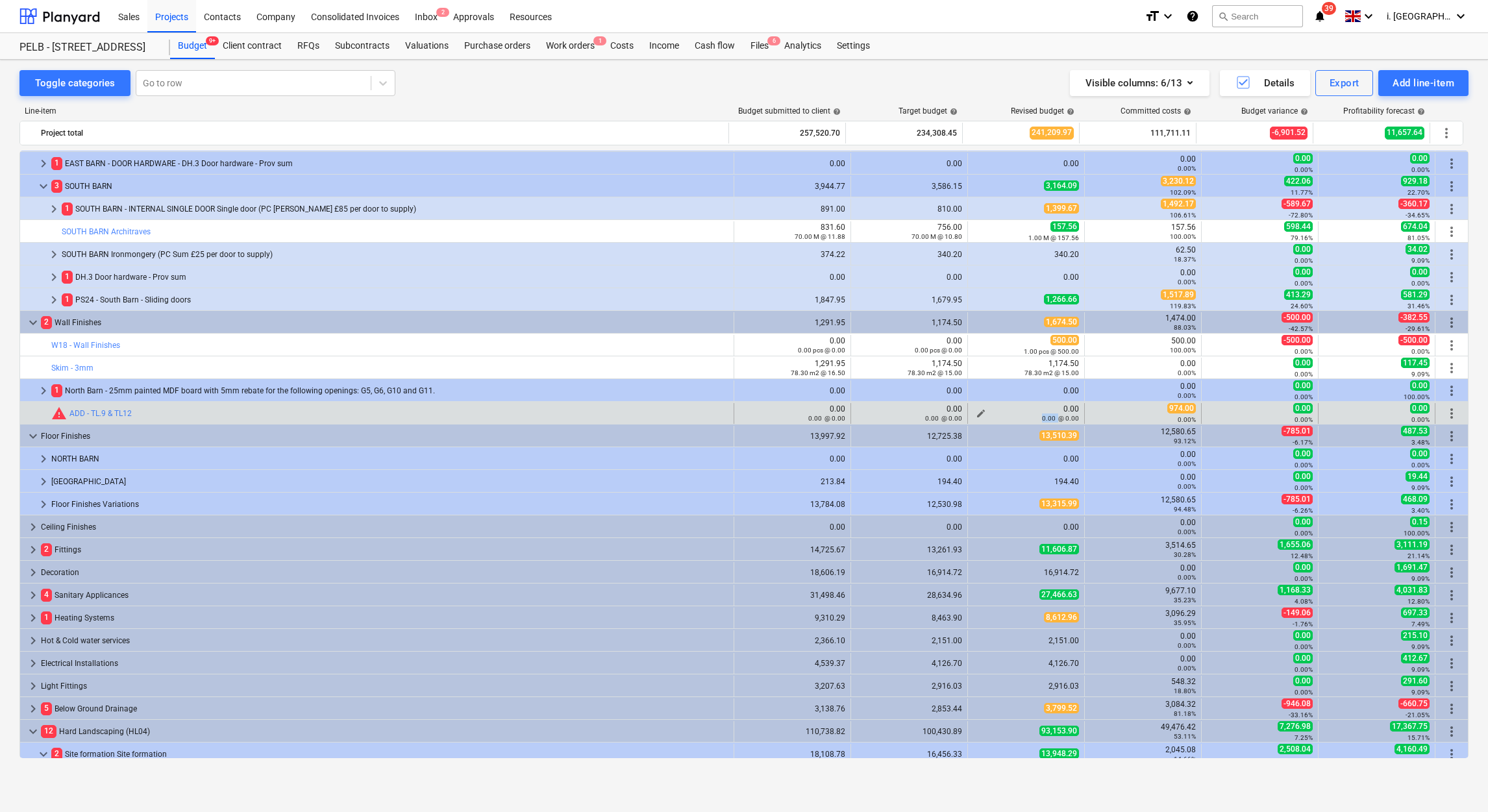
click at [976, 413] on div "edit 0.00 0.00 @ 0.00" at bounding box center [1026, 413] width 106 height 18
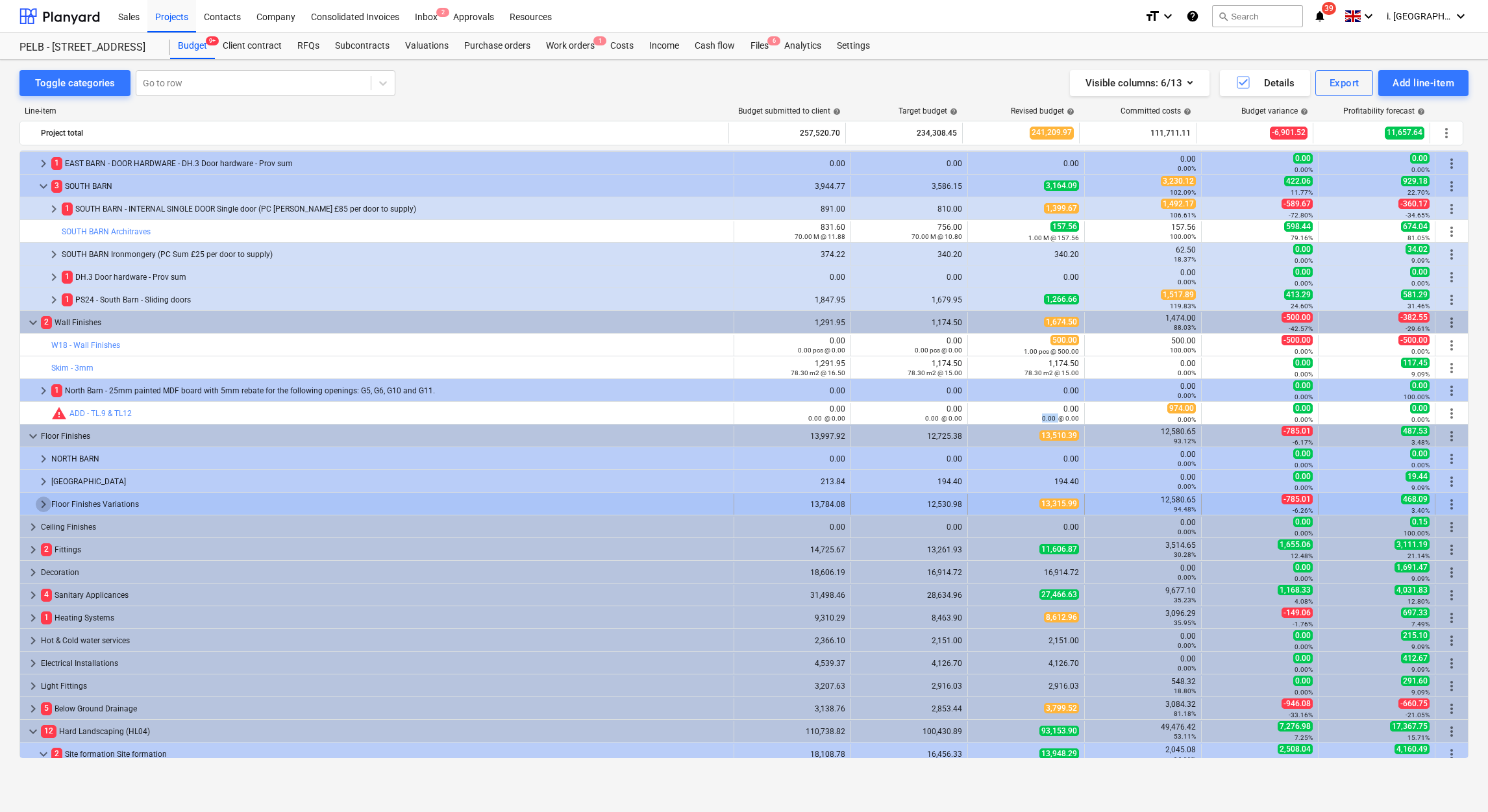
click at [38, 509] on span "keyboard_arrow_right" at bounding box center [43, 505] width 16 height 15
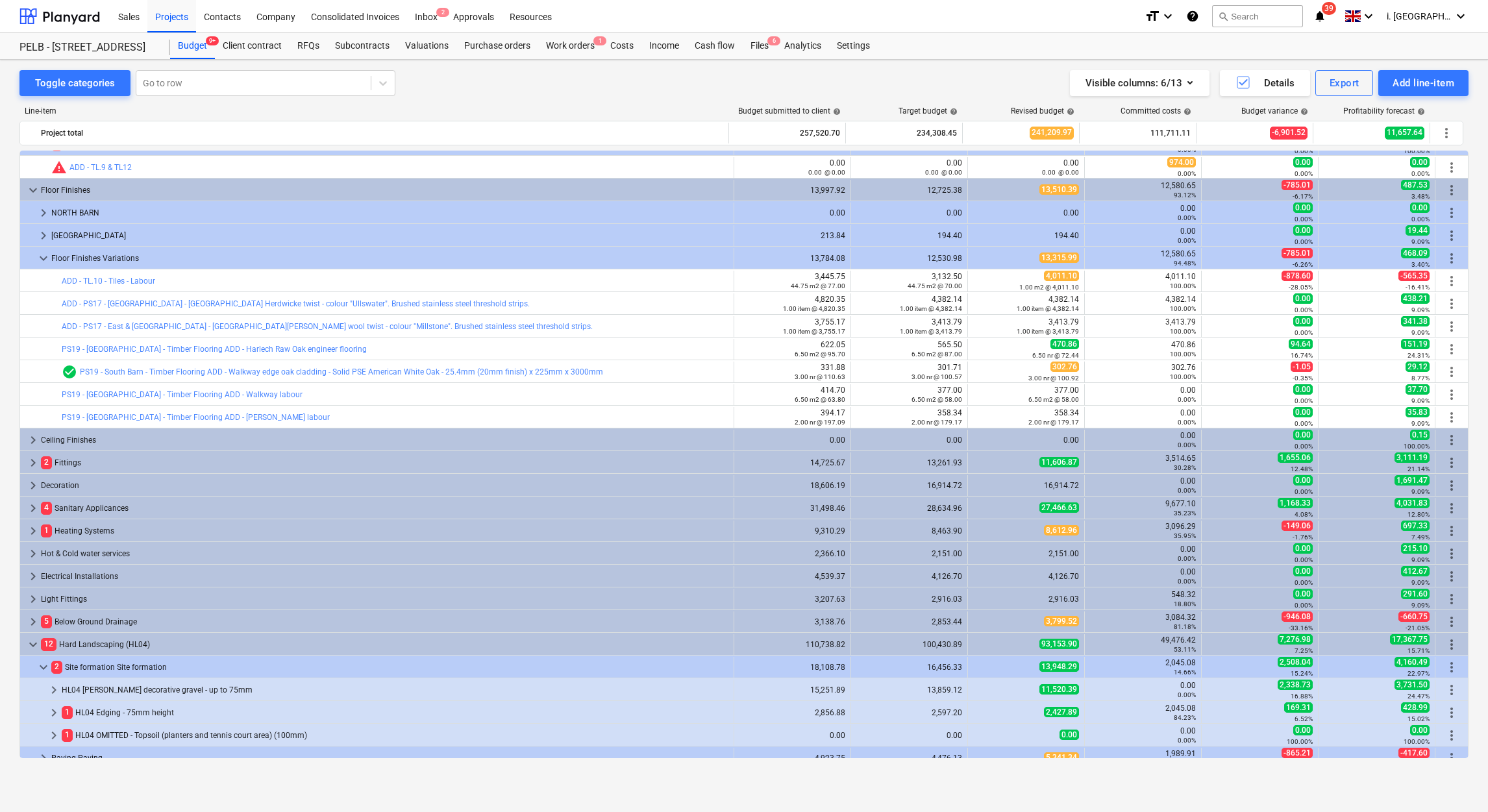
scroll to position [1066, 0]
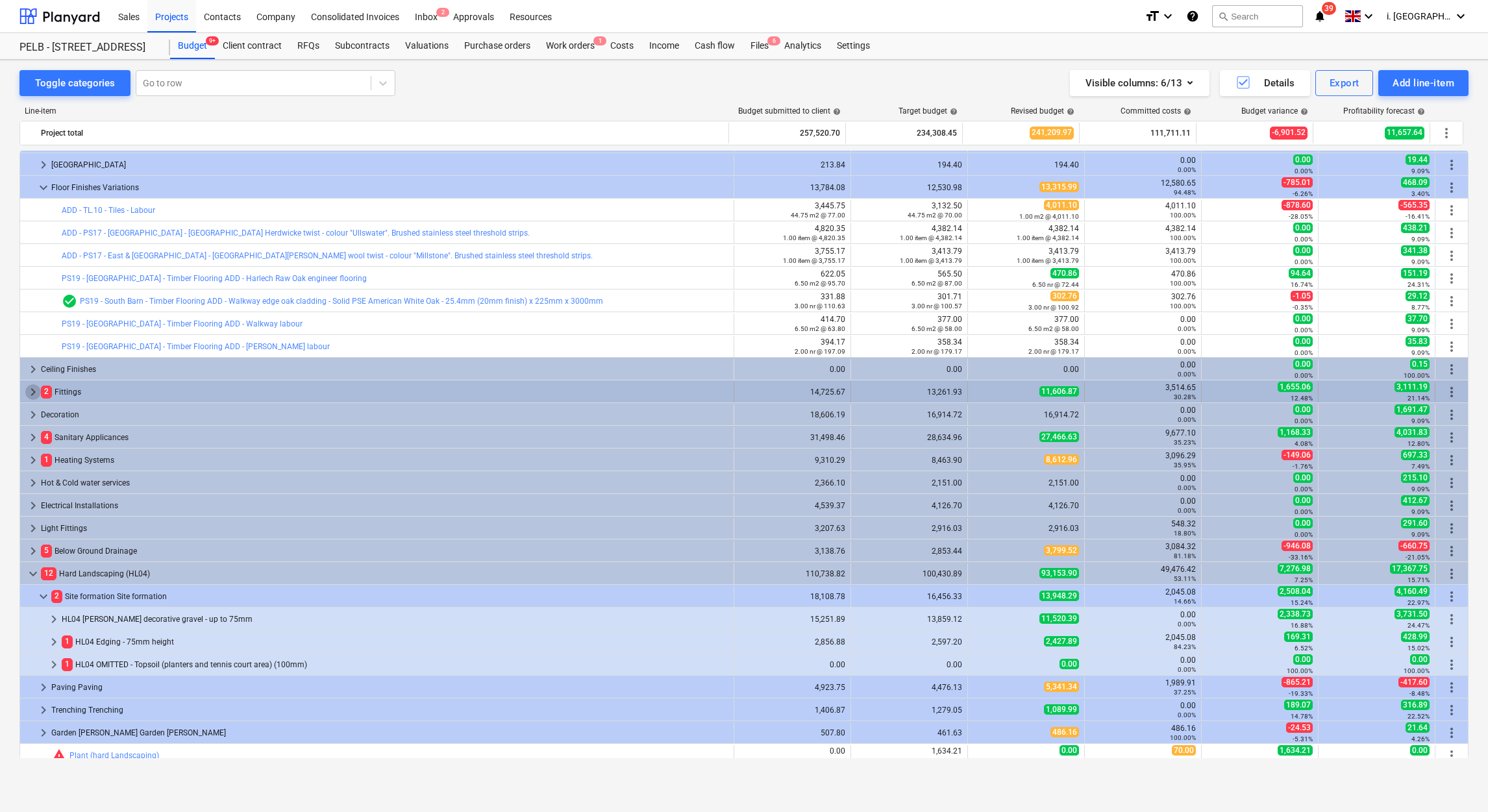
click at [27, 394] on span "keyboard_arrow_right" at bounding box center [33, 392] width 16 height 15
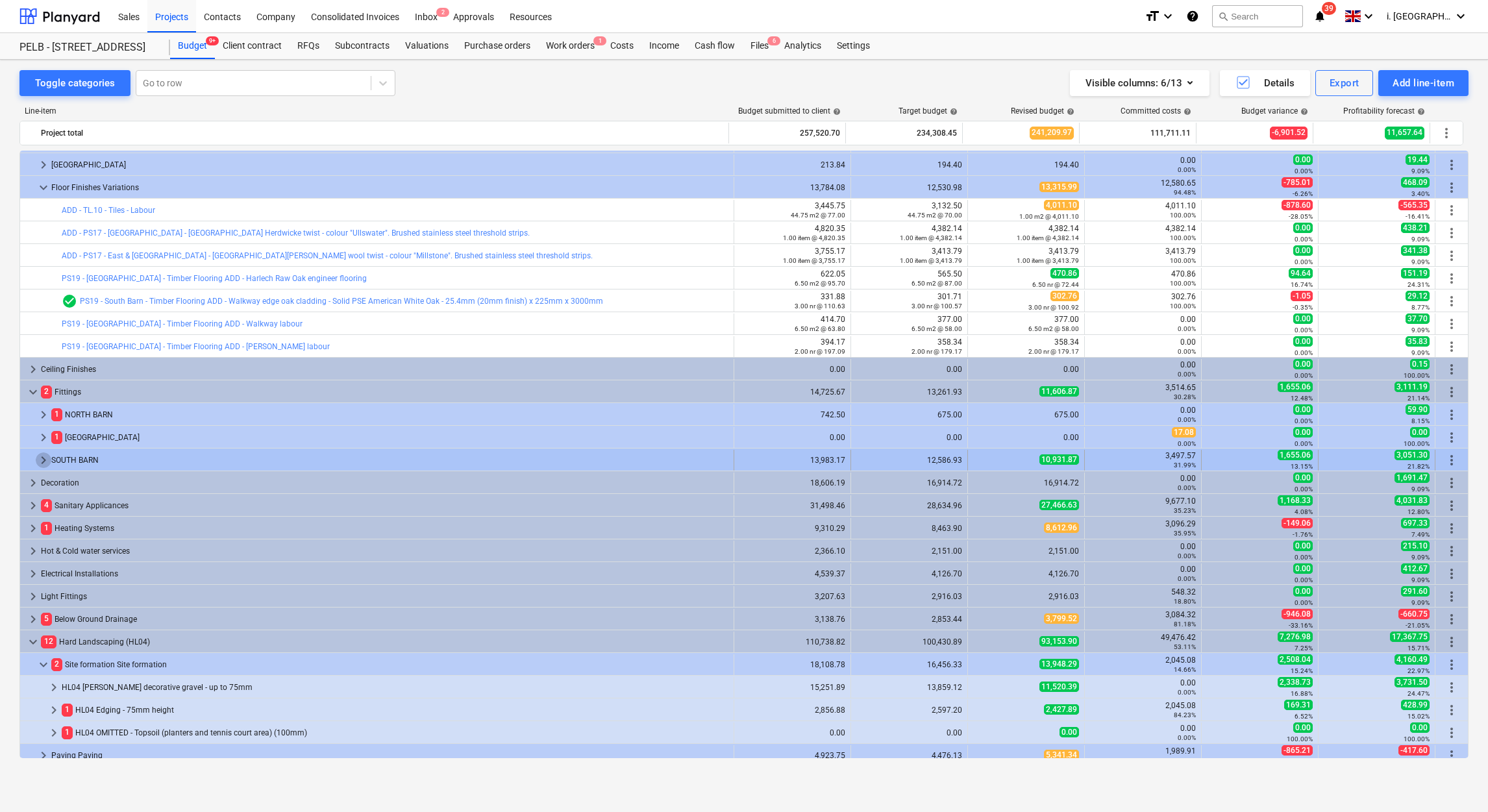
click at [40, 460] on span "keyboard_arrow_right" at bounding box center [43, 461] width 16 height 15
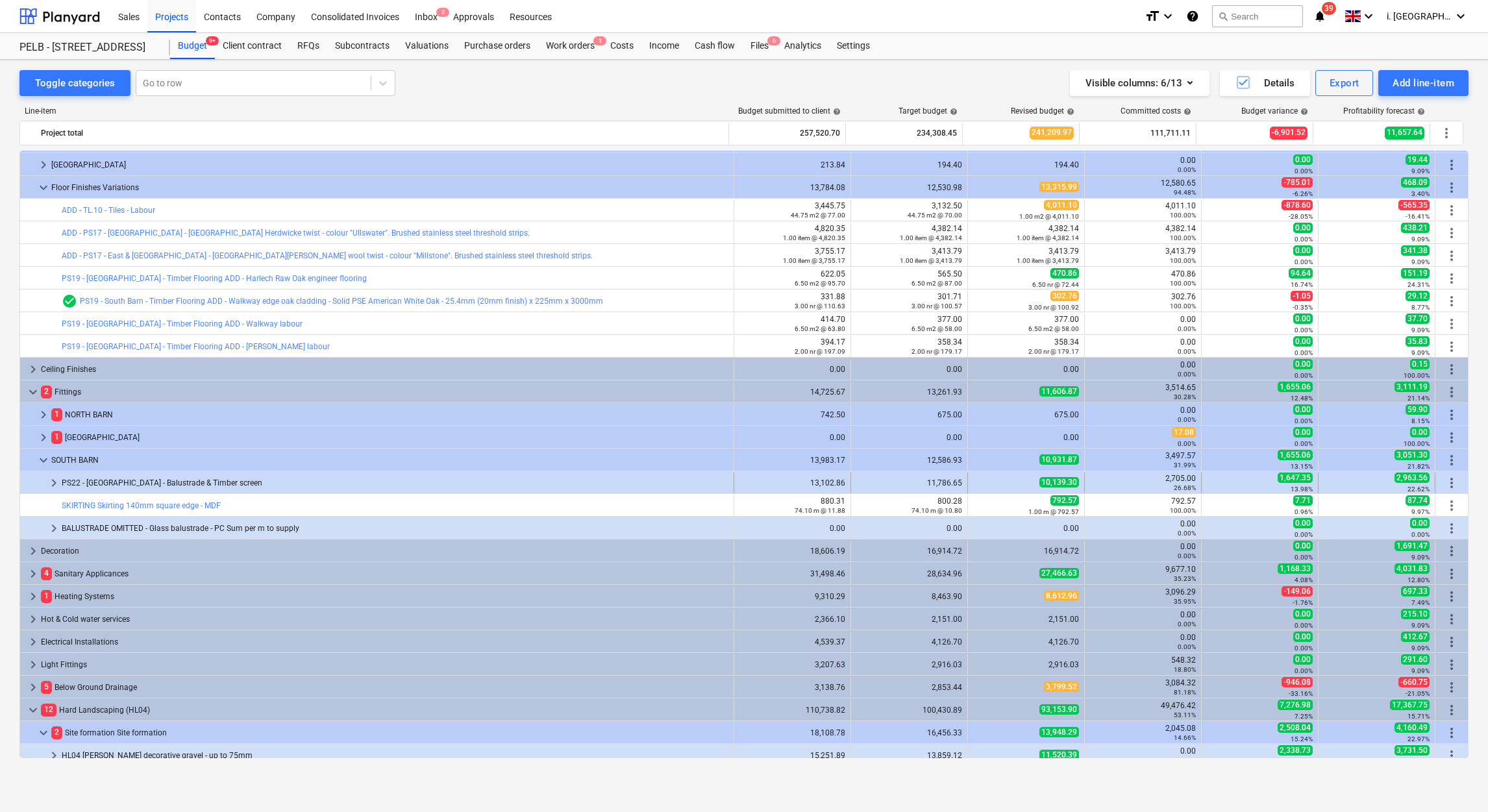
click at [44, 479] on div at bounding box center [35, 483] width 21 height 21
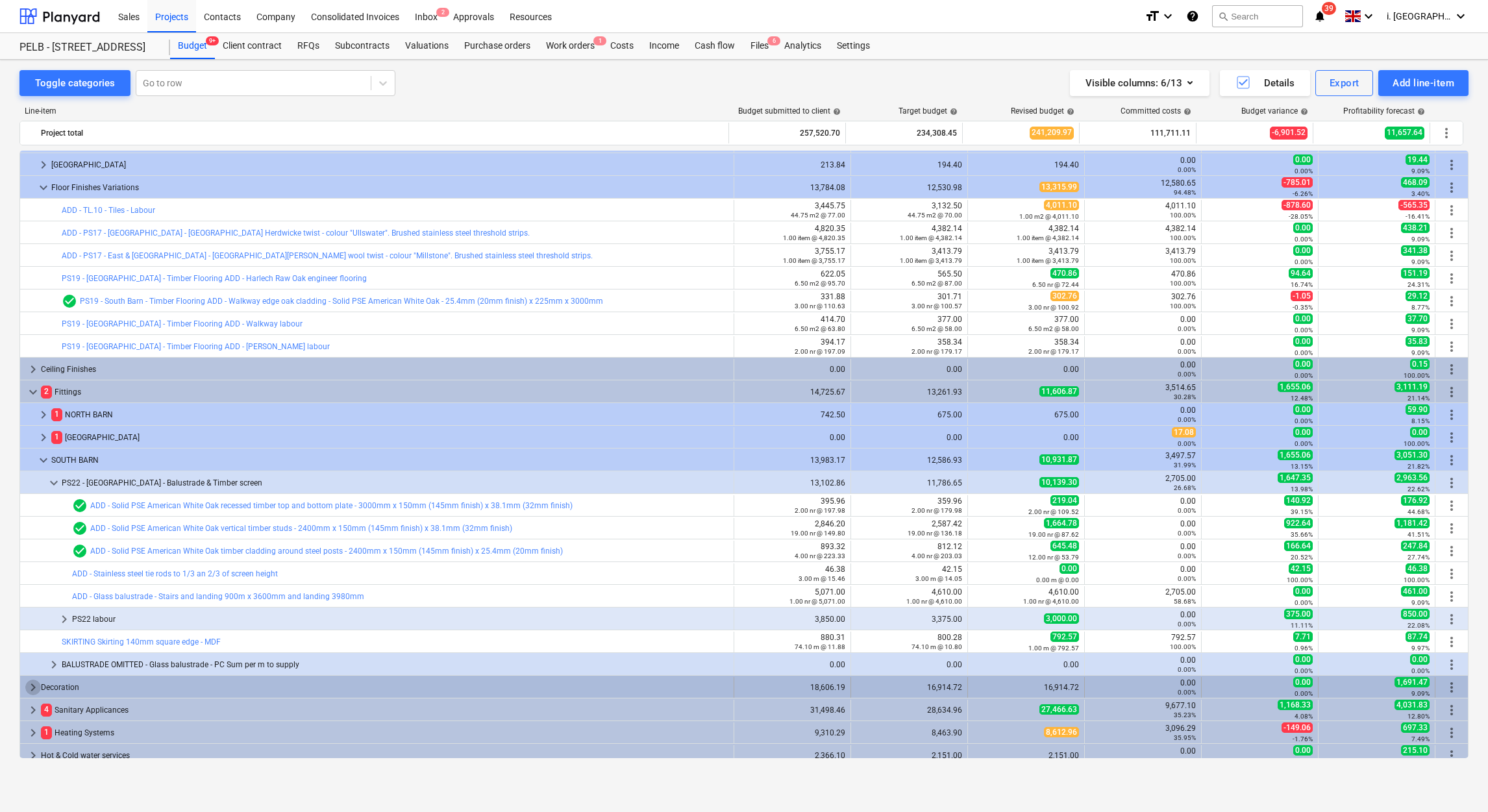
click at [28, 686] on span "keyboard_arrow_right" at bounding box center [33, 687] width 16 height 15
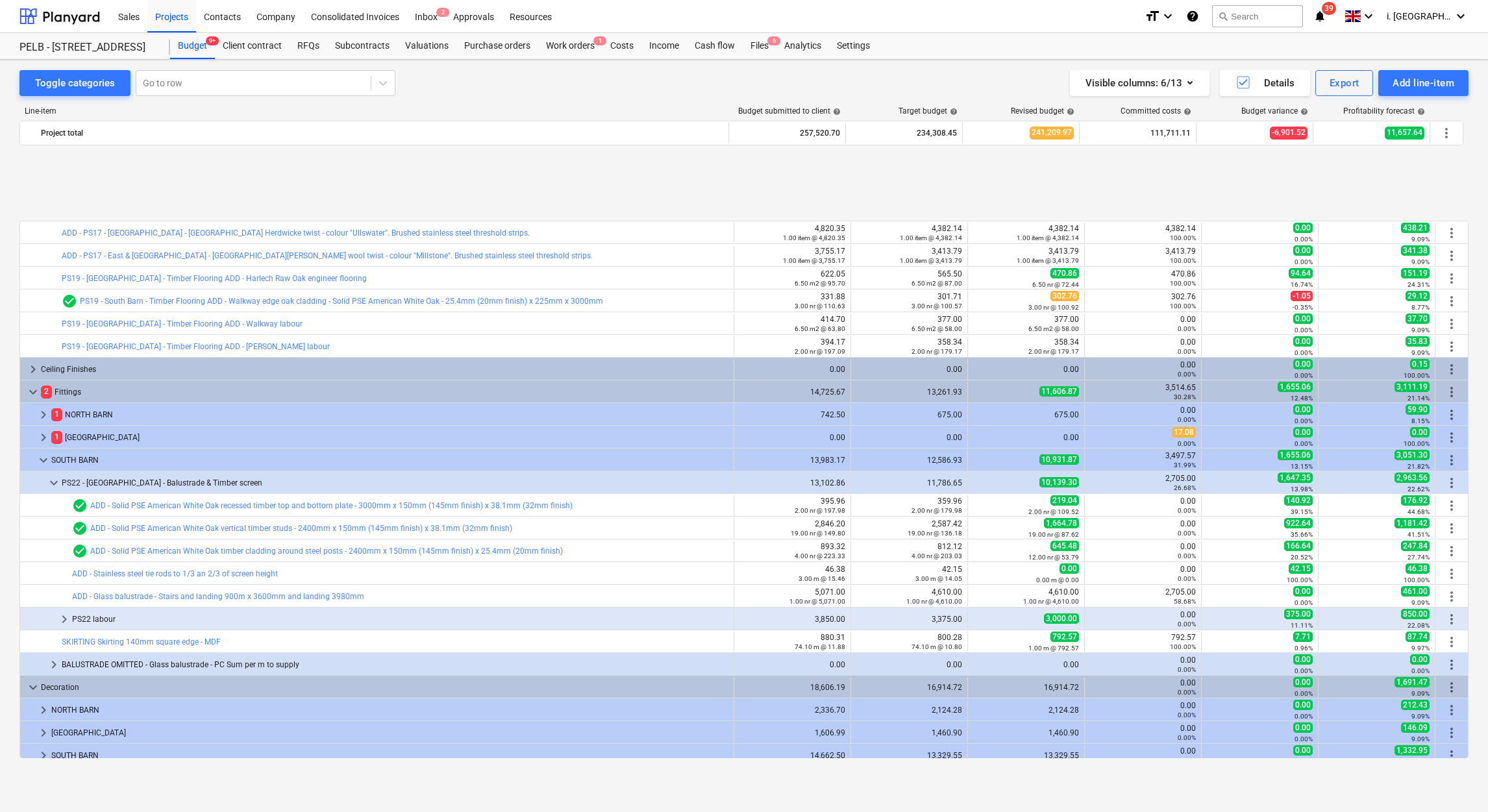
scroll to position [1598, 0]
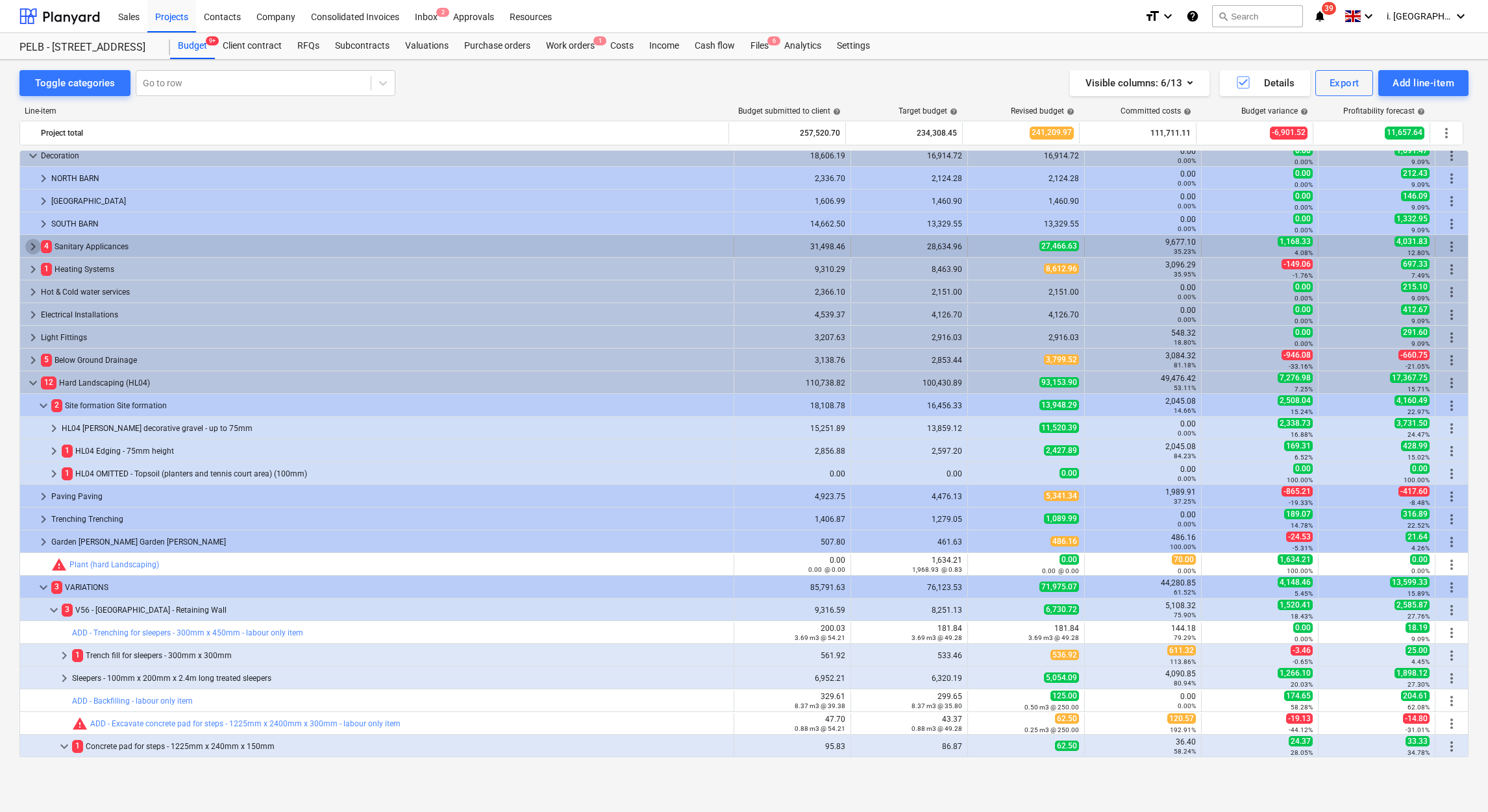
click at [35, 245] on span "keyboard_arrow_right" at bounding box center [33, 246] width 16 height 15
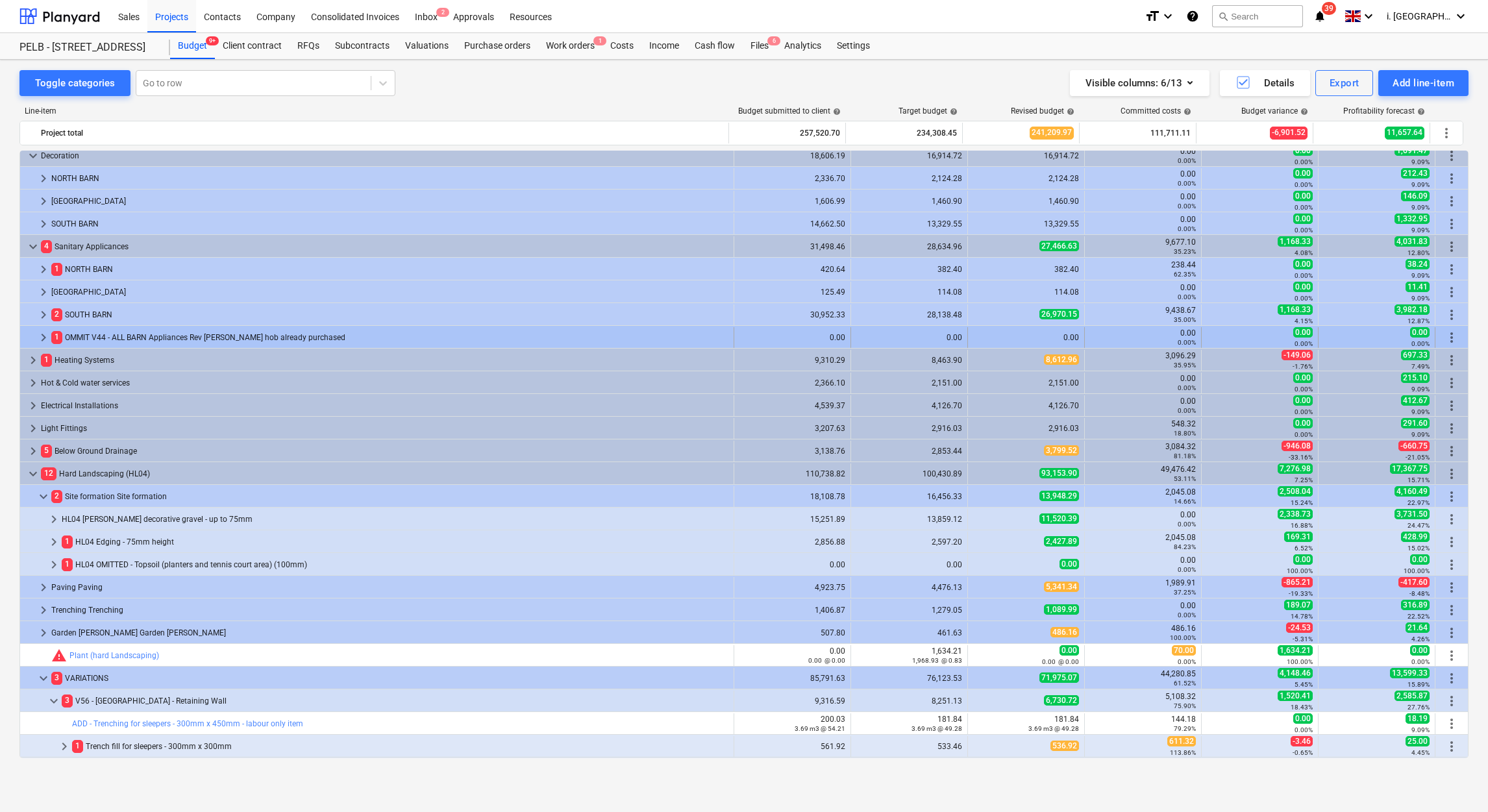
click at [41, 347] on div "keyboard_arrow_right" at bounding box center [43, 338] width 16 height 21
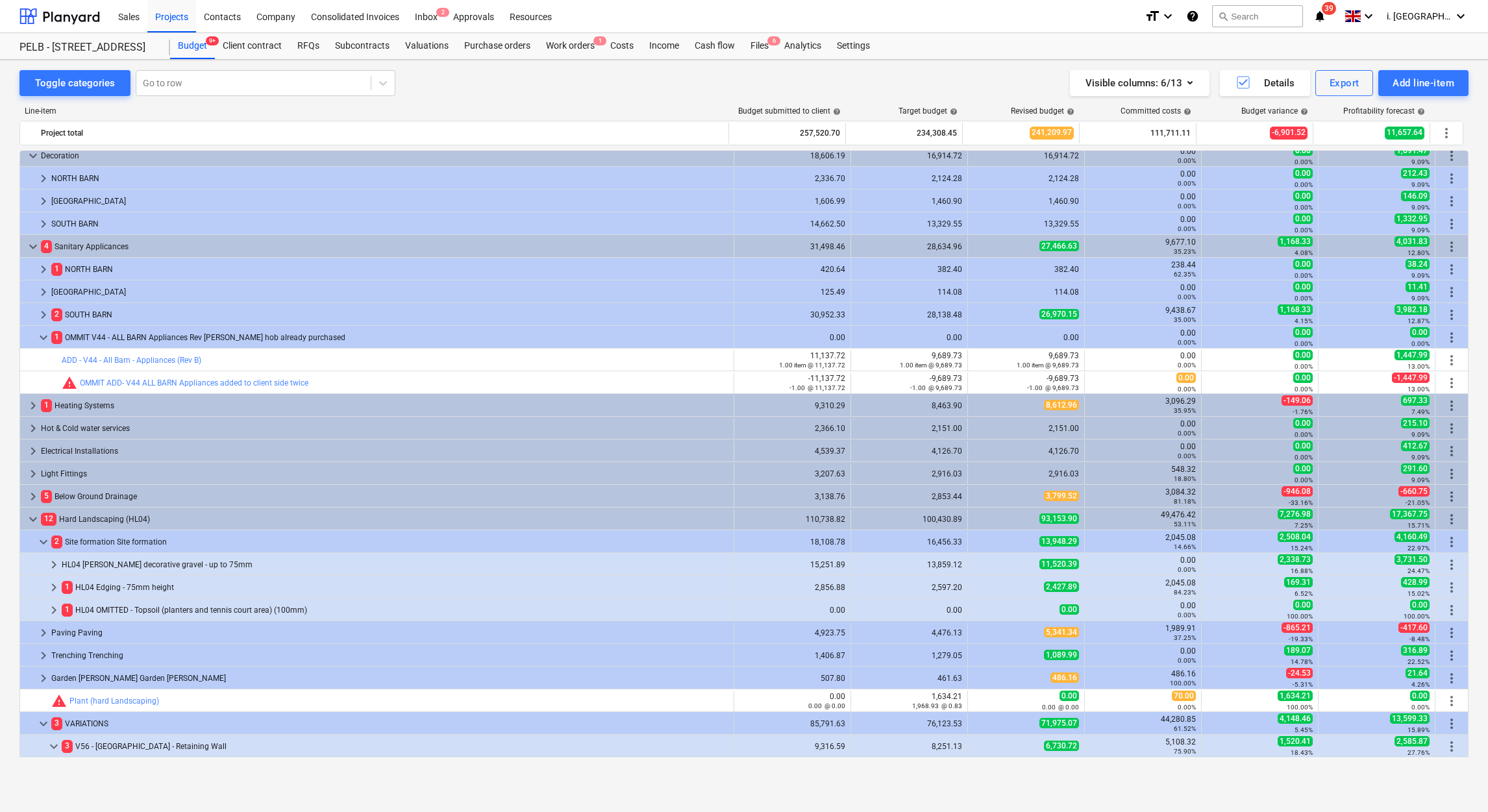
click at [41, 347] on div "keyboard_arrow_down" at bounding box center [43, 338] width 16 height 21
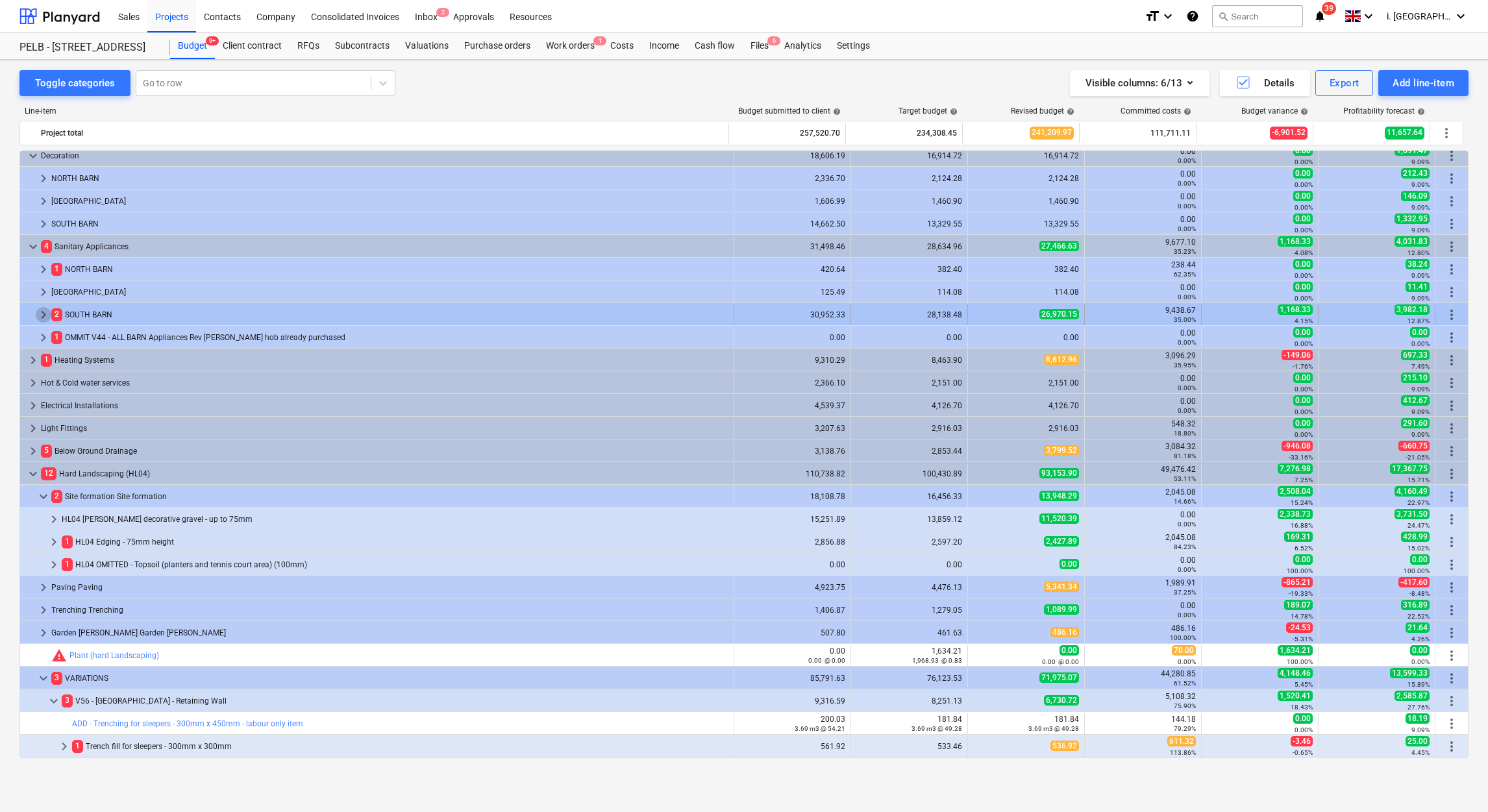
click at [42, 315] on span "keyboard_arrow_right" at bounding box center [43, 315] width 16 height 15
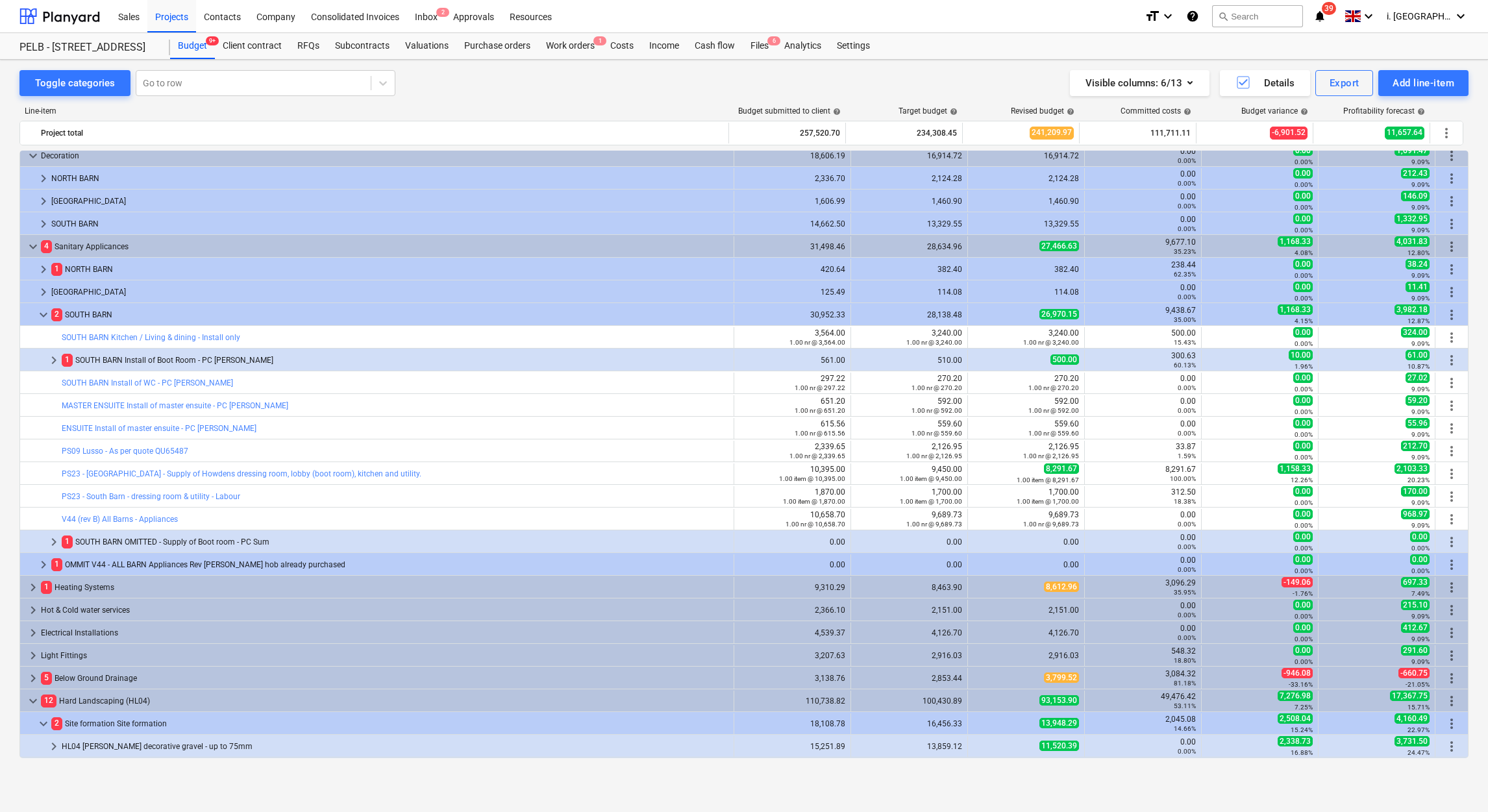
click at [42, 315] on span "keyboard_arrow_down" at bounding box center [43, 315] width 16 height 15
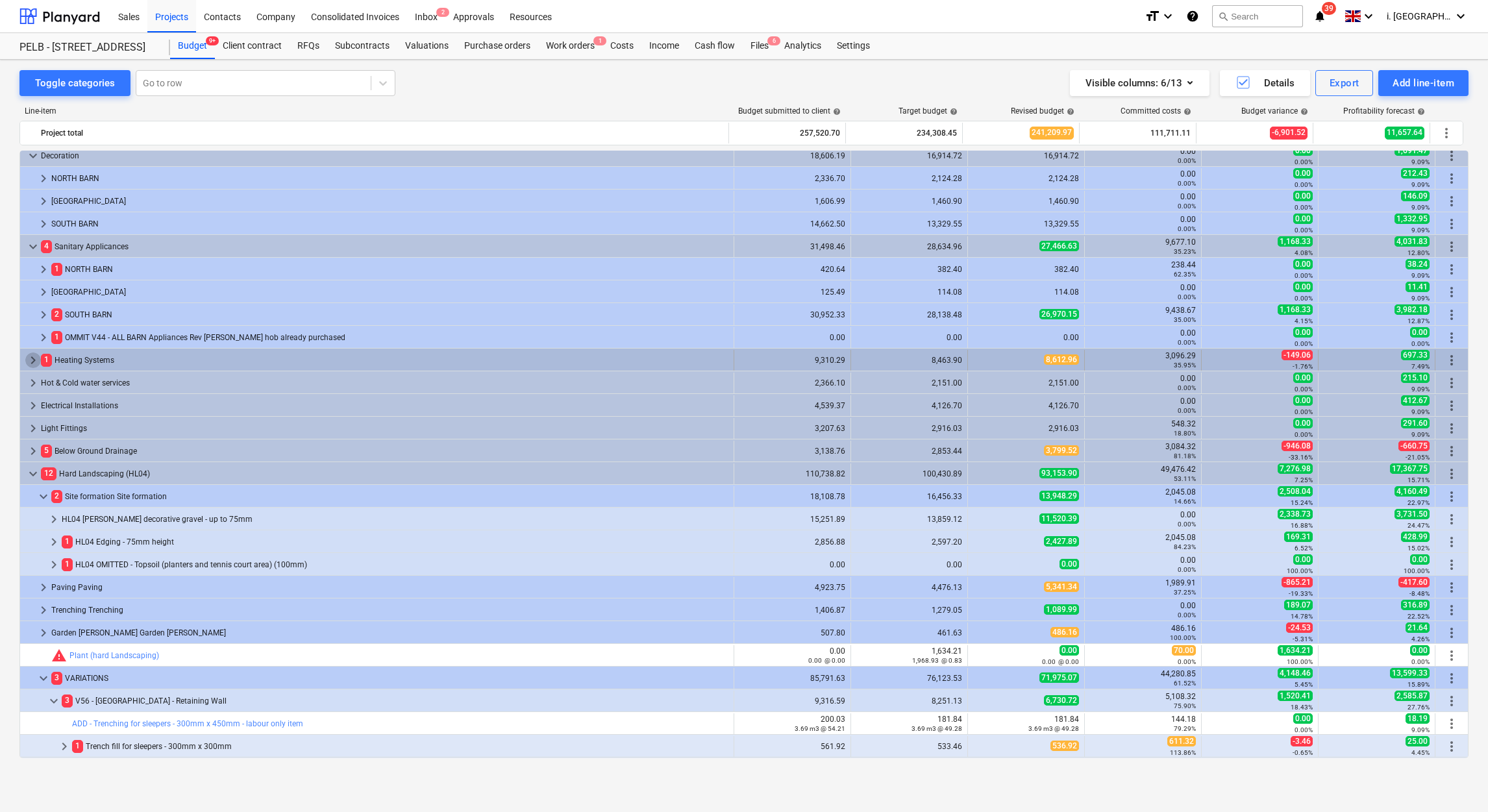
click at [29, 361] on span "keyboard_arrow_right" at bounding box center [33, 360] width 16 height 15
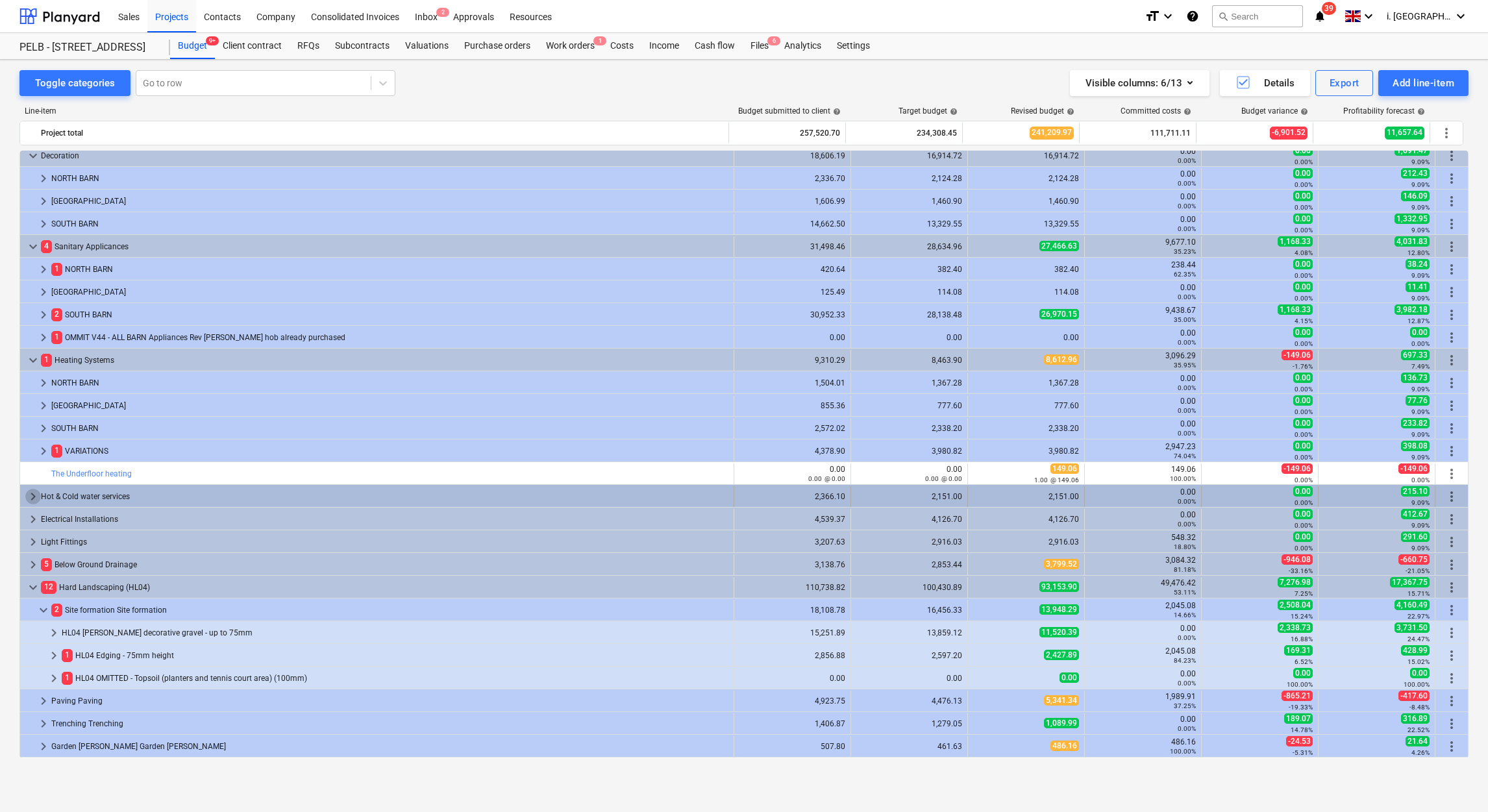
click at [26, 500] on span "keyboard_arrow_right" at bounding box center [33, 497] width 16 height 15
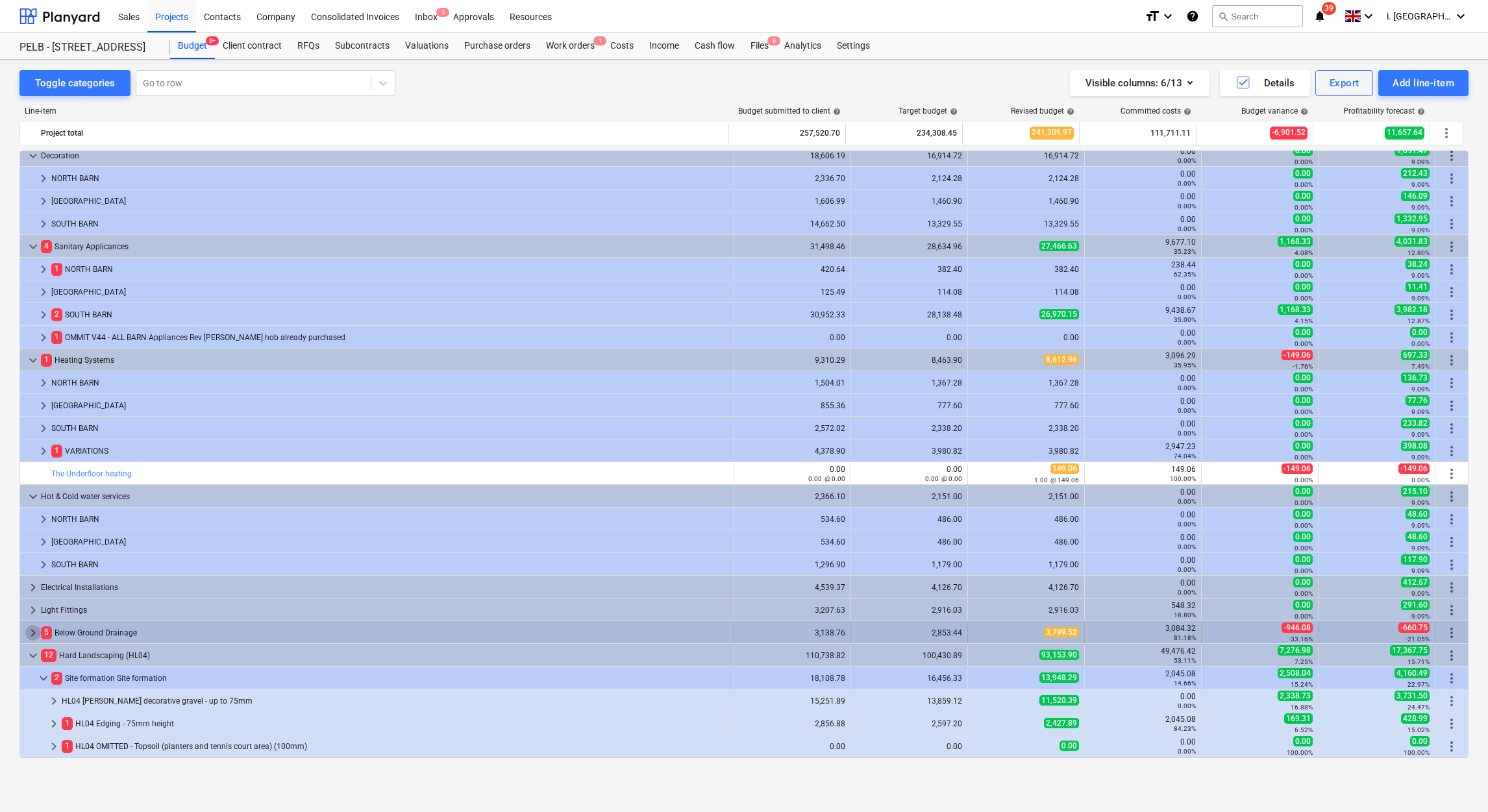
click at [30, 640] on span "keyboard_arrow_right" at bounding box center [33, 633] width 16 height 15
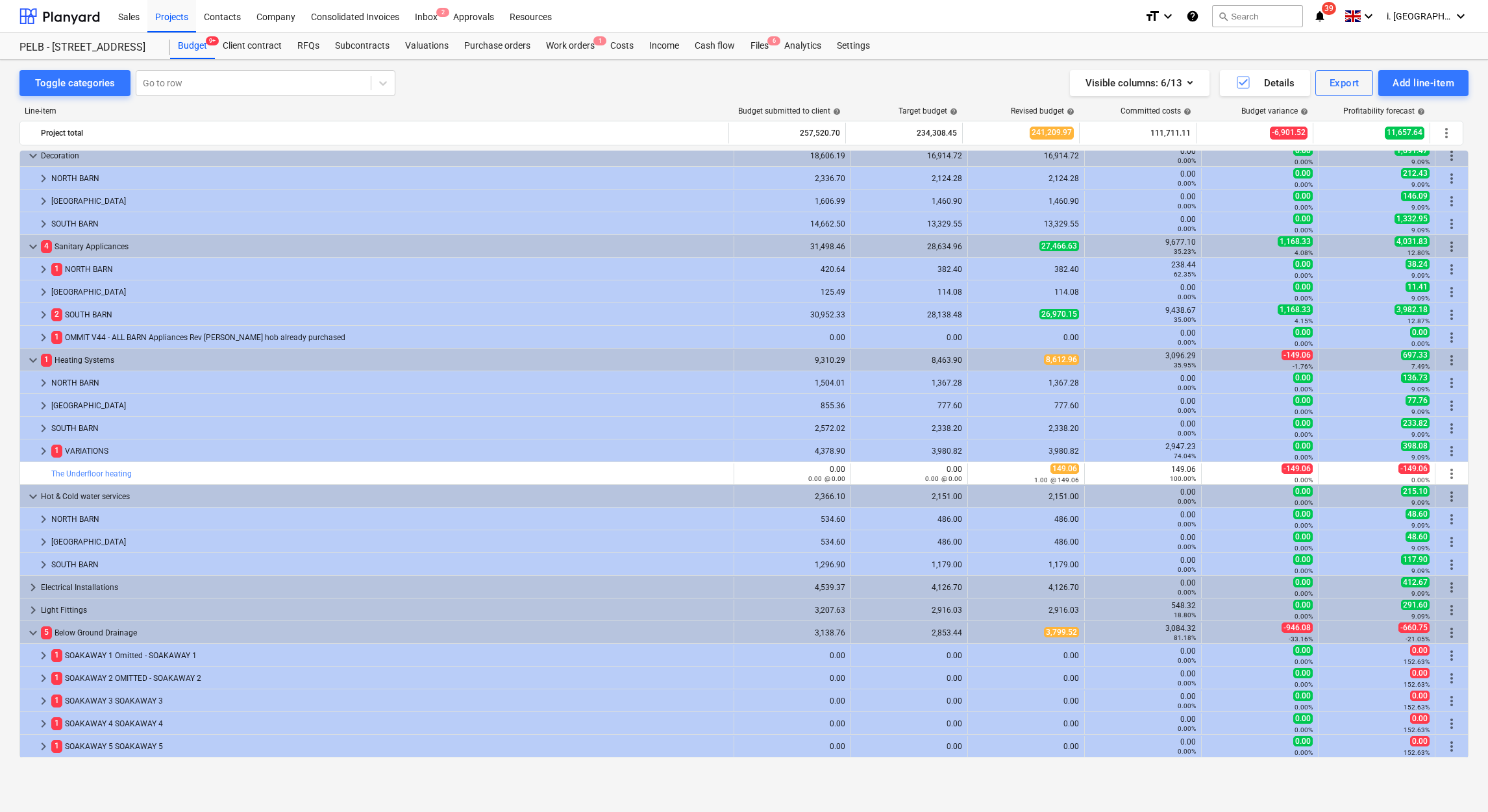
drag, startPoint x: 1469, startPoint y: 505, endPoint x: 1478, endPoint y: 530, distance: 26.6
click at [1478, 530] on div "Toggle categories Go to row Visible columns : 6/13 Details Export Add line-item…" at bounding box center [744, 421] width 1488 height 724
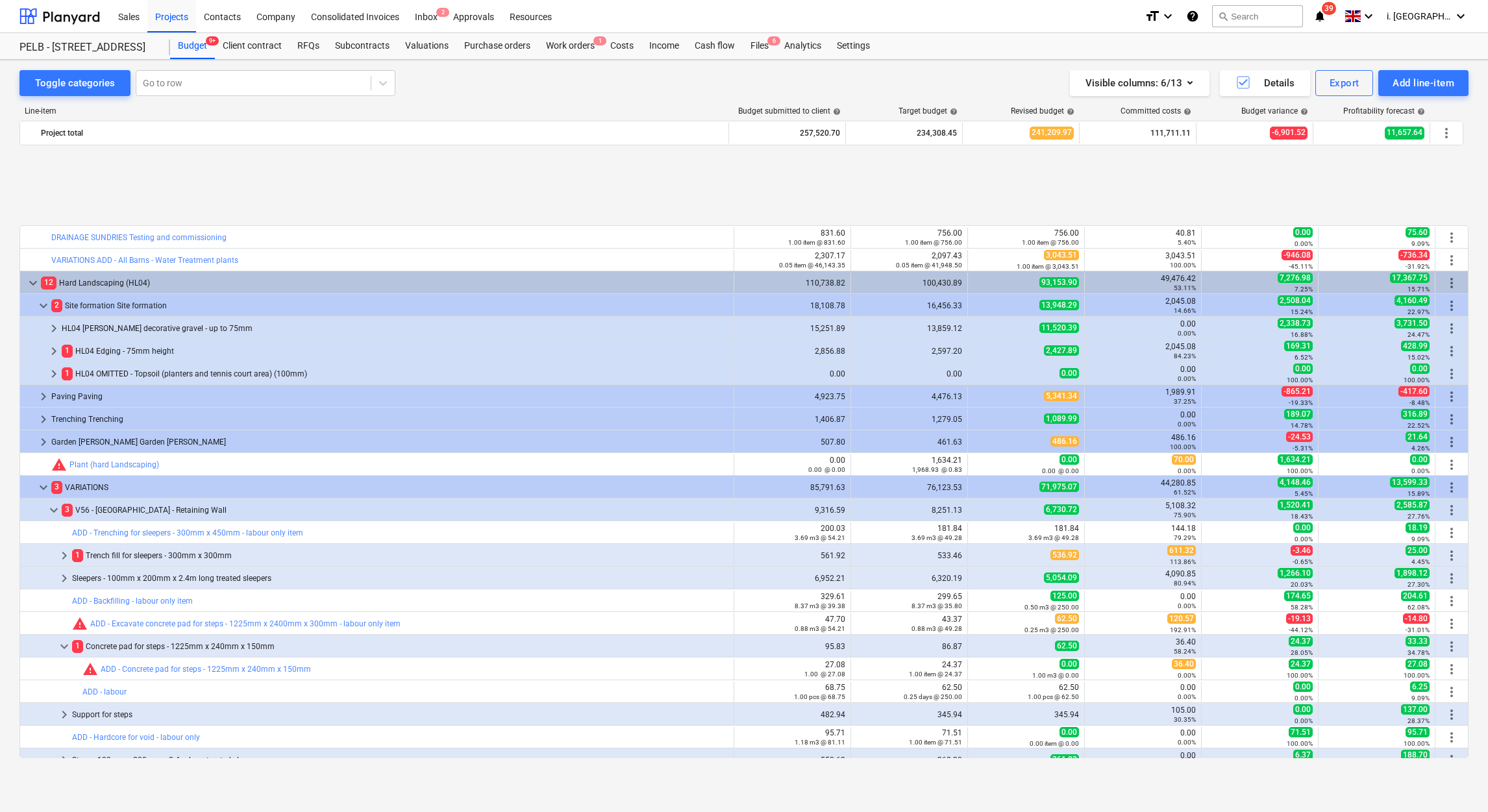
scroll to position [2662, 0]
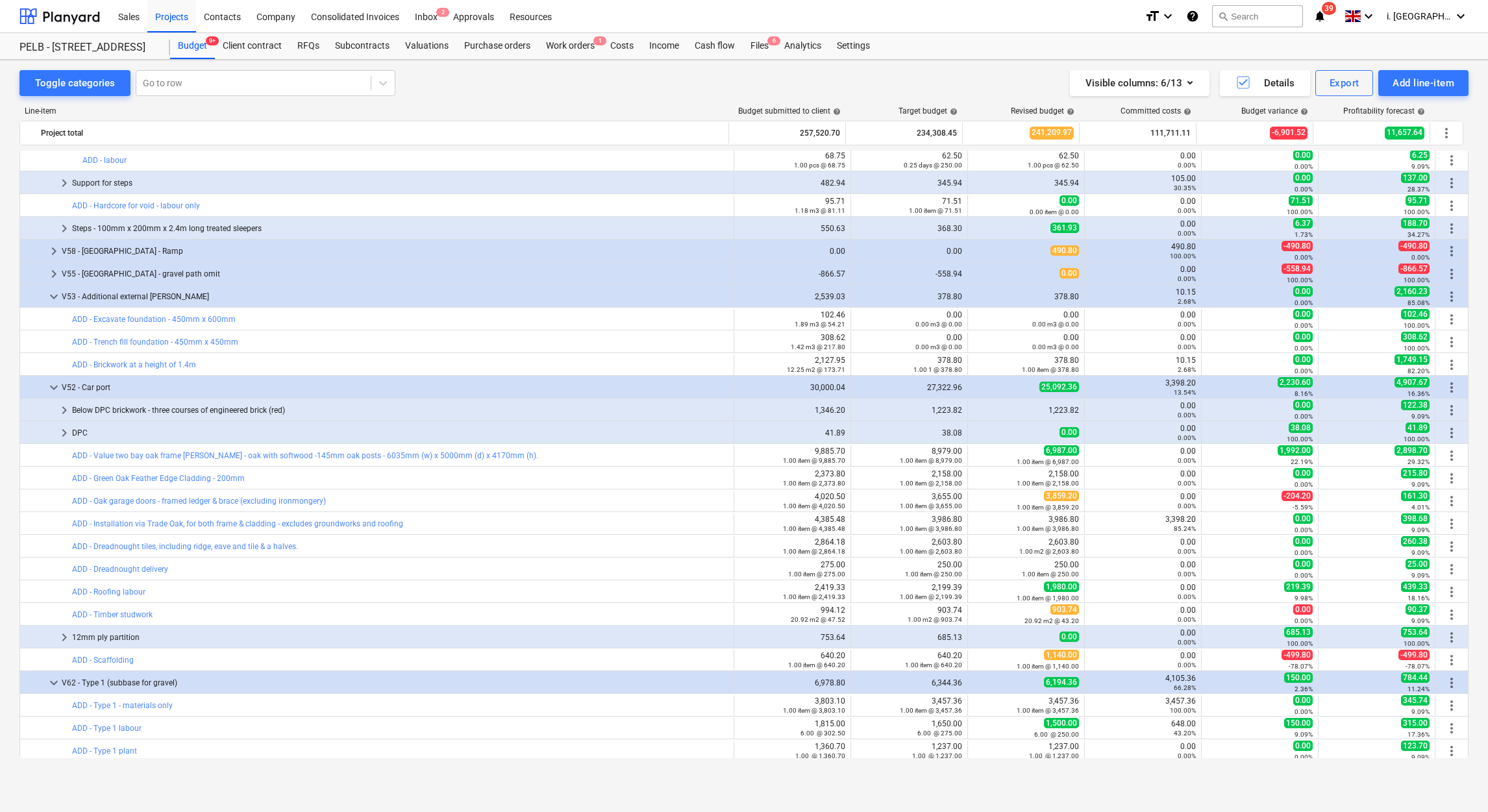
drag, startPoint x: 1469, startPoint y: 693, endPoint x: 1470, endPoint y: 704, distance: 11.0
click at [1470, 704] on div "Toggle categories Go to row Visible columns : 6/13 Details Export Add line-item…" at bounding box center [744, 421] width 1488 height 724
click at [1468, 669] on div "Toggle categories Go to row Visible columns : 6/13 Details Export Add line-item…" at bounding box center [744, 421] width 1488 height 724
drag, startPoint x: 1469, startPoint y: 683, endPoint x: 1468, endPoint y: 706, distance: 23.0
click at [1468, 706] on div "Toggle categories Go to row Visible columns : 6/13 Details Export Add line-item…" at bounding box center [744, 421] width 1488 height 724
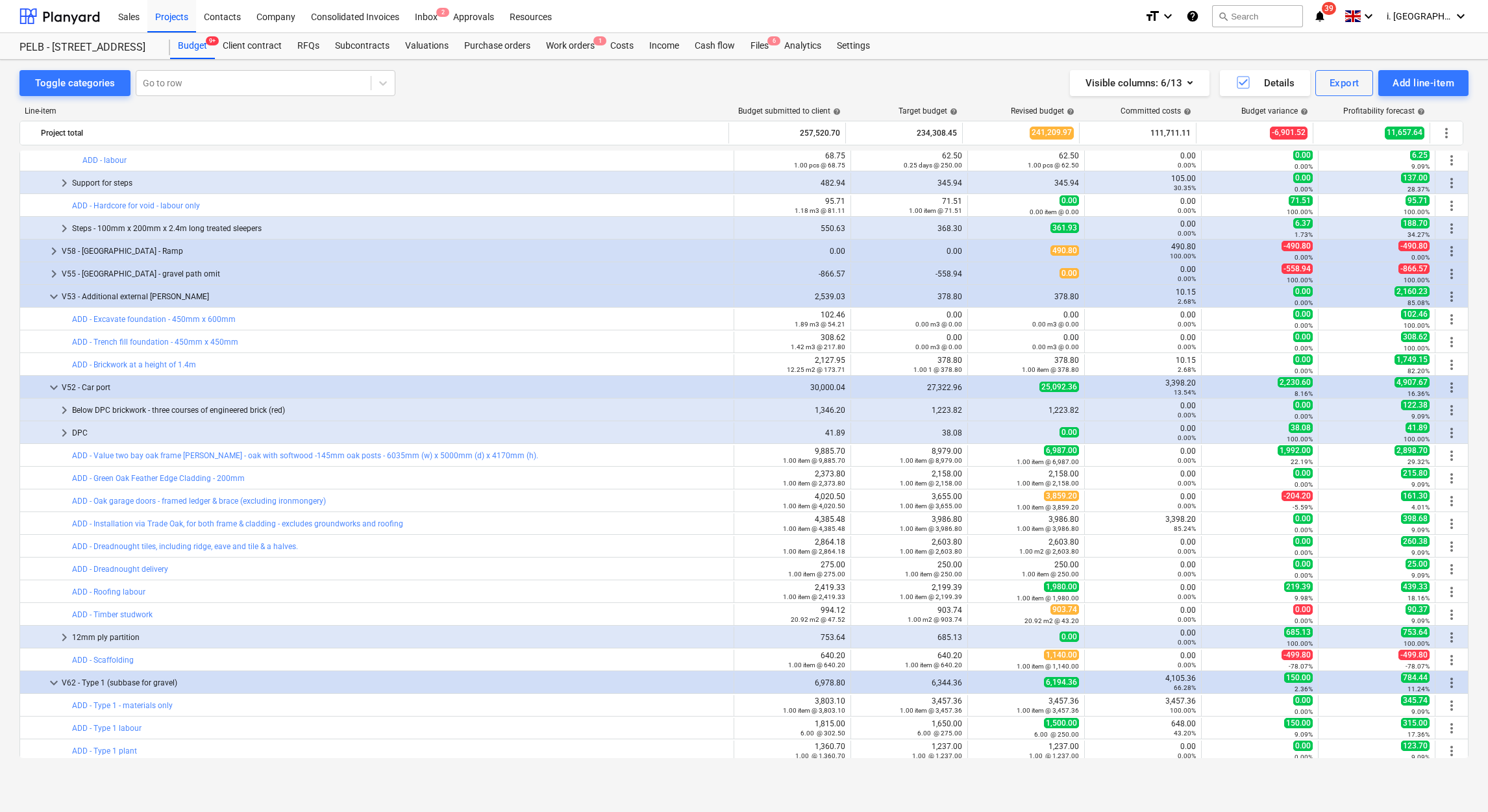
scroll to position [3074, 0]
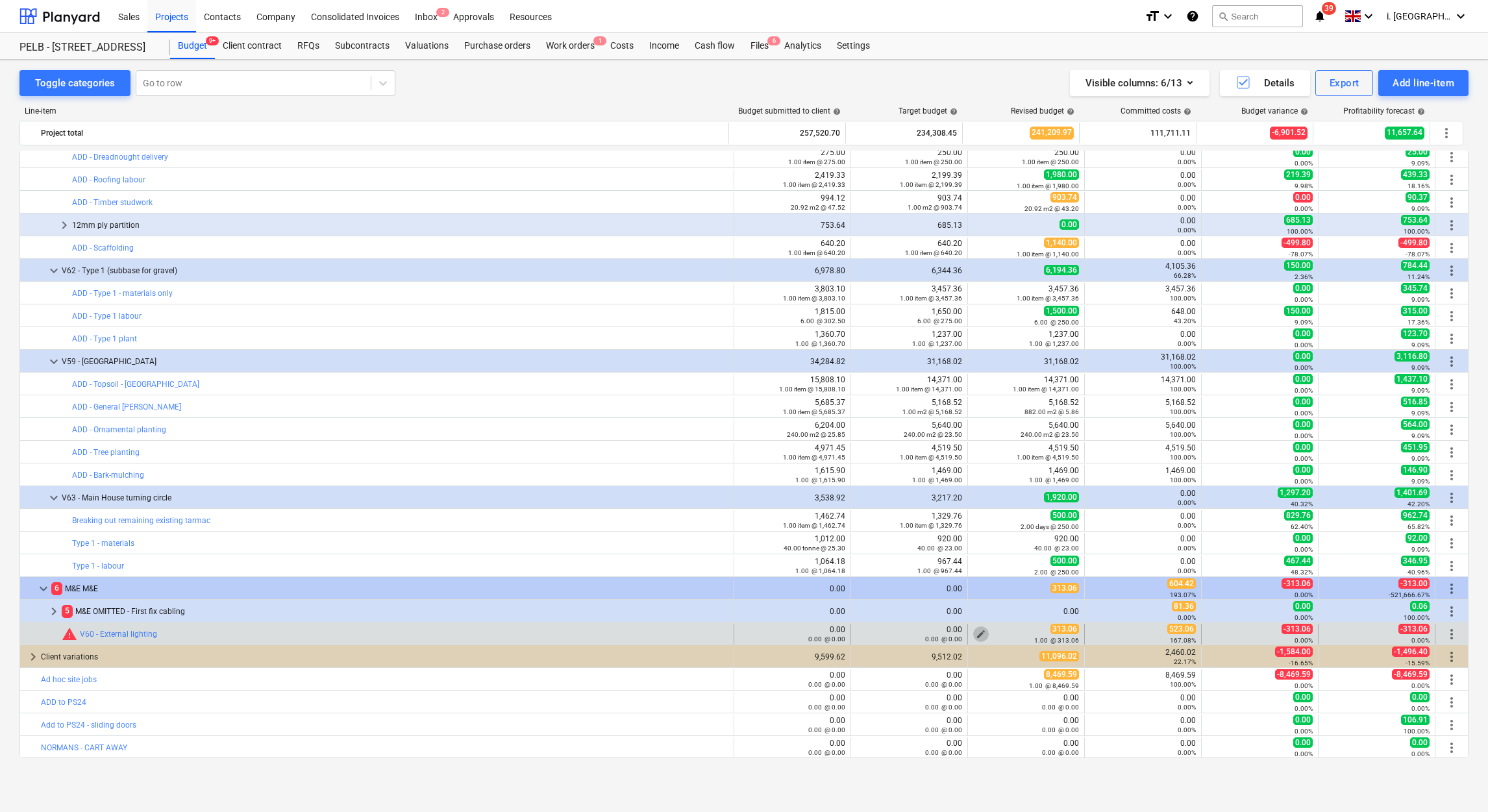
click at [981, 632] on span "edit" at bounding box center [981, 635] width 10 height 10
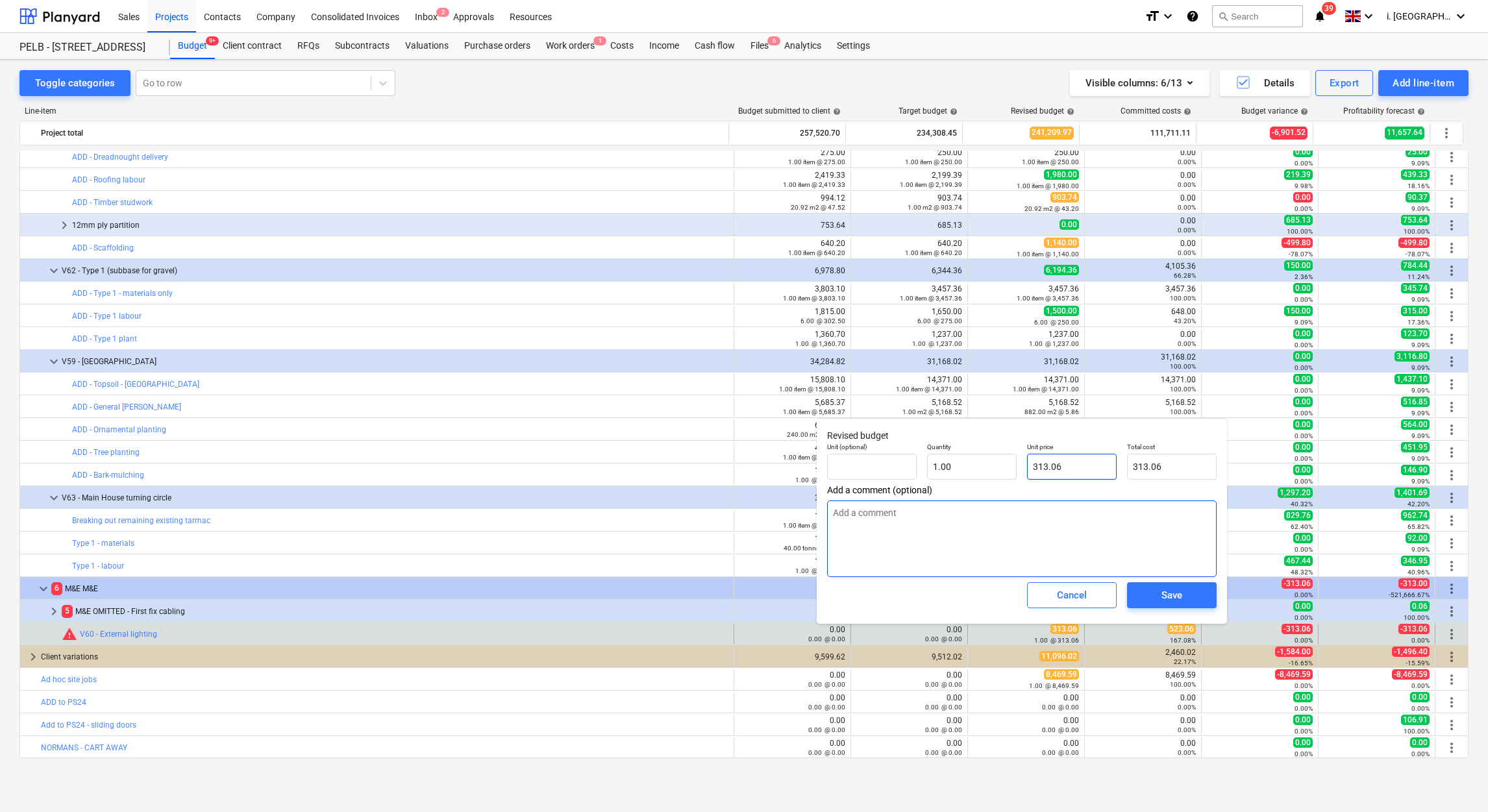
drag, startPoint x: 1078, startPoint y: 474, endPoint x: 942, endPoint y: 502, distance: 138.9
click at [942, 502] on div "Revised budget Unit (optional) Quantity 1.00 Unit price 313.06 Total cost 313.0…" at bounding box center [1022, 521] width 411 height 206
type textarea "x"
type input "5"
type input "5.00"
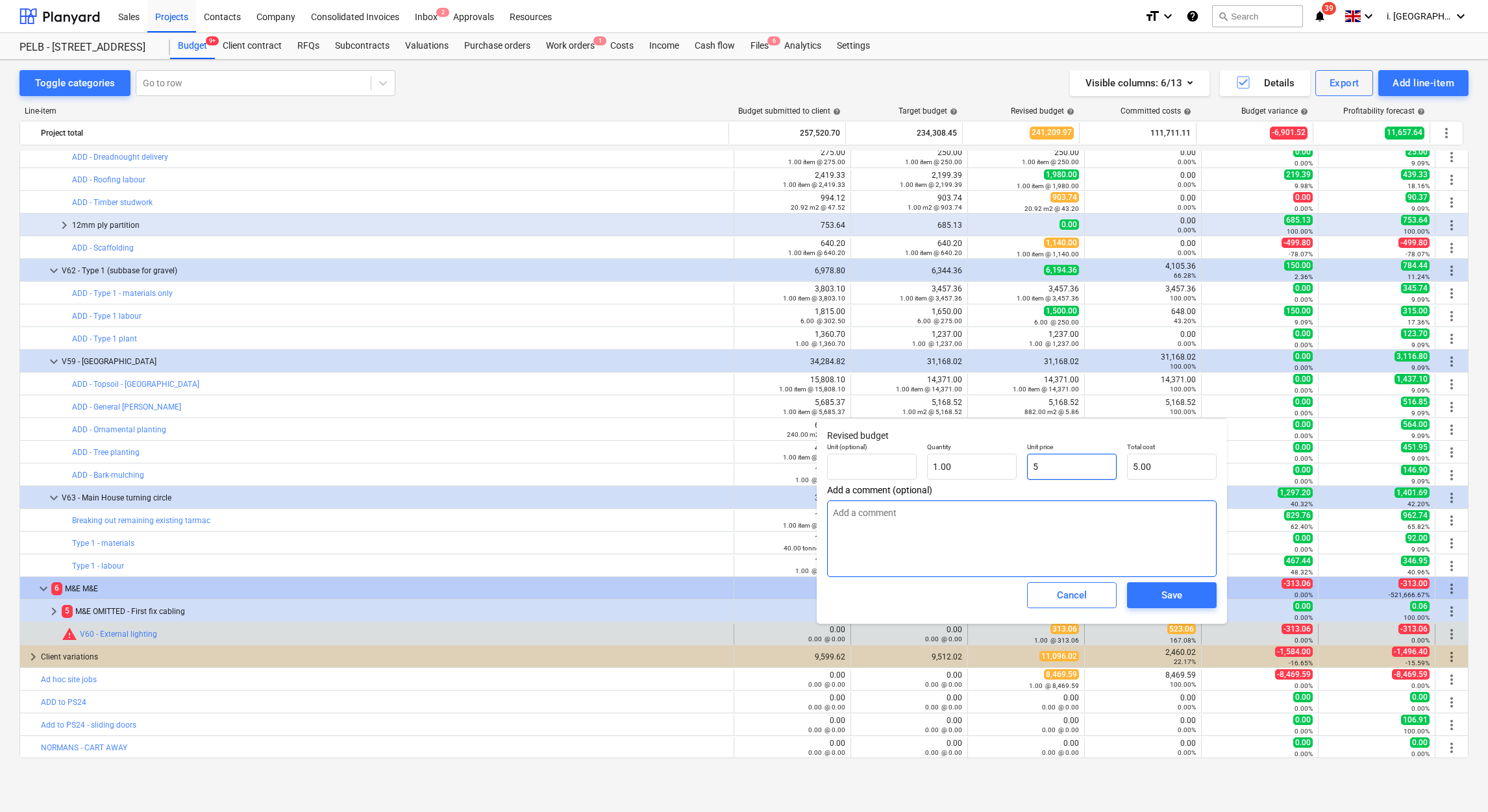
type textarea "x"
type input "52"
type input "52.00"
type textarea "x"
type input "523"
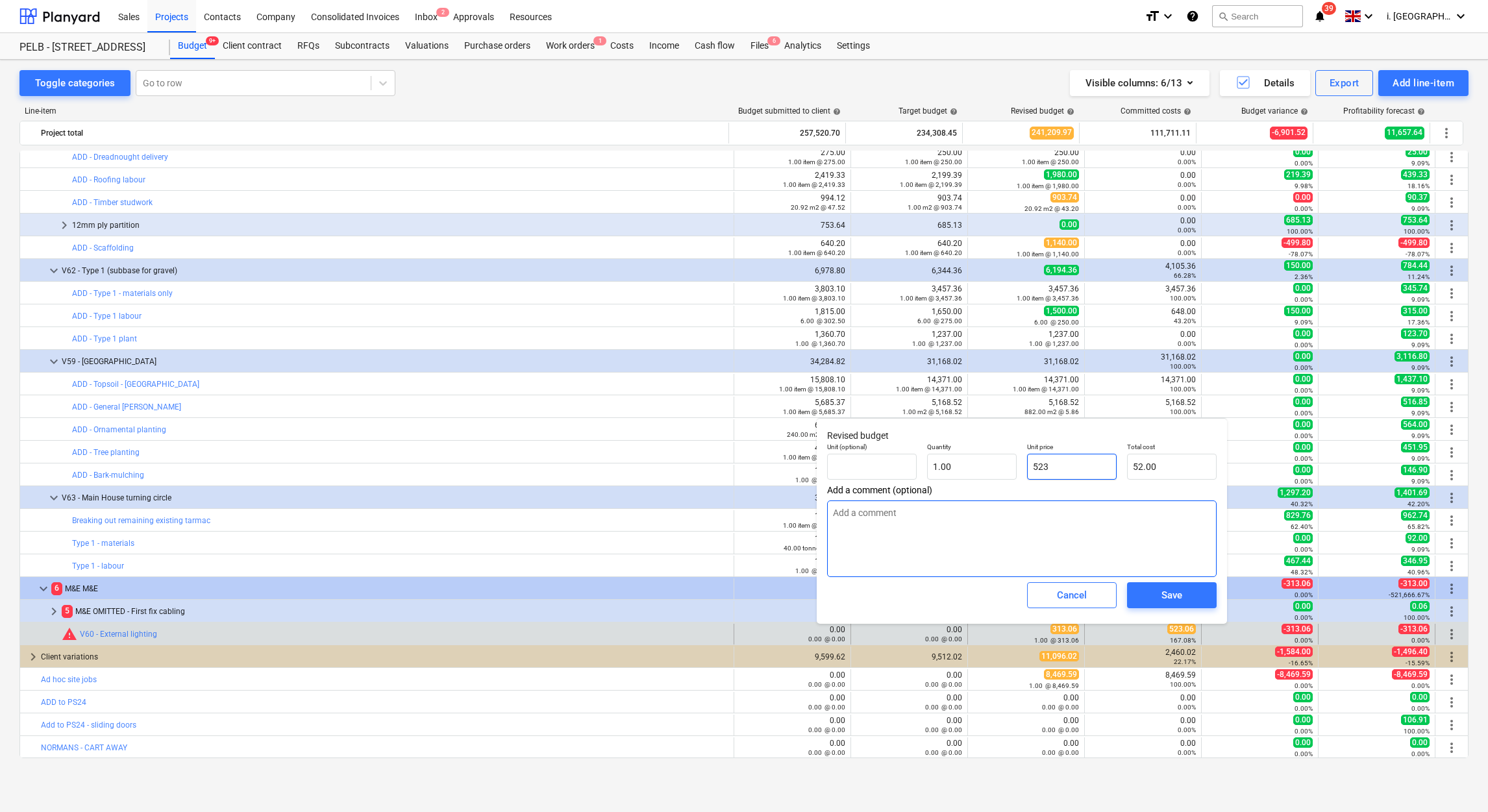
type input "523.00"
type textarea "x"
type input "523."
type textarea "x"
type input "523.0"
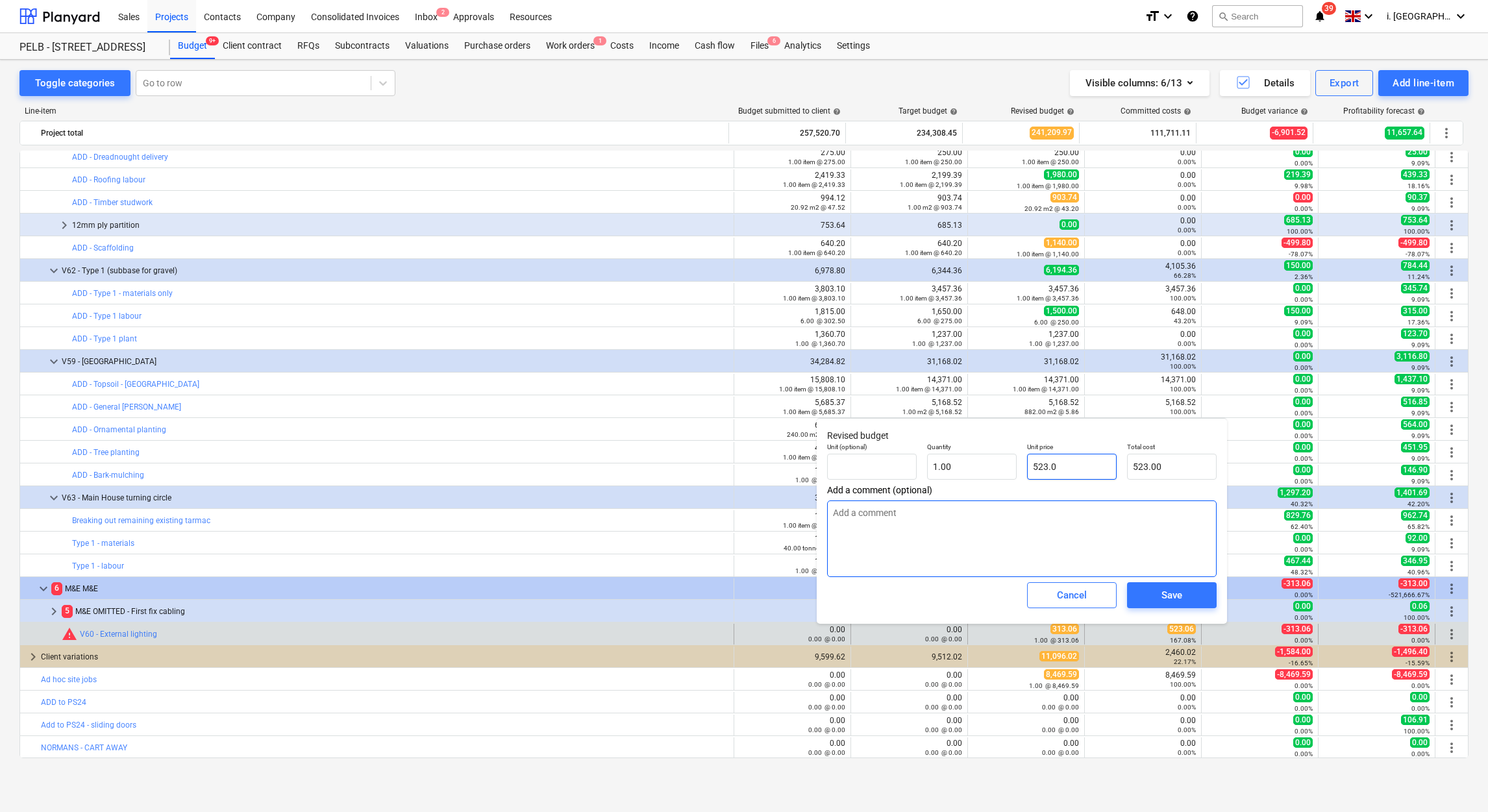
type textarea "x"
type input "523.06"
click at [1198, 589] on span "Save" at bounding box center [1172, 596] width 59 height 17
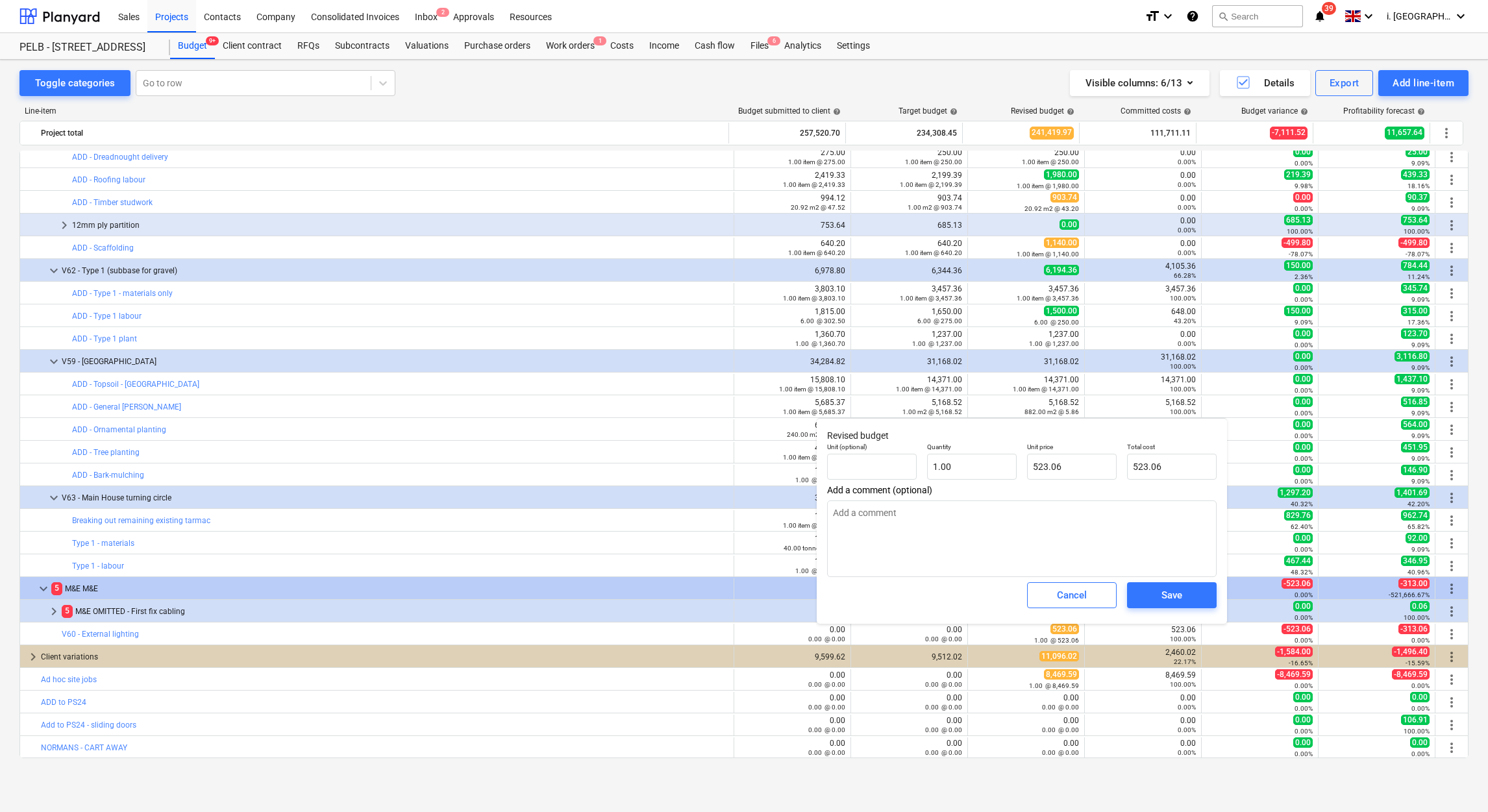
type textarea "x"
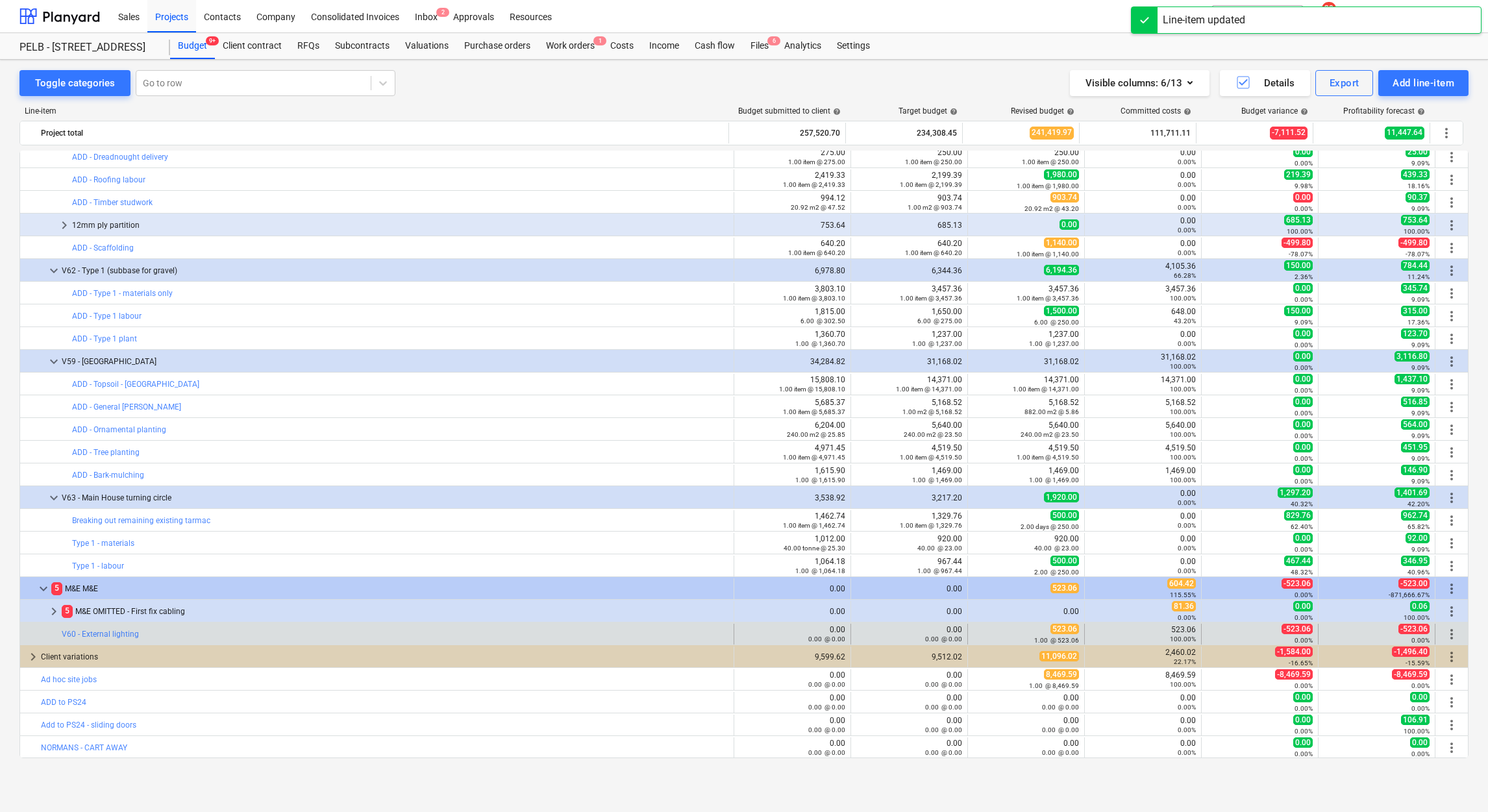
click at [1165, 636] on div "100.00%" at bounding box center [1143, 639] width 106 height 9
click at [131, 639] on link "V60 - External lighting" at bounding box center [101, 634] width 78 height 9
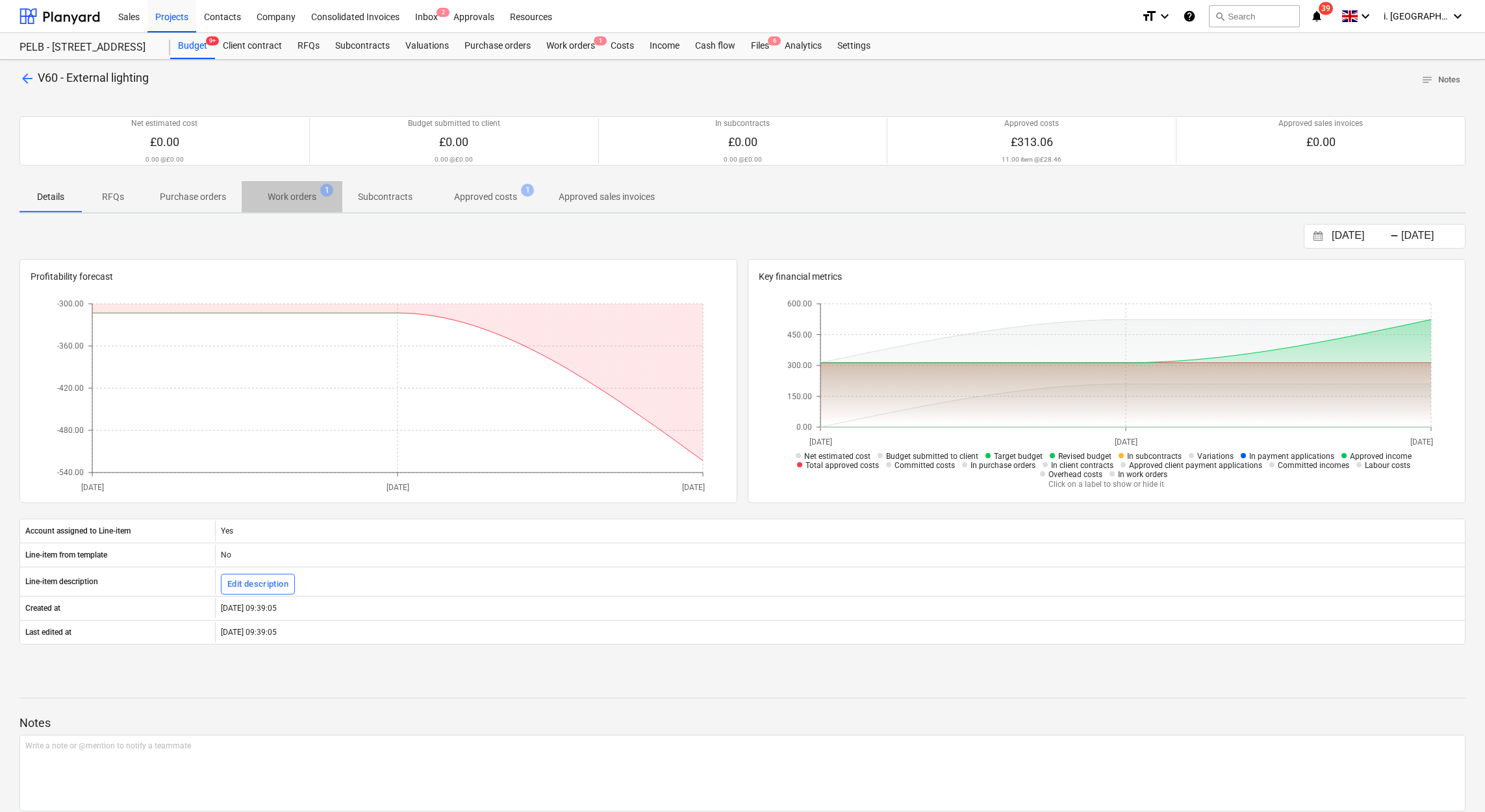
click at [305, 201] on p "Work orders" at bounding box center [292, 197] width 49 height 14
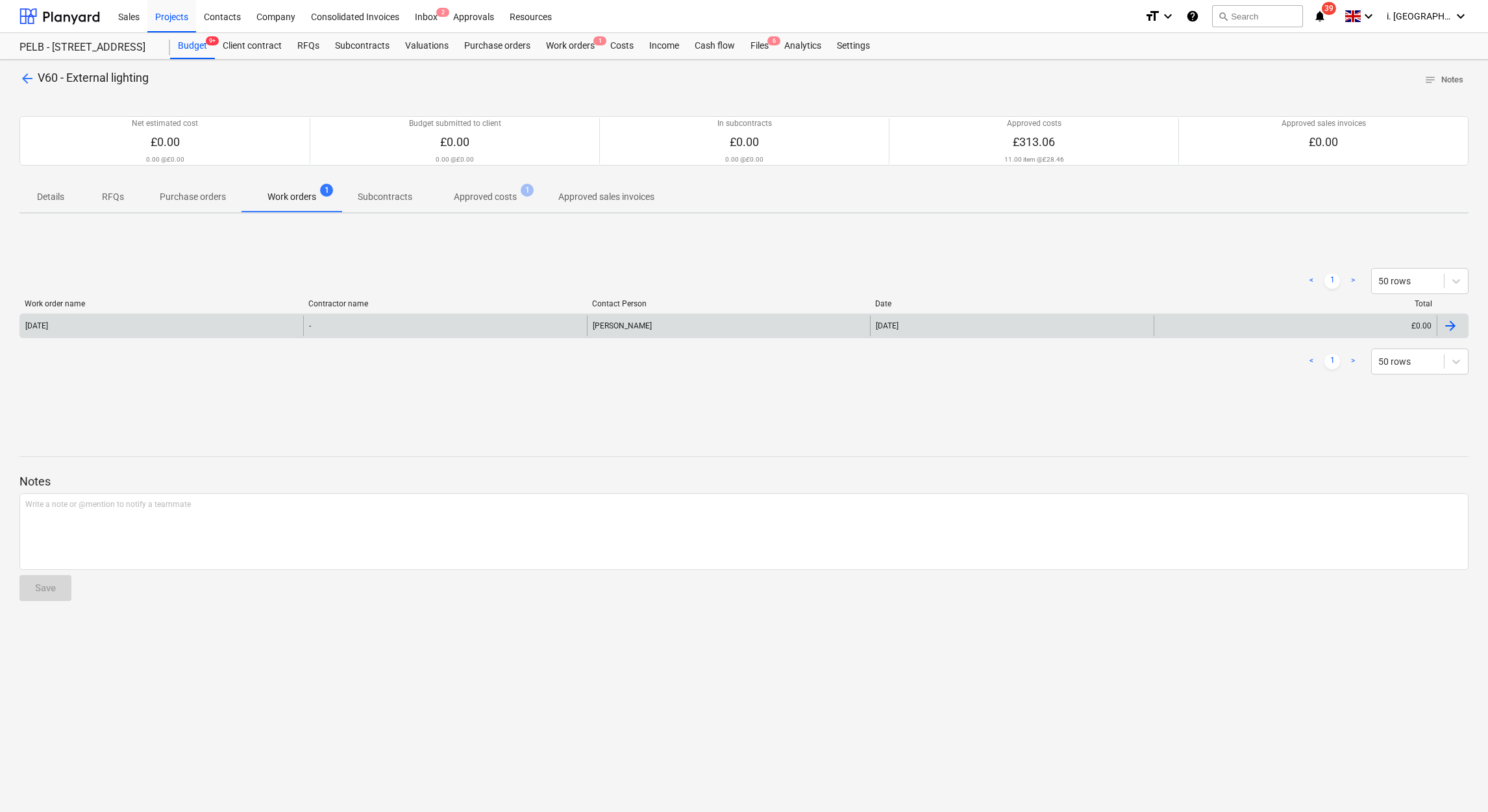
click at [213, 326] on div "Friday 26th September 2025" at bounding box center [161, 325] width 283 height 21
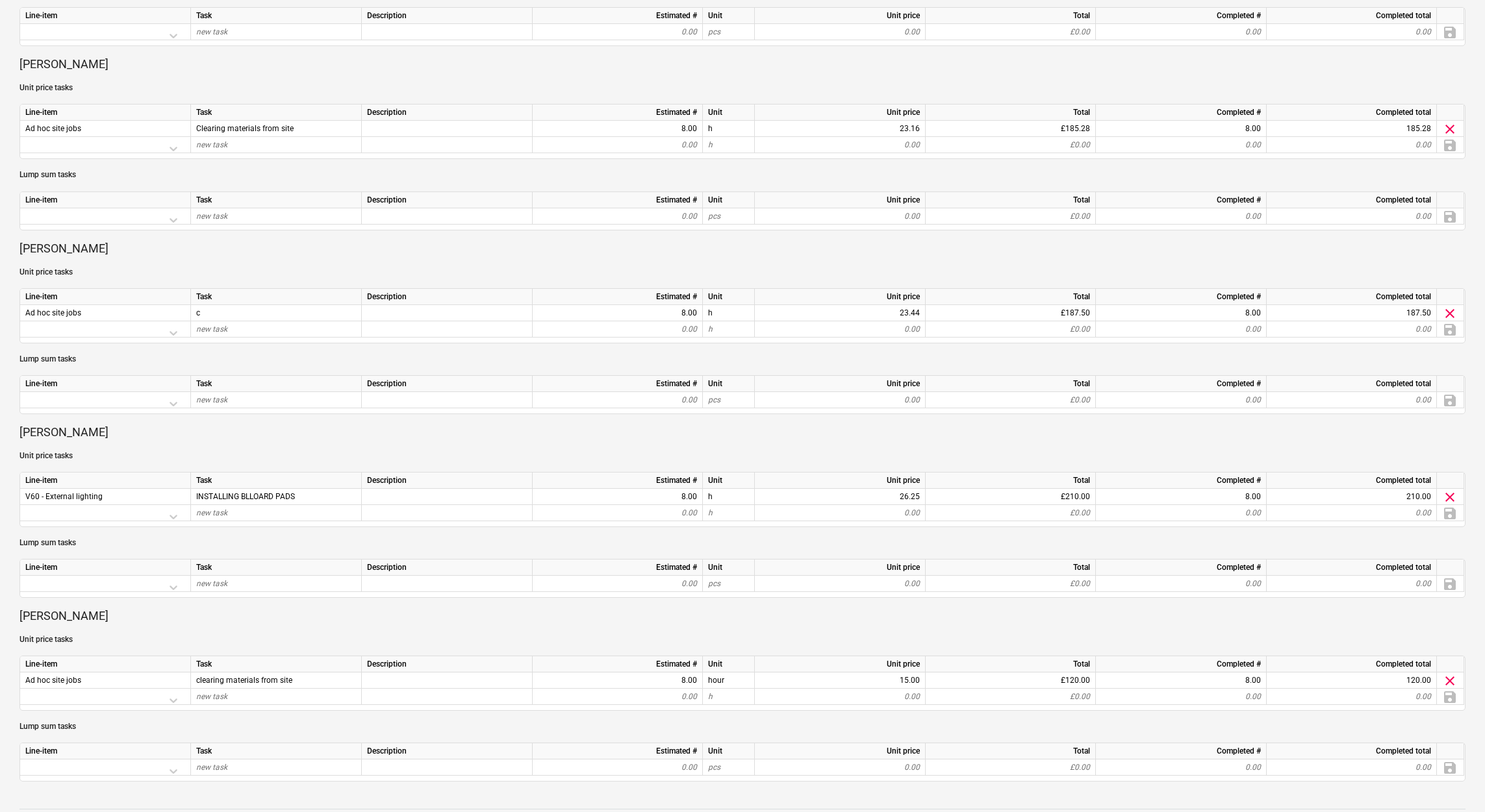
scroll to position [376, 0]
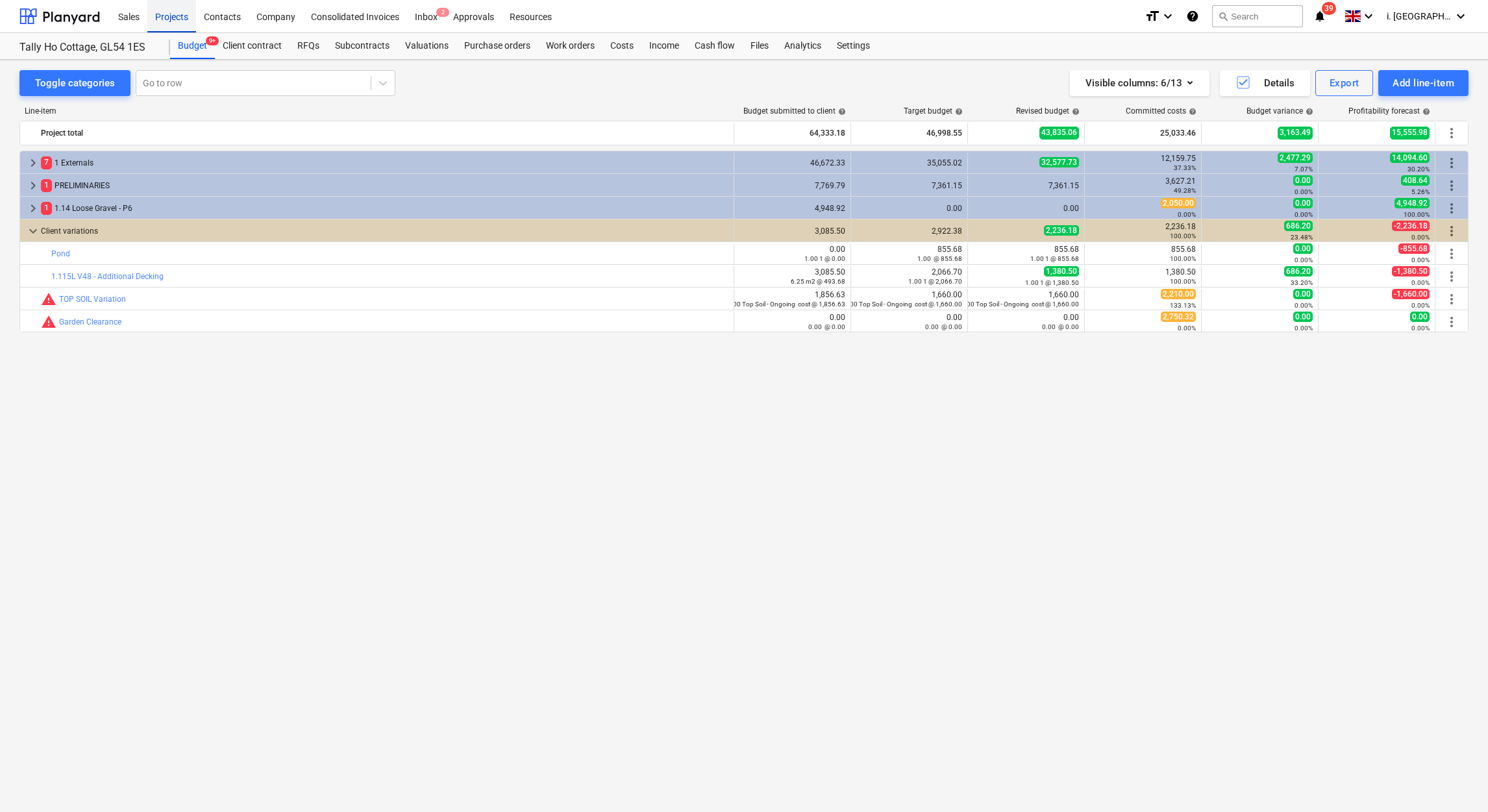
click at [183, 9] on div "Projects" at bounding box center [171, 15] width 49 height 33
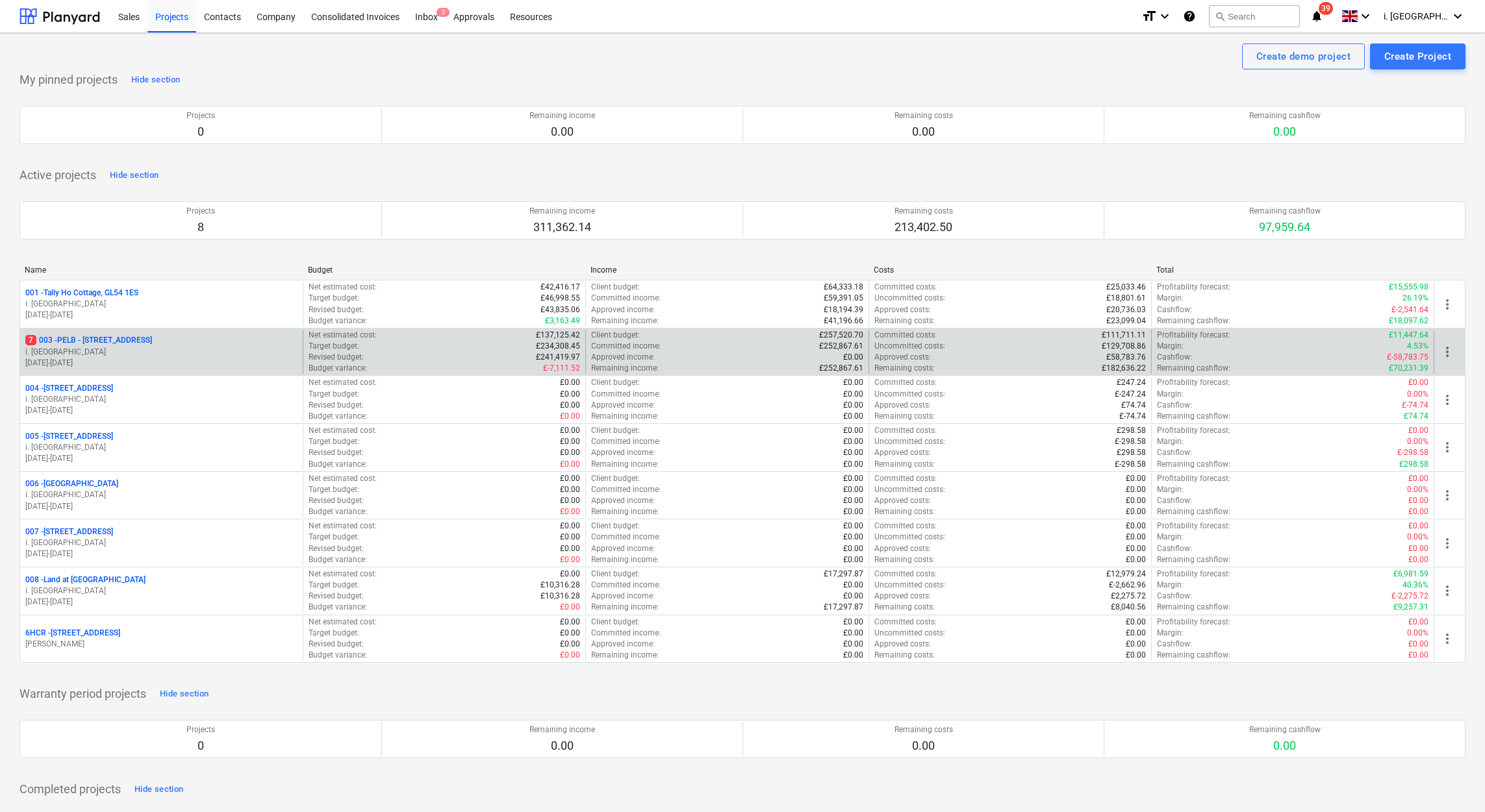
click at [103, 350] on p "i. [GEOGRAPHIC_DATA]" at bounding box center [161, 352] width 272 height 11
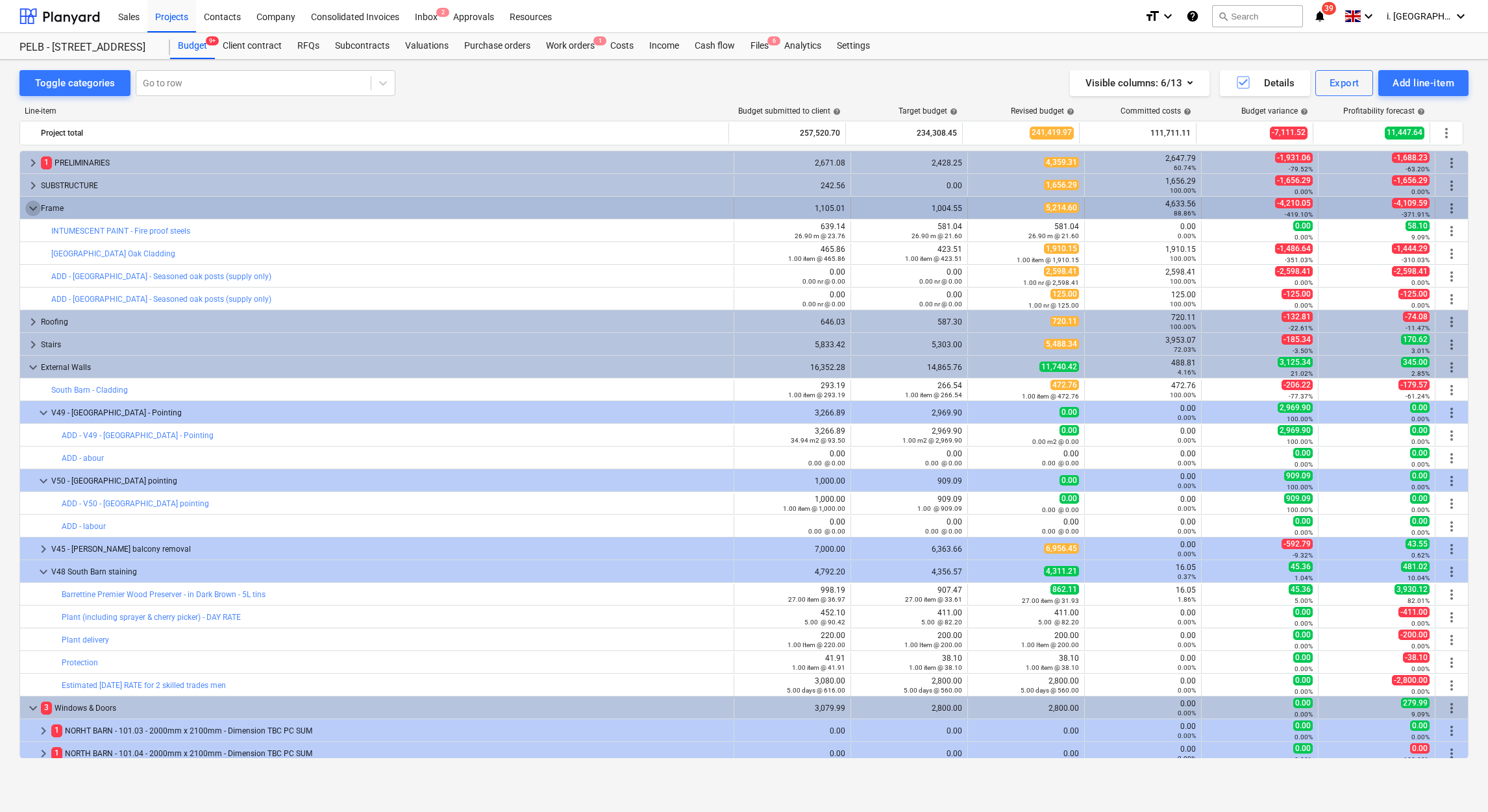
click at [33, 207] on span "keyboard_arrow_down" at bounding box center [33, 208] width 16 height 15
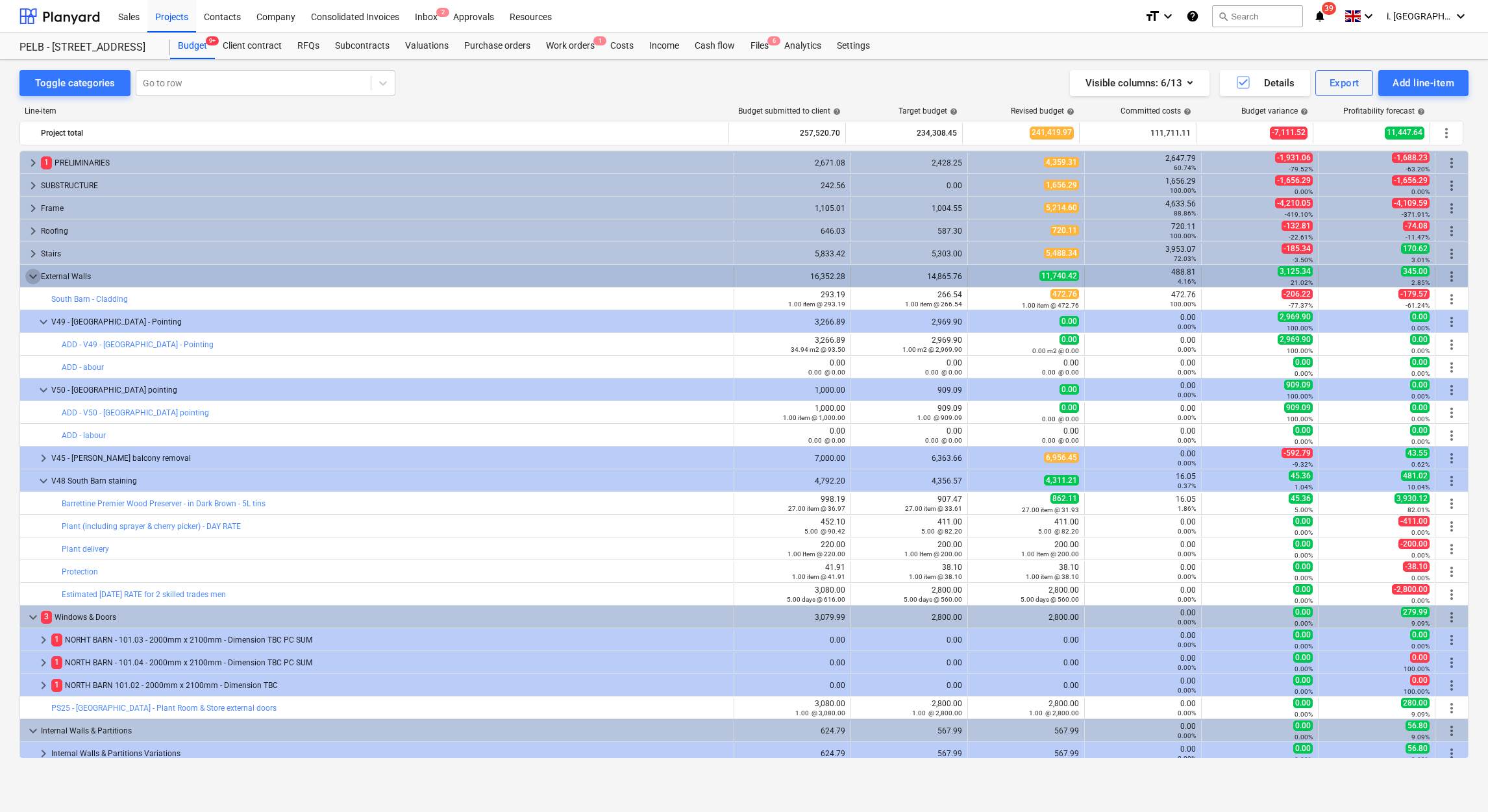
click at [32, 277] on span "keyboard_arrow_down" at bounding box center [33, 276] width 16 height 15
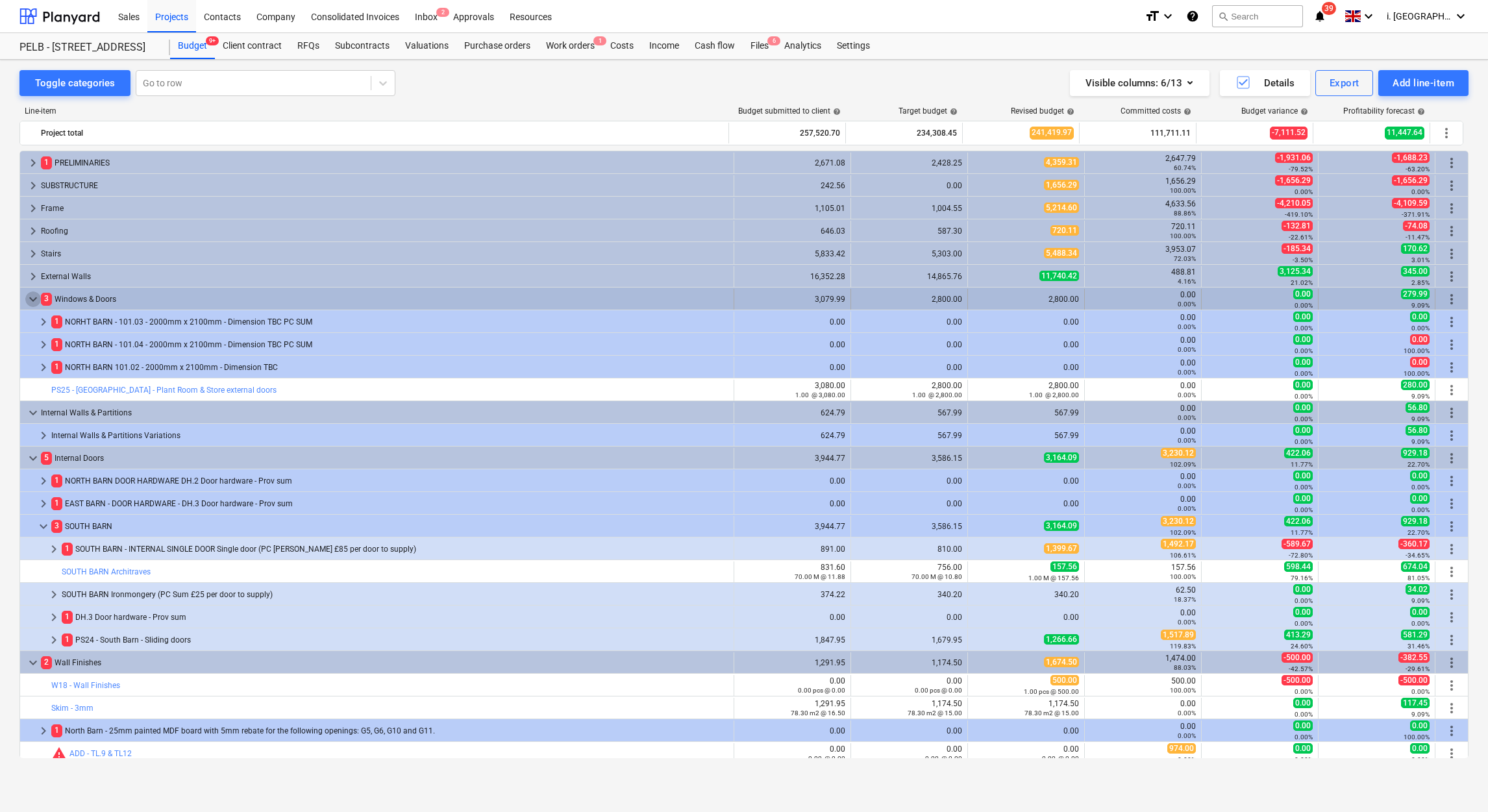
click at [28, 300] on span "keyboard_arrow_down" at bounding box center [33, 300] width 16 height 15
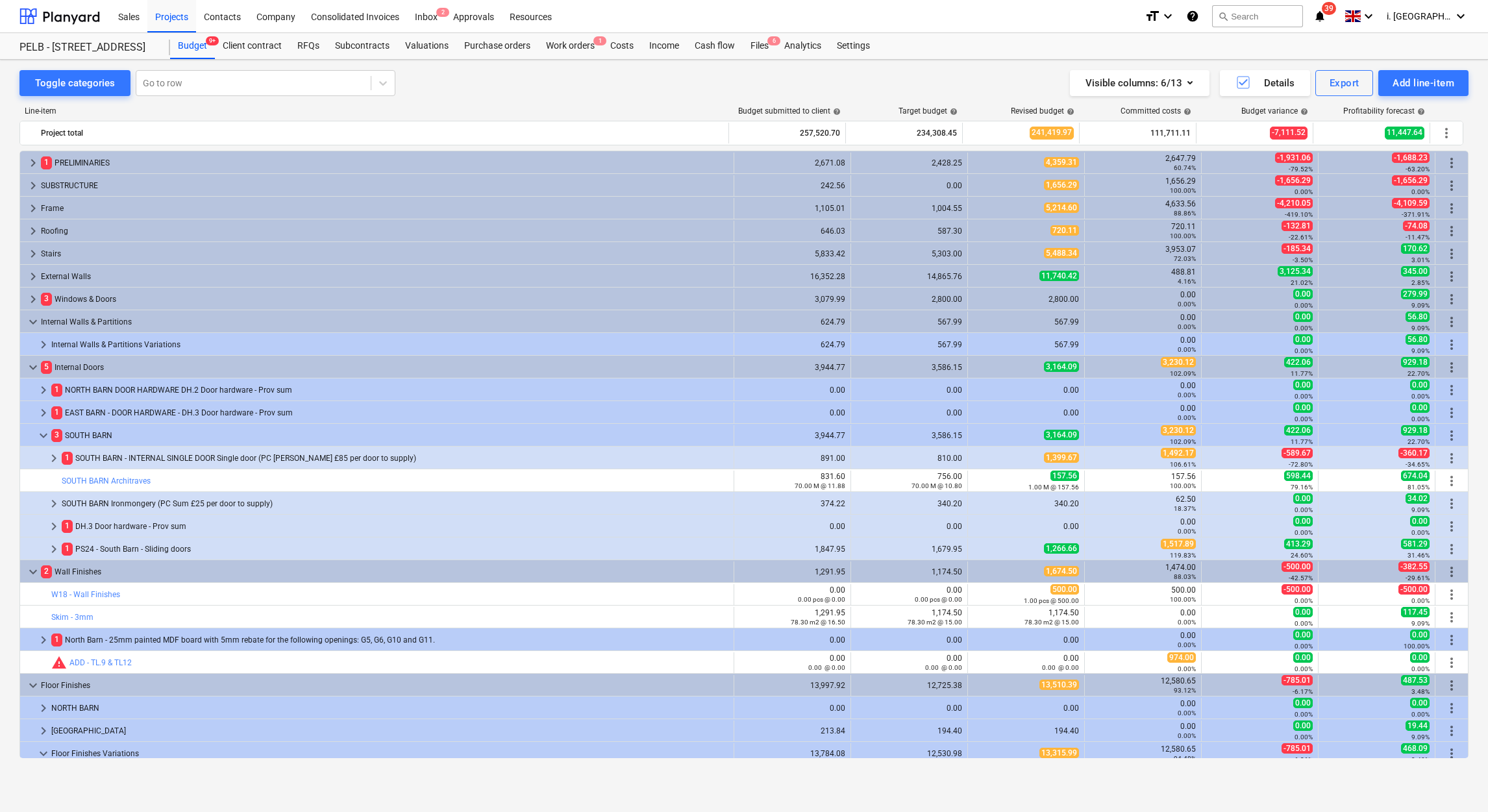
scroll to position [191, 0]
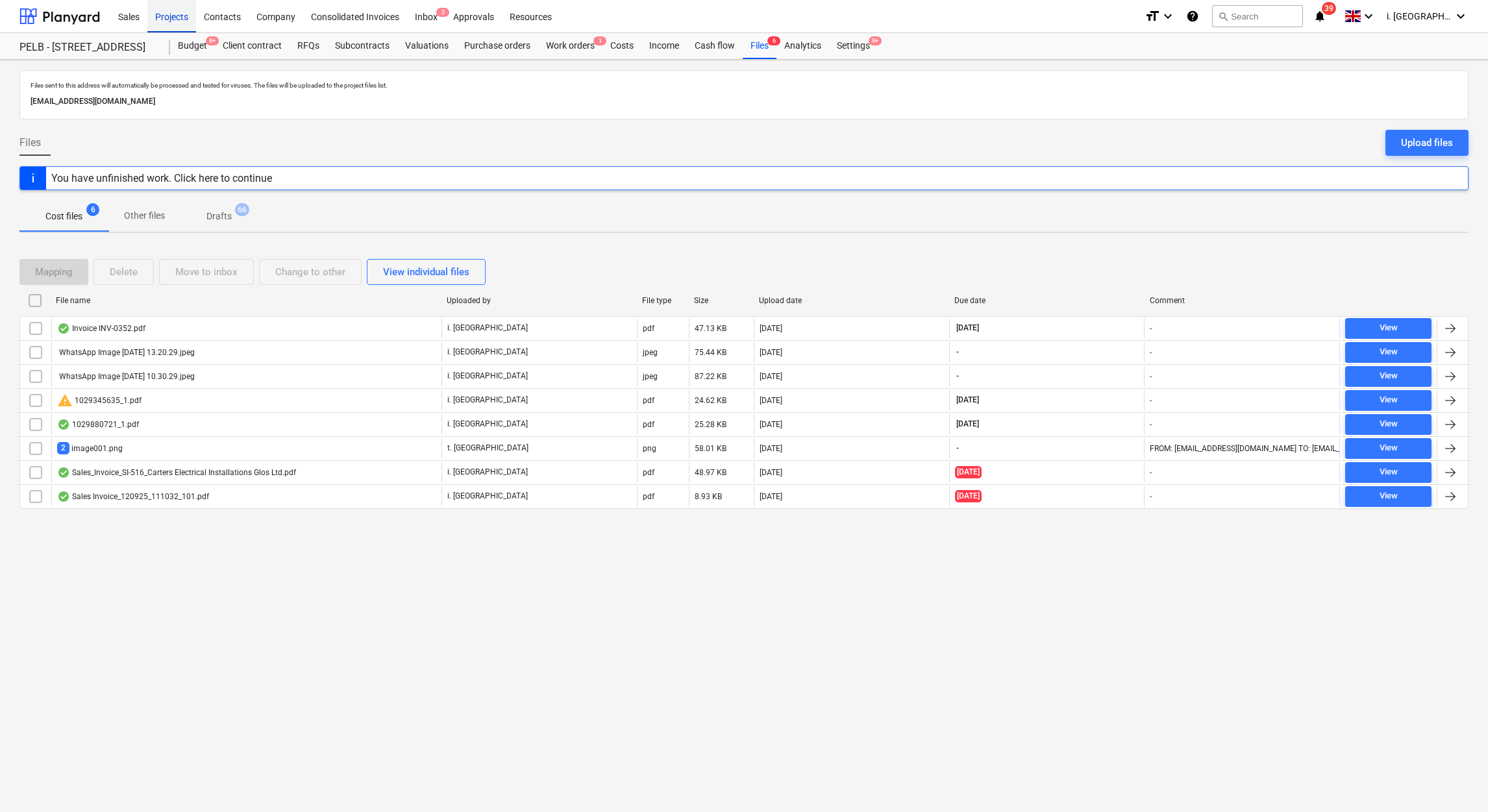
click at [184, 19] on div "Projects" at bounding box center [171, 15] width 49 height 33
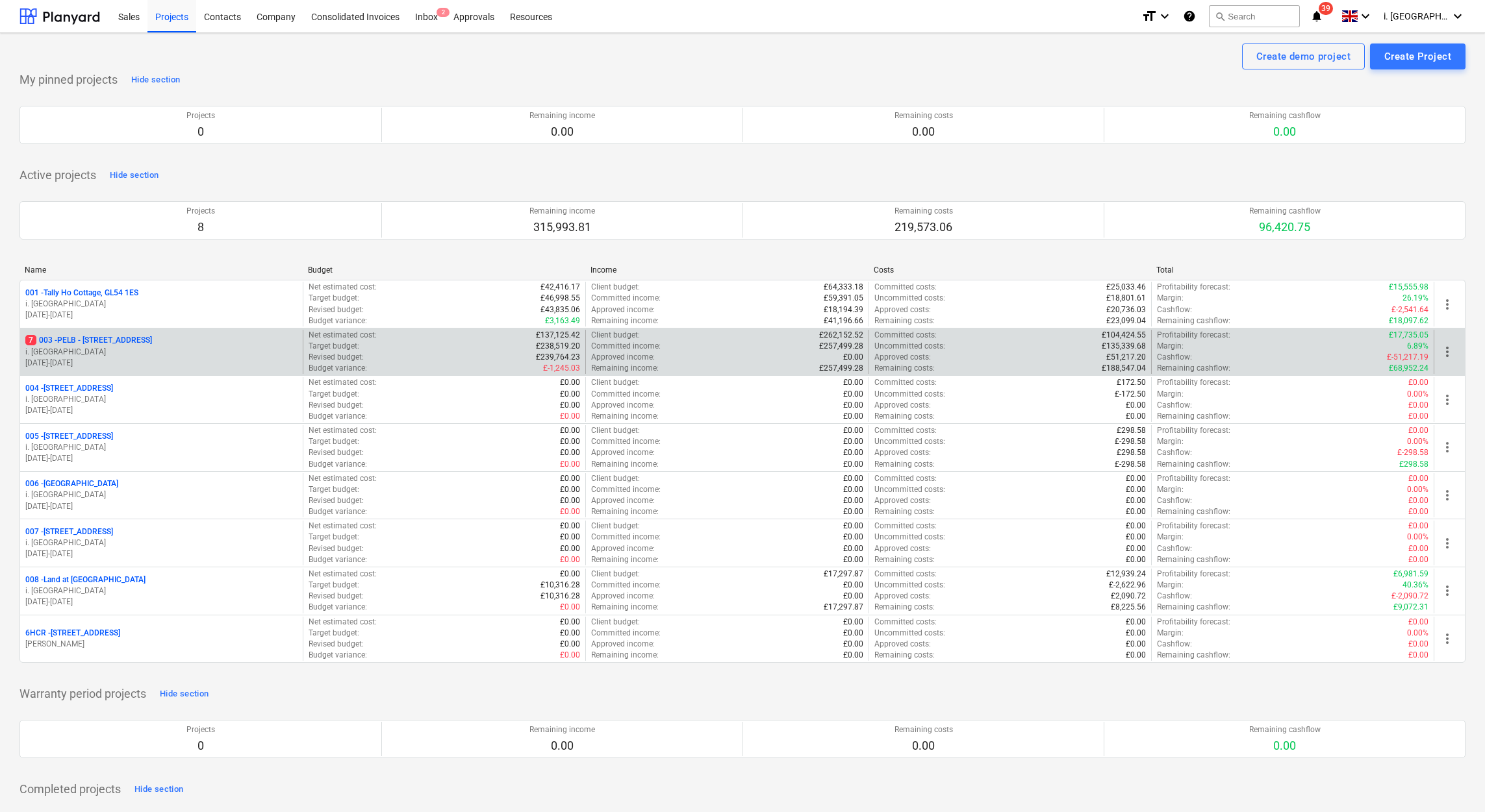
click at [137, 346] on p "7 003 - PELB - Castle lane, Moreton Valence, GL2 7NE" at bounding box center [88, 340] width 127 height 11
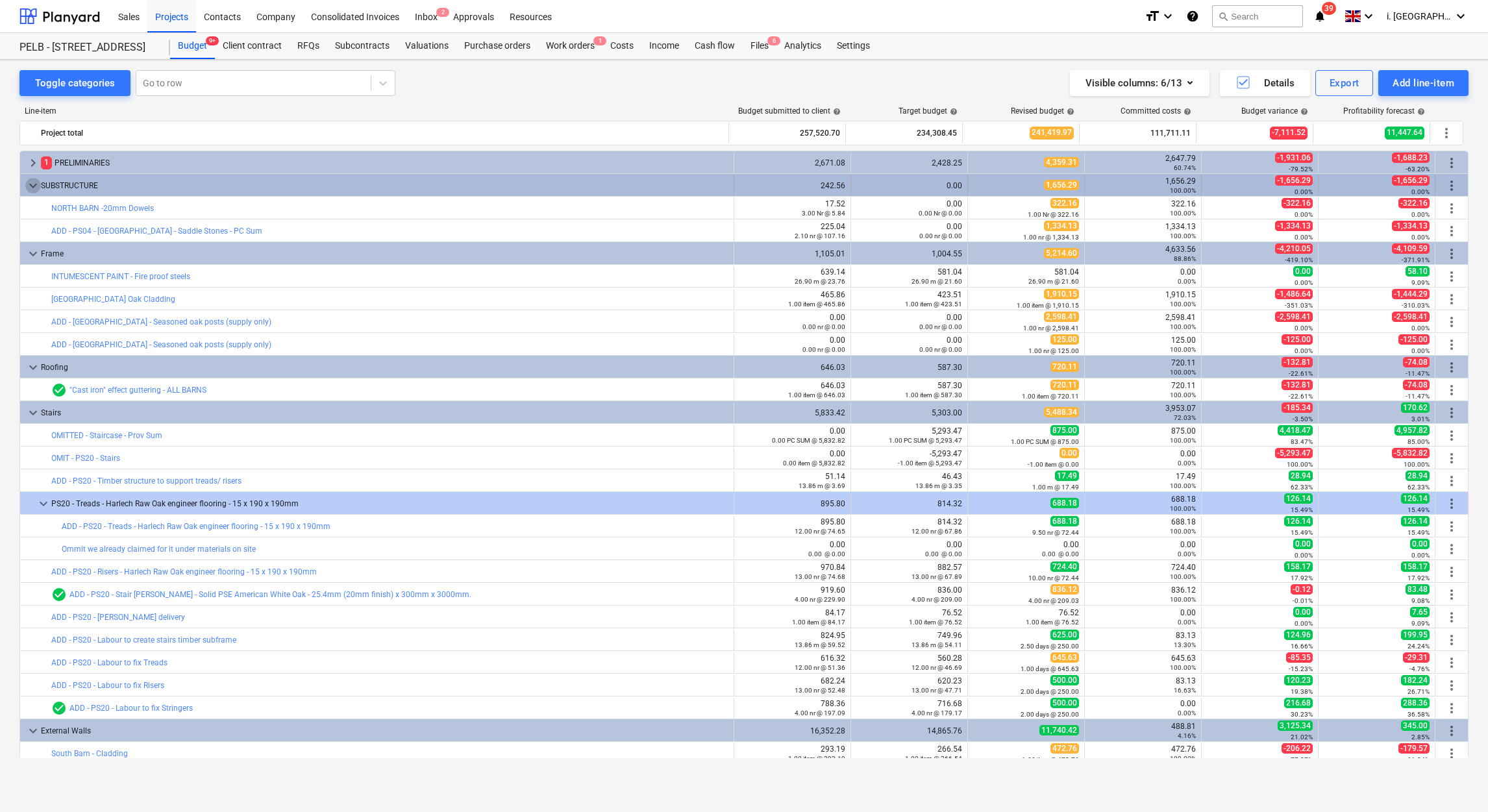
click at [33, 184] on span "keyboard_arrow_down" at bounding box center [33, 186] width 16 height 15
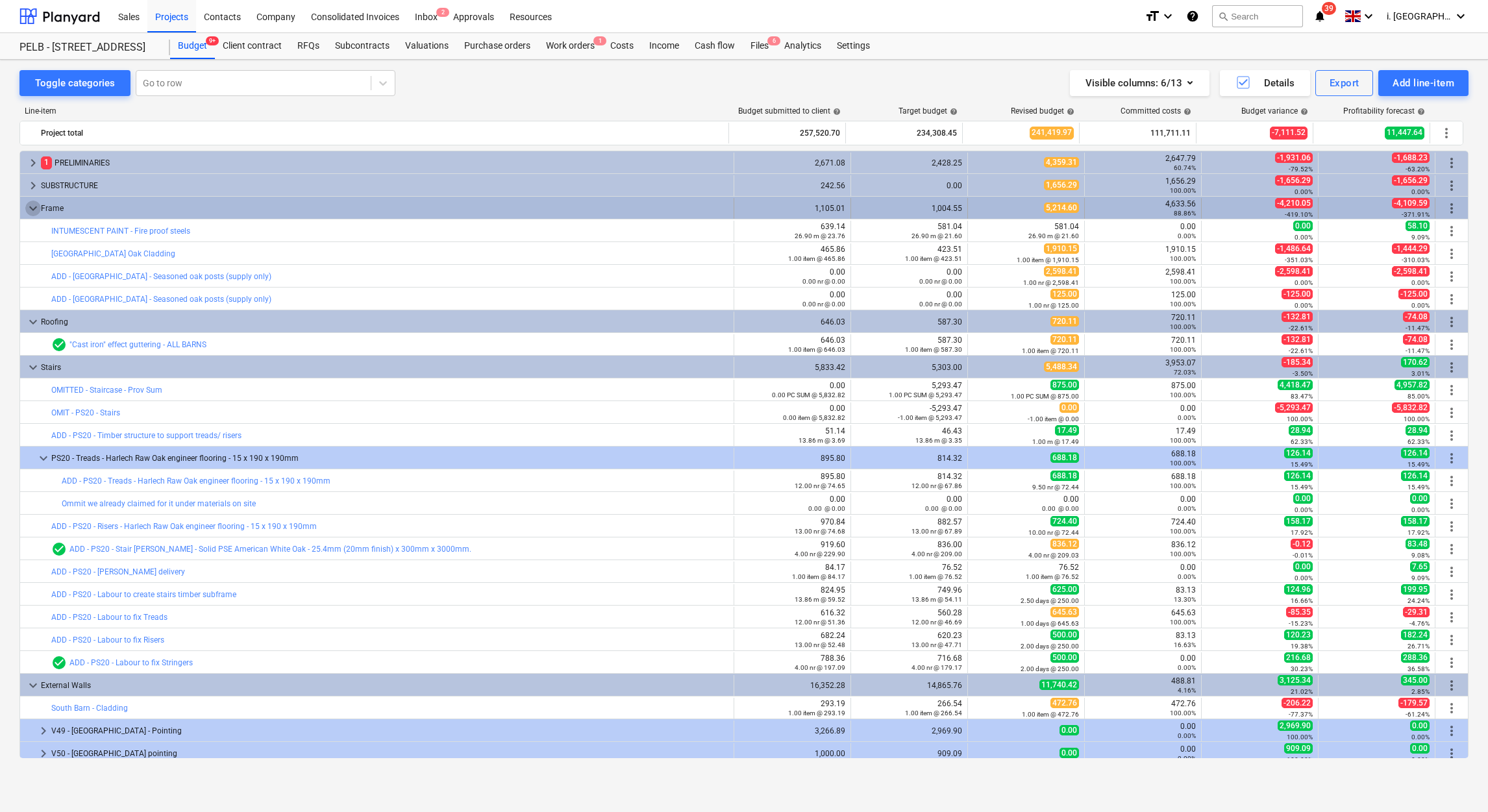
click at [32, 201] on span "keyboard_arrow_down" at bounding box center [33, 208] width 16 height 15
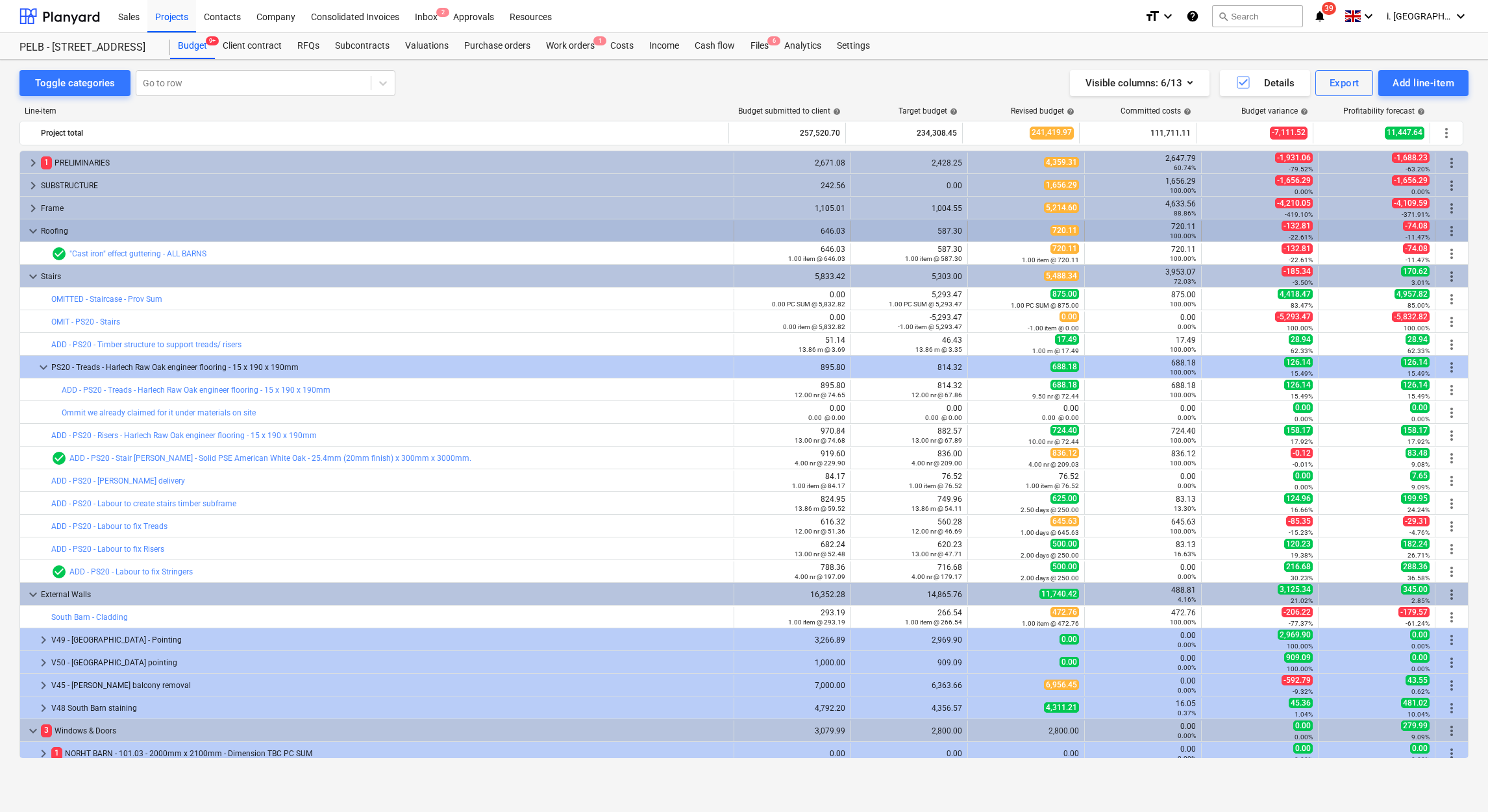
click at [32, 231] on span "keyboard_arrow_down" at bounding box center [33, 231] width 16 height 15
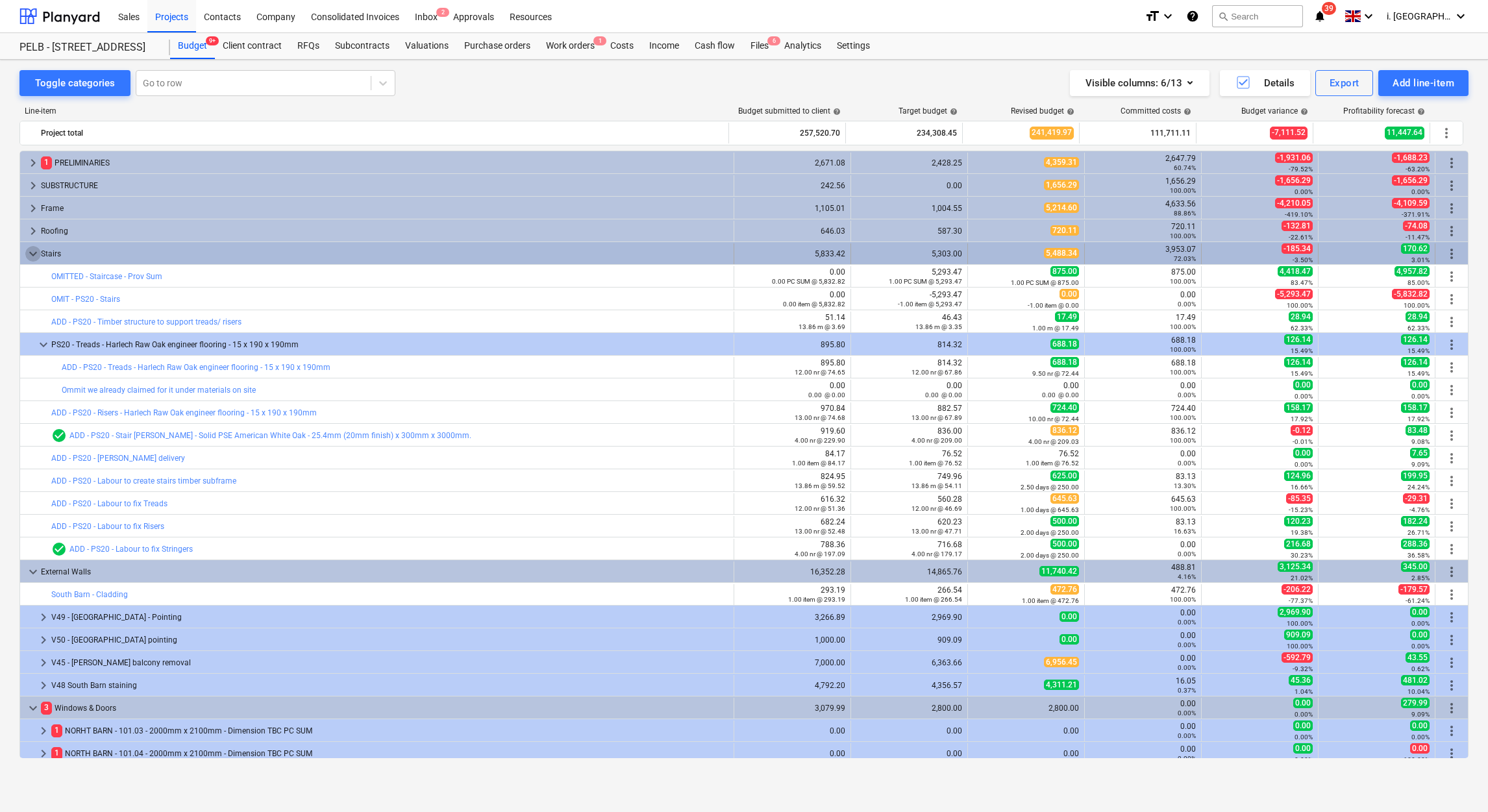
click at [30, 257] on span "keyboard_arrow_down" at bounding box center [33, 254] width 16 height 15
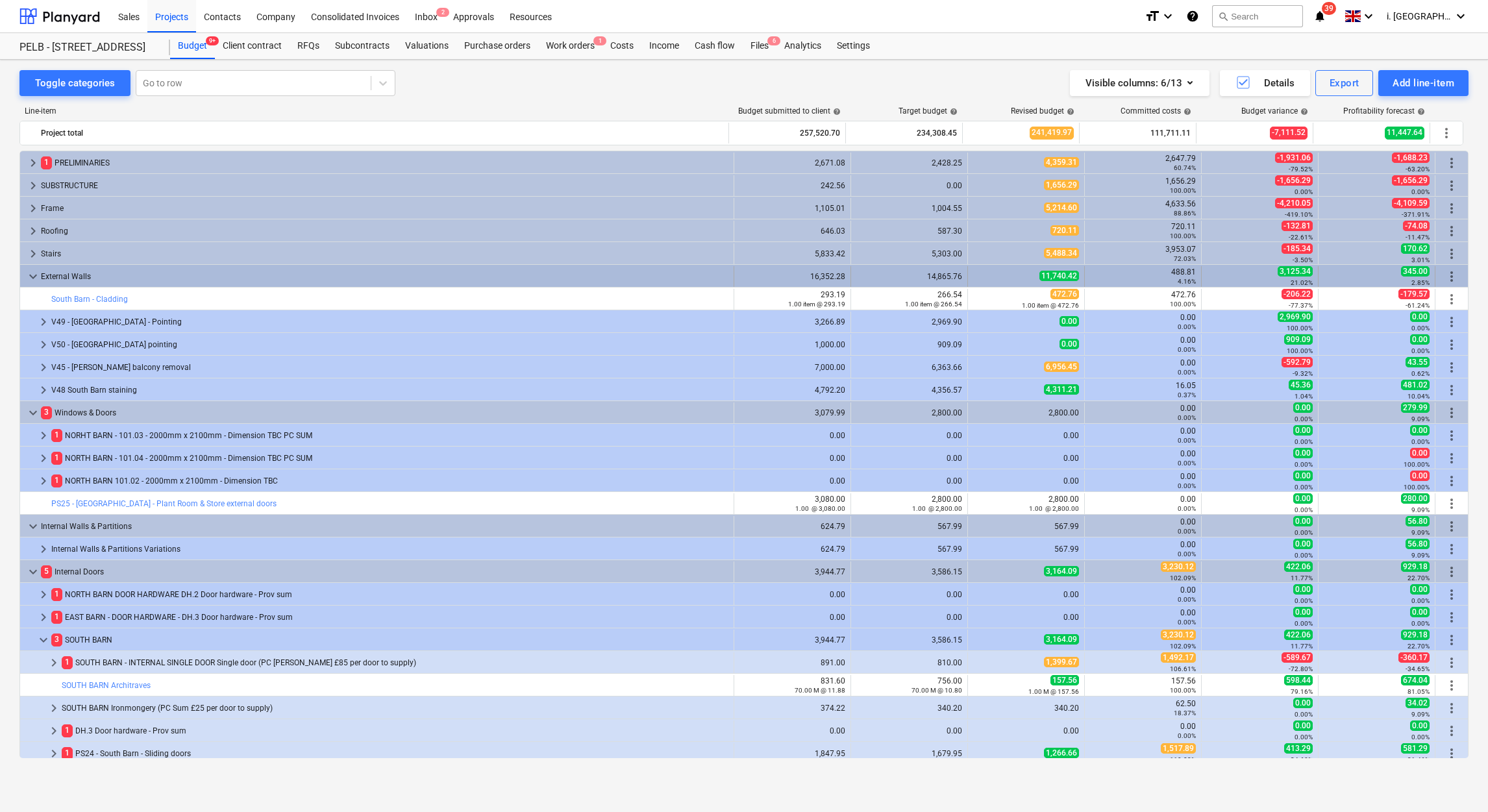
click at [32, 284] on span "keyboard_arrow_down" at bounding box center [33, 276] width 16 height 15
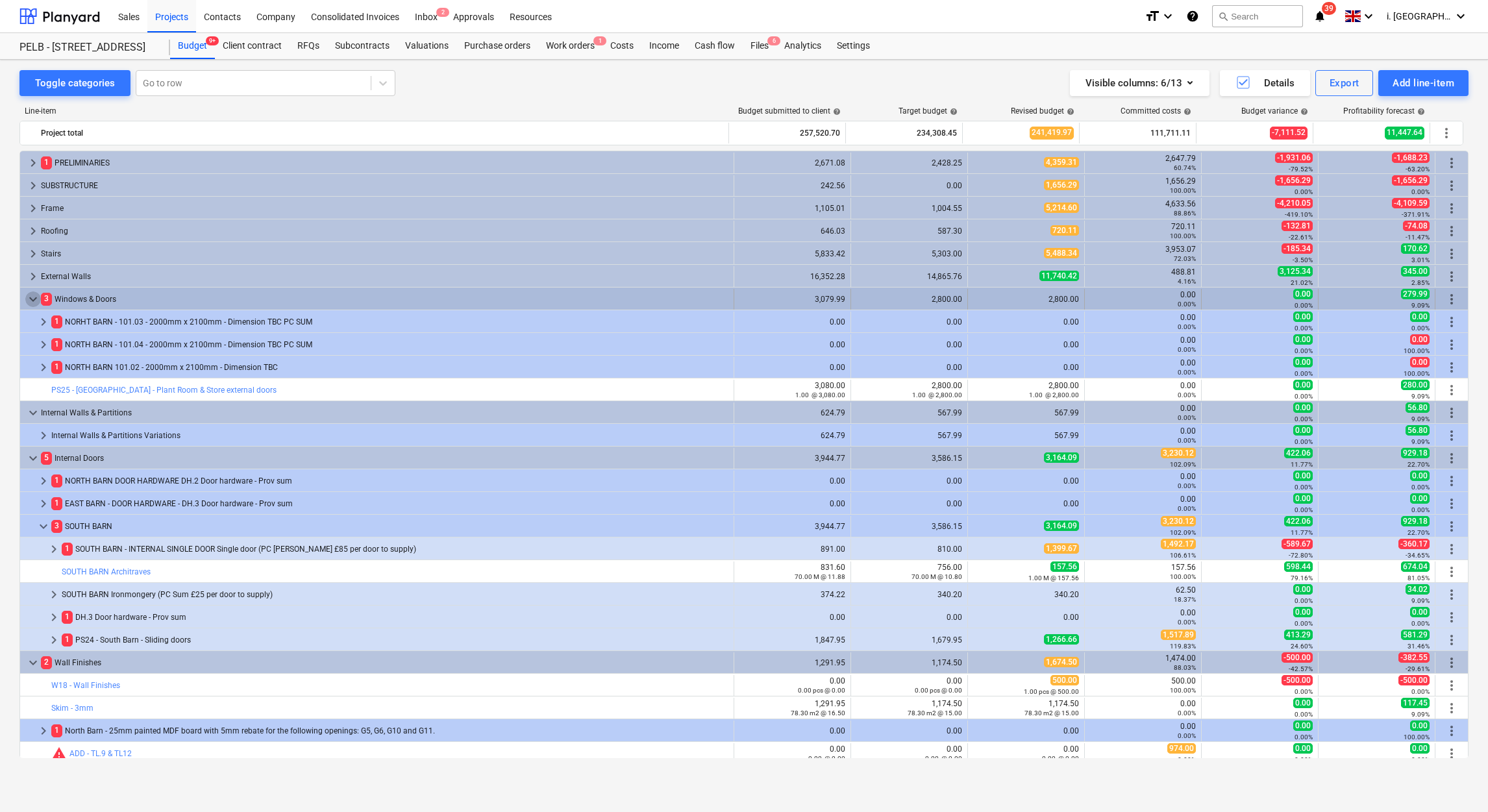
click at [28, 300] on span "keyboard_arrow_down" at bounding box center [33, 300] width 16 height 15
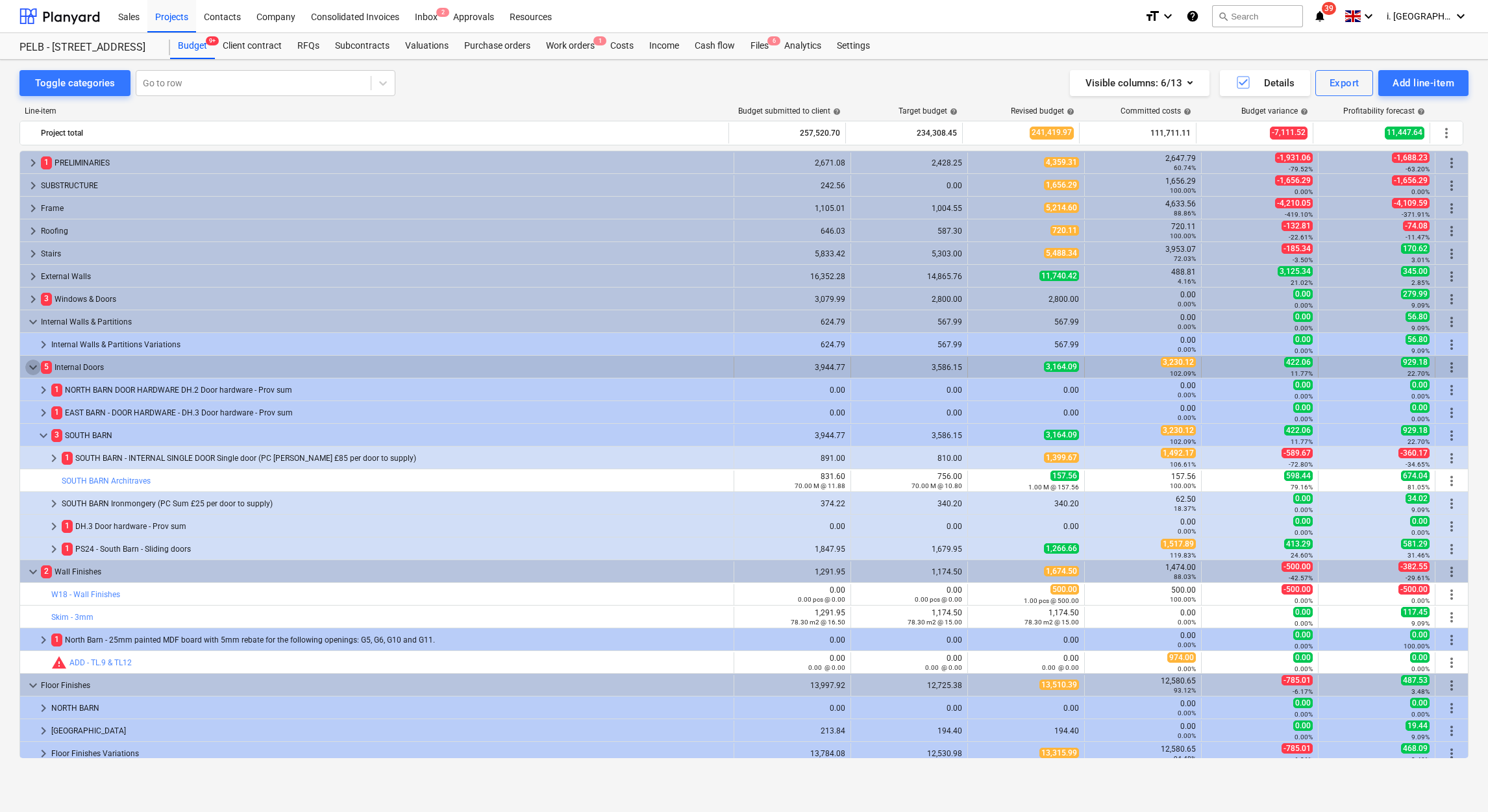
click at [25, 369] on span "keyboard_arrow_down" at bounding box center [33, 368] width 16 height 15
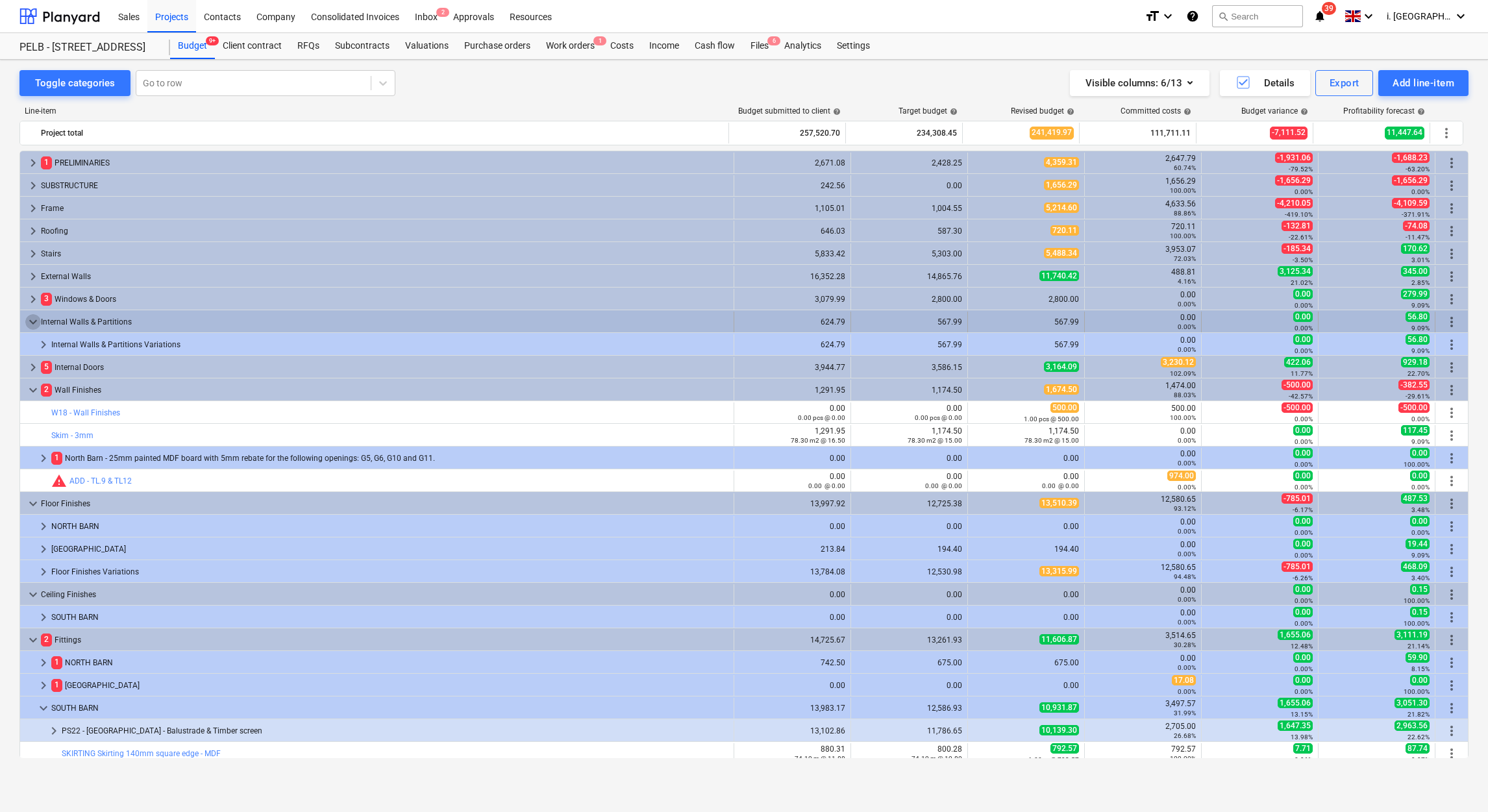
click at [32, 317] on span "keyboard_arrow_down" at bounding box center [33, 322] width 16 height 15
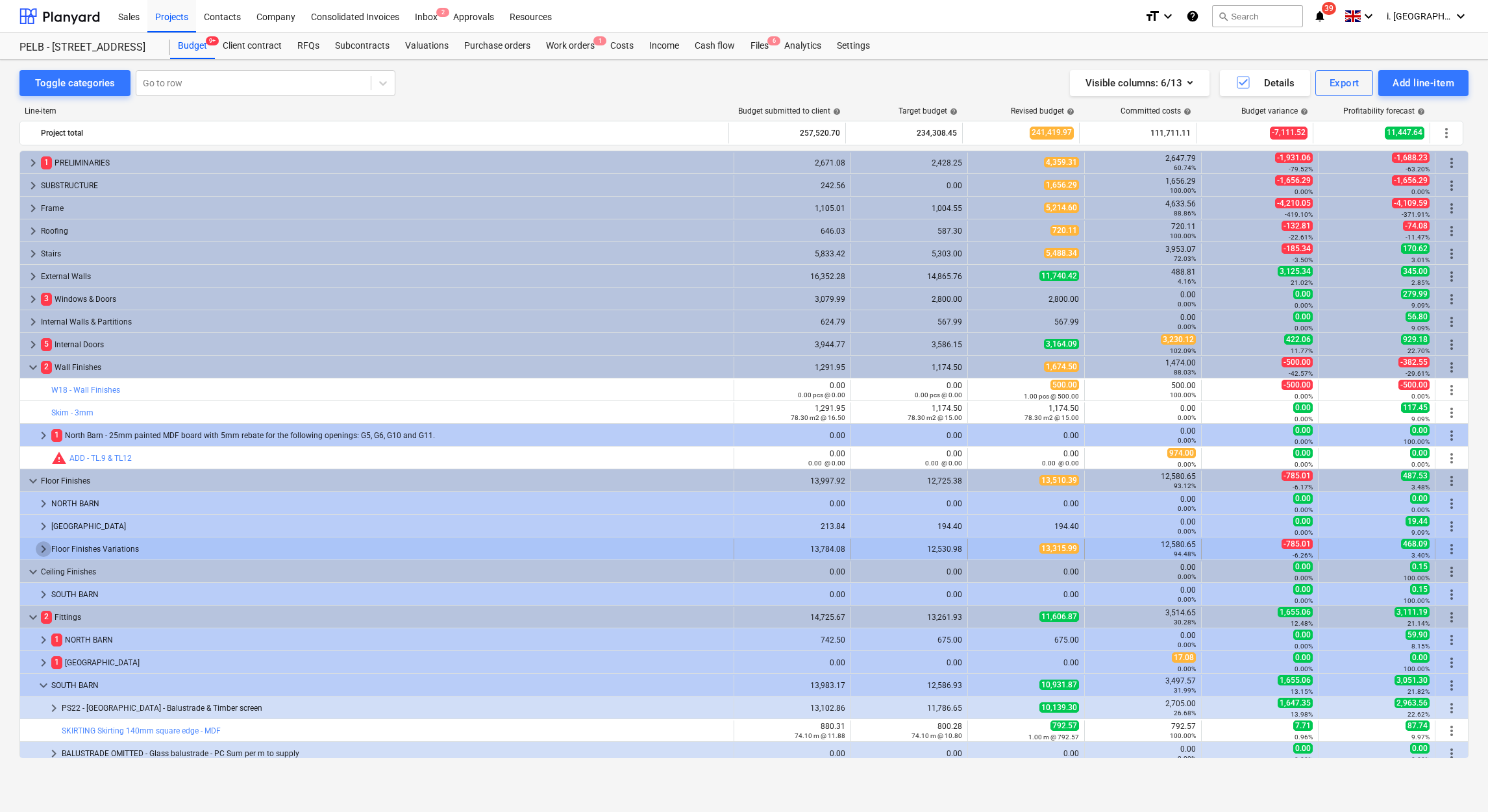
click at [38, 550] on span "keyboard_arrow_right" at bounding box center [43, 549] width 16 height 15
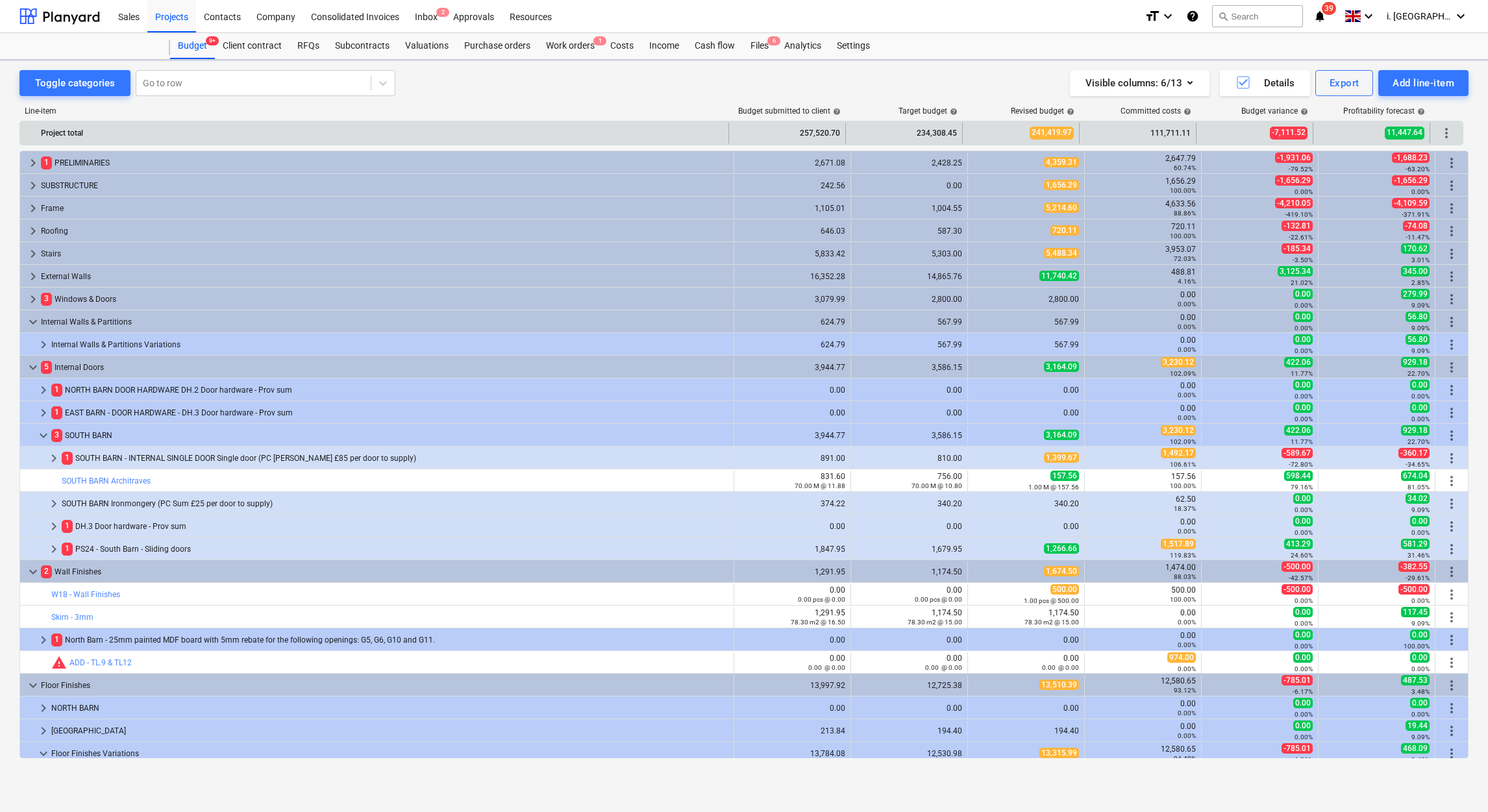
scroll to position [191, 0]
